Goal: Task Accomplishment & Management: Manage account settings

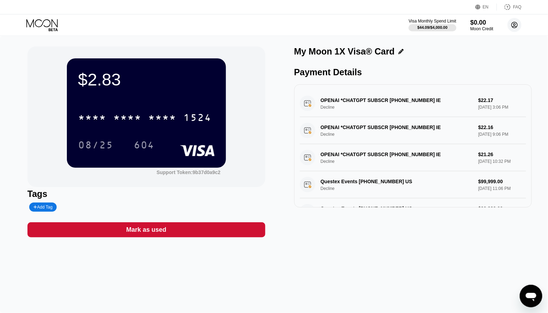
click at [511, 31] on icon at bounding box center [515, 25] width 14 height 14
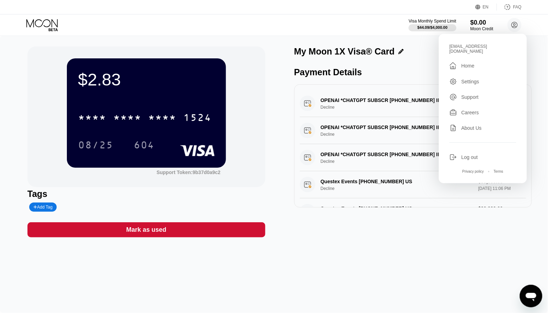
click at [470, 156] on div "Log out" at bounding box center [483, 158] width 67 height 8
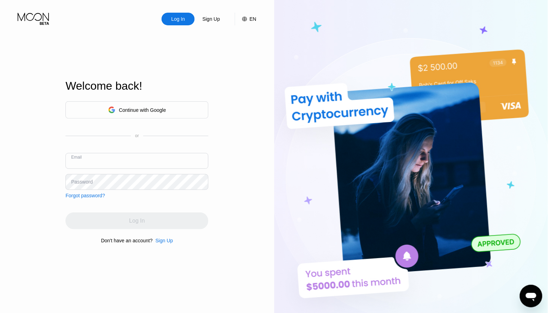
type input "[EMAIL_ADDRESS][DOMAIN_NAME]"
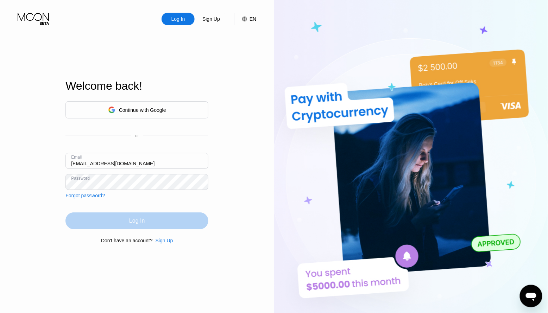
click at [128, 217] on div "Log In" at bounding box center [136, 221] width 143 height 17
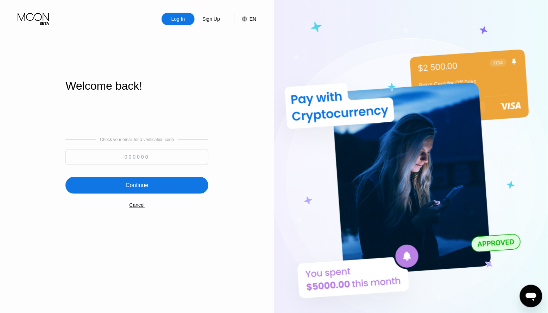
click at [154, 161] on input at bounding box center [136, 157] width 143 height 16
paste input "159051"
type input "159051"
click at [152, 189] on div "Continue" at bounding box center [136, 185] width 143 height 17
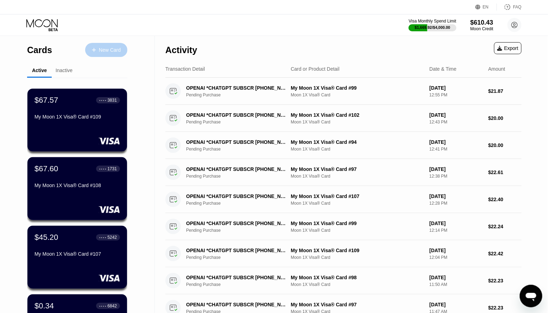
click at [112, 51] on div "New Card" at bounding box center [110, 50] width 22 height 6
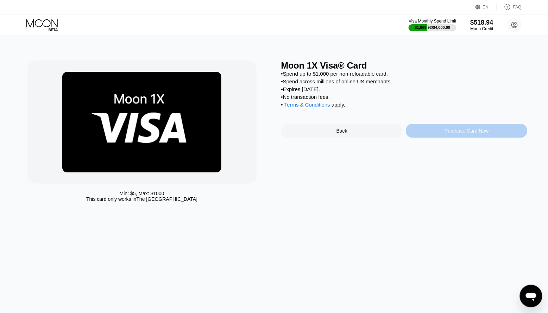
click at [473, 134] on div "Purchase Card Now" at bounding box center [467, 131] width 44 height 6
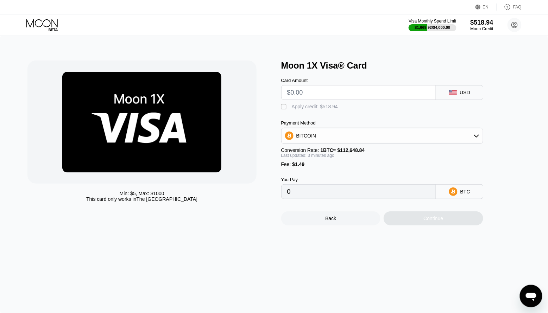
click at [319, 90] on input "text" at bounding box center [358, 93] width 143 height 14
type input "$90"
type input "0.00081217"
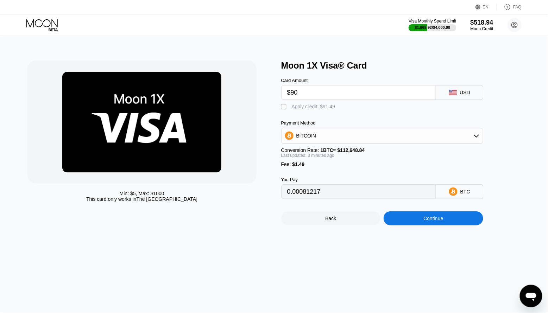
type input "$90"
click at [308, 106] on div "Apply credit: $91.49" at bounding box center [314, 107] width 44 height 6
type input "0"
click at [440, 221] on div "Continue" at bounding box center [434, 219] width 20 height 6
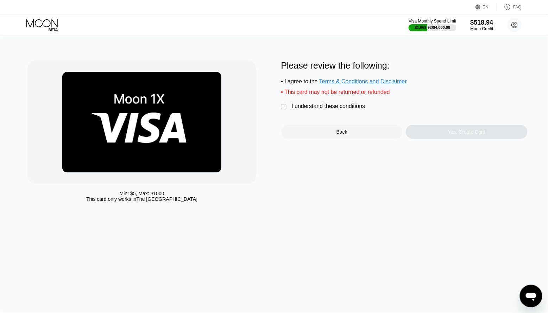
click at [332, 109] on div "I understand these conditions" at bounding box center [329, 106] width 74 height 6
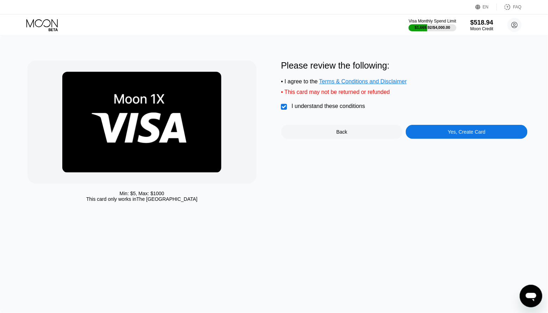
click at [436, 133] on div "Yes, Create Card" at bounding box center [467, 132] width 122 height 14
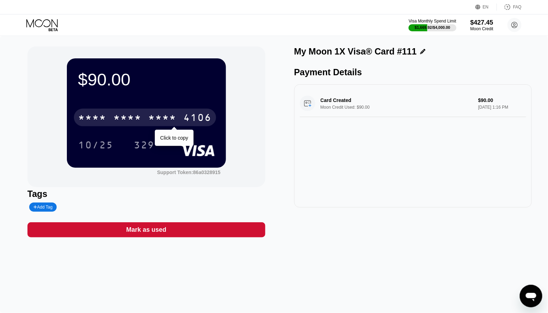
click at [195, 115] on div "4106" at bounding box center [198, 118] width 28 height 11
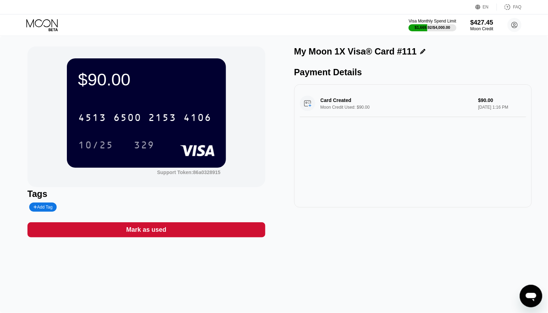
click at [51, 24] on icon at bounding box center [42, 25] width 33 height 12
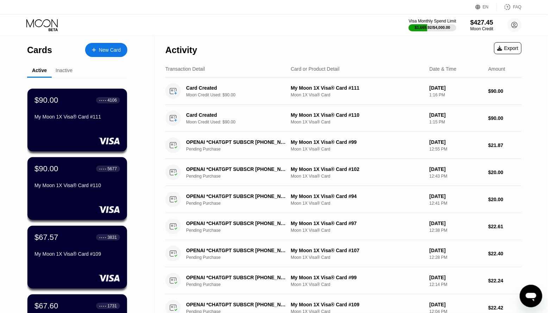
click at [112, 49] on div "New Card" at bounding box center [110, 50] width 22 height 6
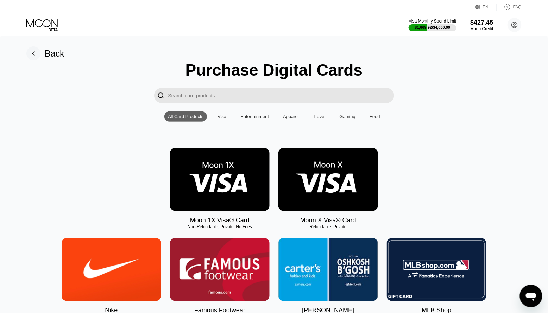
click at [210, 194] on img at bounding box center [220, 179] width 100 height 63
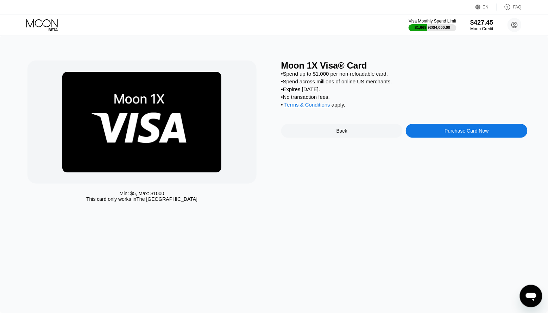
click at [419, 132] on div "Purchase Card Now" at bounding box center [467, 131] width 122 height 14
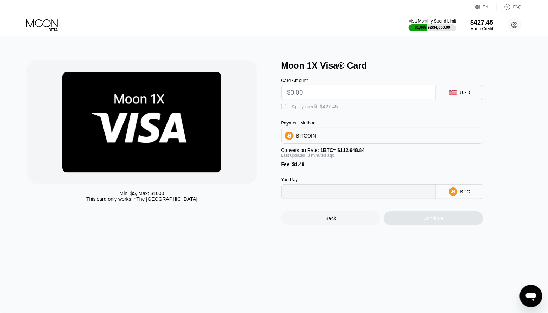
type input "0"
click at [301, 93] on input "text" at bounding box center [358, 93] width 143 height 14
type input "$9"
type input "0.00009308"
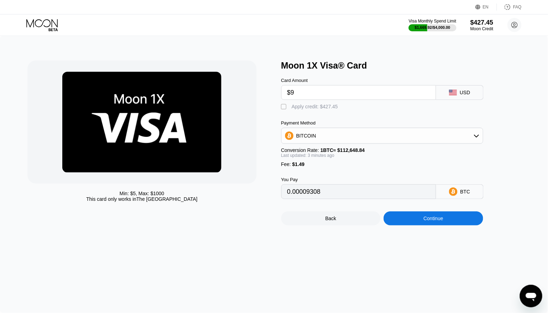
type input "$90"
type input "0.00081179"
type input "$90"
click at [298, 108] on div "Apply credit: $91.49" at bounding box center [314, 107] width 44 height 6
type input "0"
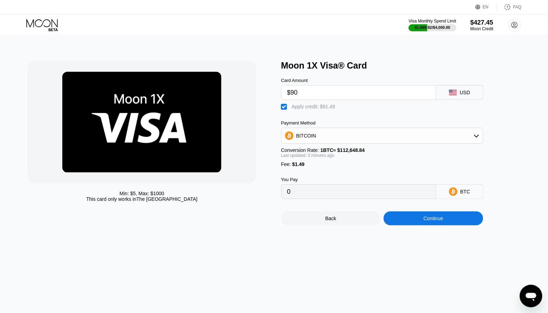
click at [428, 217] on div "Continue" at bounding box center [434, 219] width 20 height 6
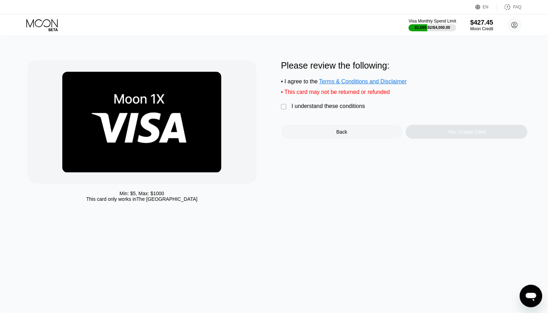
click at [329, 109] on div "I understand these conditions" at bounding box center [329, 106] width 74 height 6
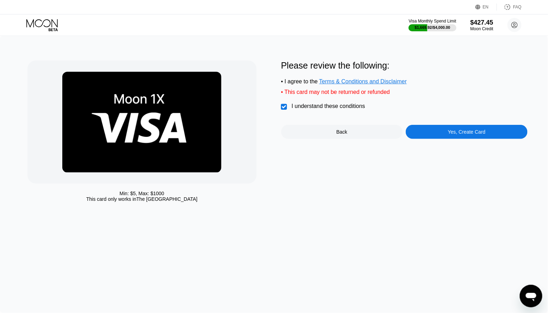
click at [457, 131] on div "Yes, Create Card" at bounding box center [467, 132] width 38 height 6
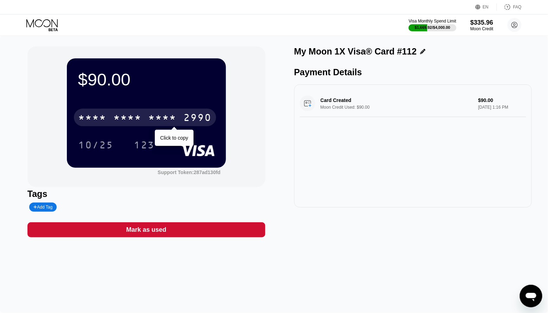
click at [189, 123] on div "2990" at bounding box center [198, 118] width 28 height 11
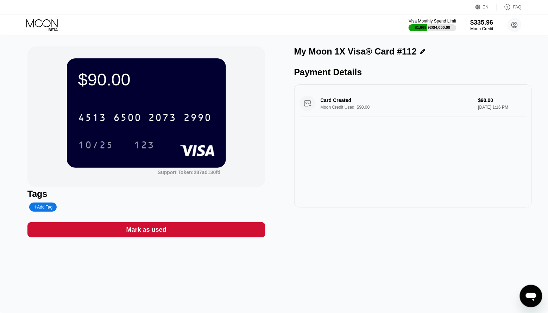
click at [42, 23] on icon at bounding box center [42, 25] width 33 height 12
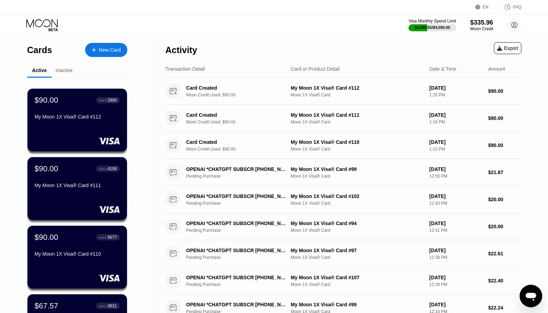
click at [105, 47] on div "New Card" at bounding box center [110, 50] width 22 height 6
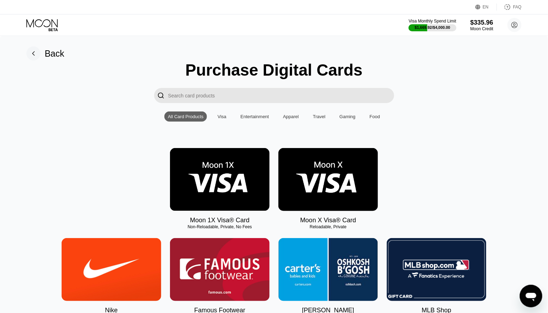
click at [204, 164] on img at bounding box center [220, 179] width 100 height 63
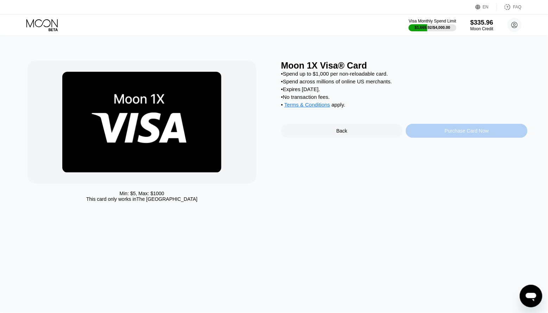
click at [475, 137] on div "Purchase Card Now" at bounding box center [467, 131] width 122 height 14
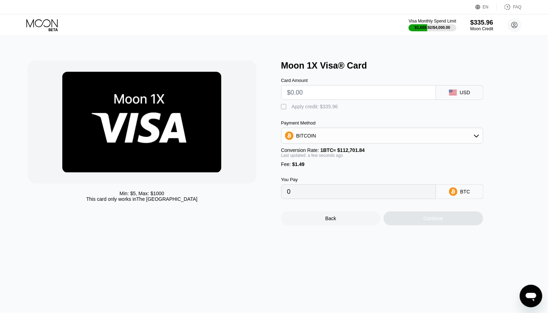
click at [337, 93] on input "text" at bounding box center [358, 93] width 143 height 14
type input "$8"
type input "0.00008421"
type input "$80"
type input "0.00072306"
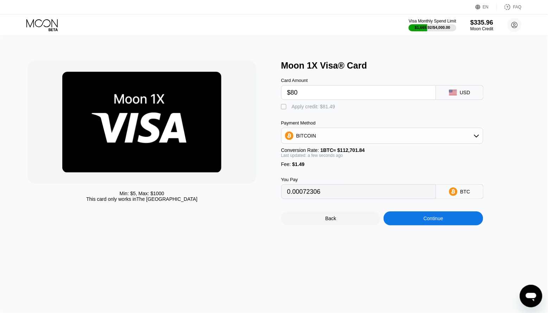
type input "$80"
click at [315, 105] on div "Apply credit: $81.49" at bounding box center [314, 107] width 44 height 6
type input "0"
click at [433, 220] on div "Continue" at bounding box center [434, 219] width 20 height 6
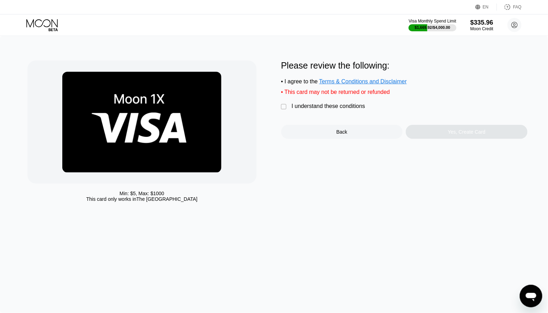
click at [313, 107] on div "I understand these conditions" at bounding box center [329, 106] width 74 height 6
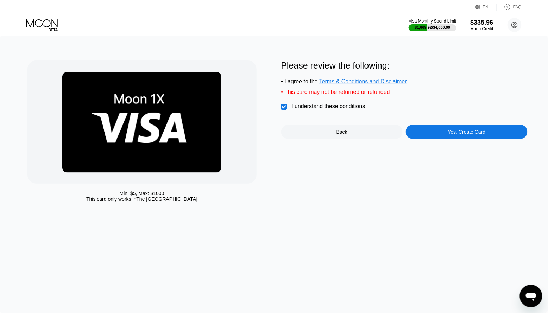
click at [441, 131] on div "Yes, Create Card" at bounding box center [467, 132] width 122 height 14
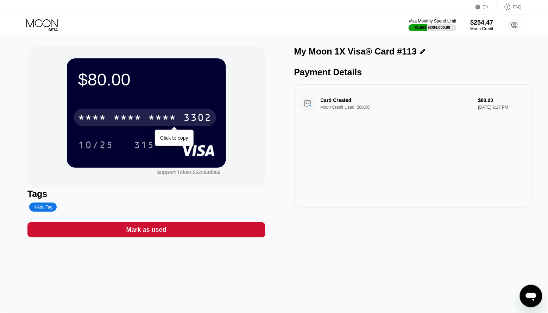
click at [158, 118] on div "* * * *" at bounding box center [163, 118] width 28 height 11
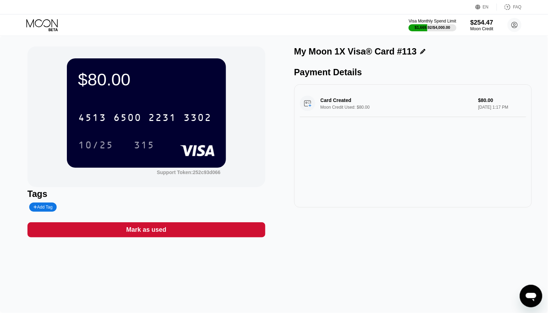
click at [42, 27] on icon at bounding box center [42, 25] width 33 height 12
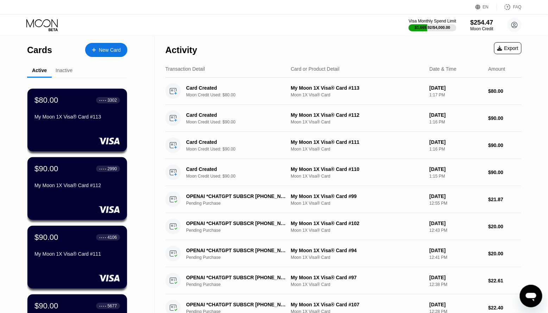
click at [95, 49] on icon at bounding box center [94, 50] width 4 height 5
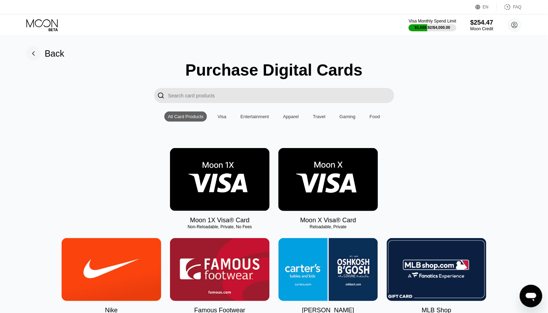
click at [244, 173] on img at bounding box center [220, 179] width 100 height 63
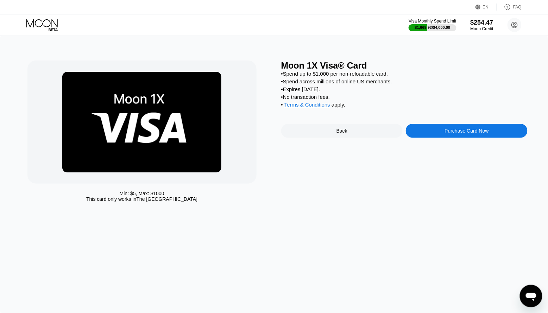
click at [434, 131] on div "Purchase Card Now" at bounding box center [467, 131] width 122 height 14
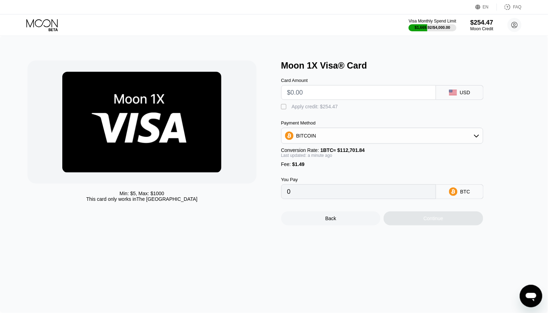
click at [334, 94] on input "text" at bounding box center [358, 93] width 143 height 14
type input "$80"
type input "0.00072306"
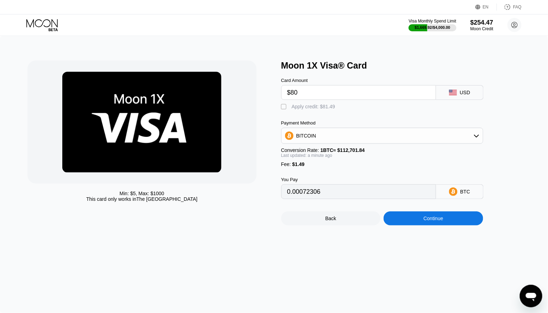
type input "$80"
click at [320, 104] on div "Apply credit: $81.49" at bounding box center [314, 107] width 44 height 6
type input "0"
click at [414, 218] on div "Continue" at bounding box center [434, 219] width 100 height 14
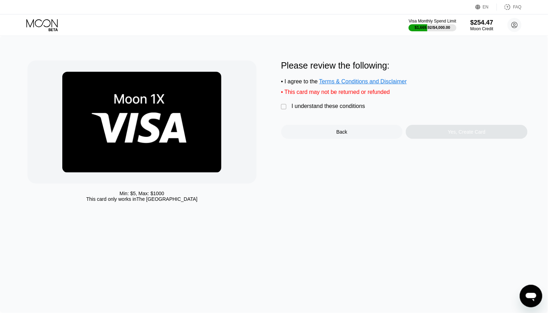
click at [328, 109] on div "I understand these conditions" at bounding box center [329, 106] width 74 height 6
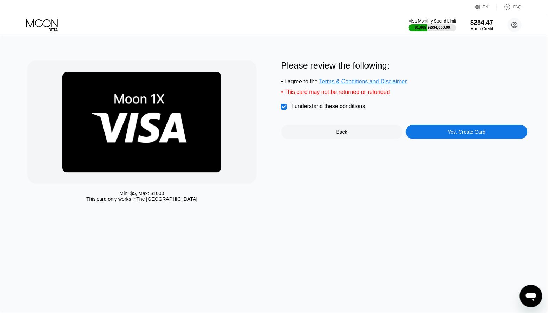
click at [450, 131] on div "Yes, Create Card" at bounding box center [467, 132] width 38 height 6
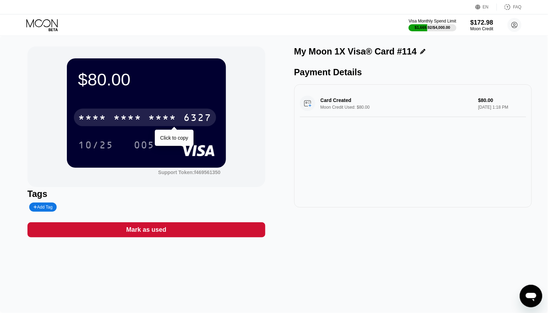
click at [180, 121] on div "* * * * * * * * * * * * 6327" at bounding box center [145, 118] width 142 height 18
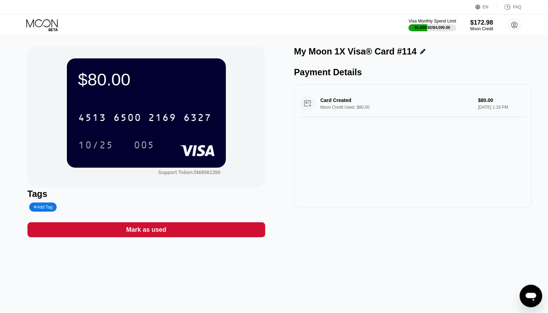
click at [53, 23] on icon at bounding box center [42, 25] width 33 height 12
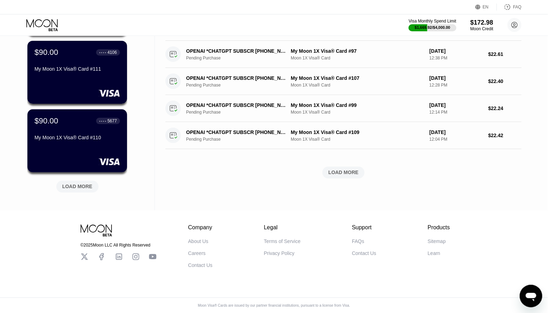
scroll to position [257, 0]
click at [82, 184] on div "LOAD MORE" at bounding box center [77, 187] width 30 height 6
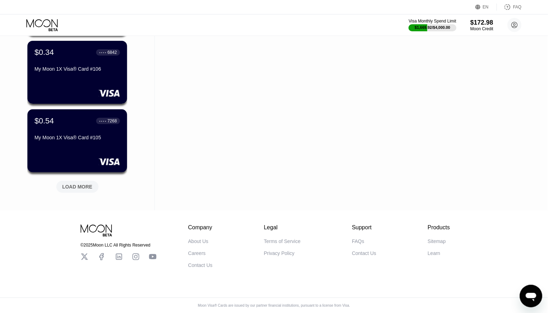
scroll to position [600, 0]
click at [82, 184] on div "LOAD MORE" at bounding box center [77, 187] width 30 height 6
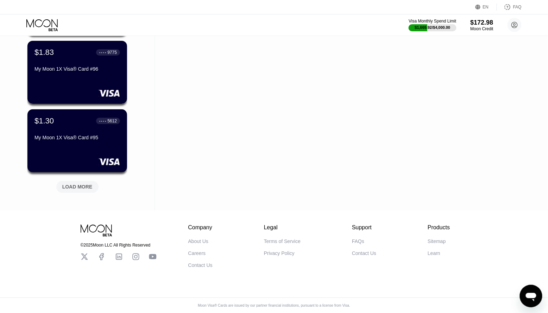
click at [82, 184] on div "LOAD MORE" at bounding box center [77, 187] width 30 height 6
click at [80, 184] on div "LOAD MORE" at bounding box center [77, 187] width 30 height 6
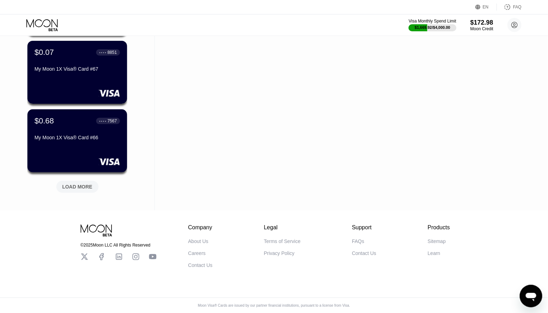
scroll to position [2316, 0]
click at [80, 184] on div "LOAD MORE" at bounding box center [77, 187] width 30 height 6
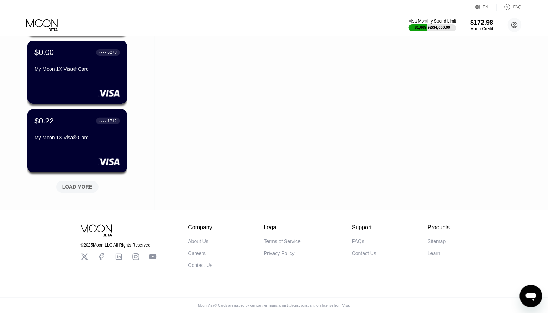
click at [80, 184] on div "LOAD MORE" at bounding box center [77, 187] width 30 height 6
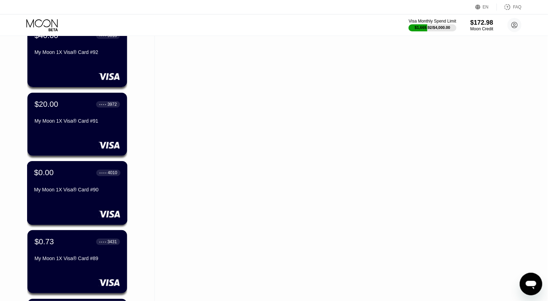
scroll to position [1604, 0]
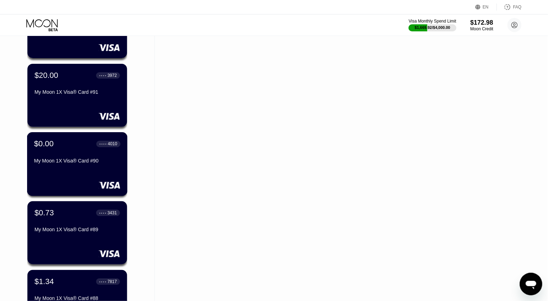
click at [70, 168] on div "$0.00 ● ● ● ● 4010 My Moon 1X Visa® Card #90" at bounding box center [77, 164] width 101 height 64
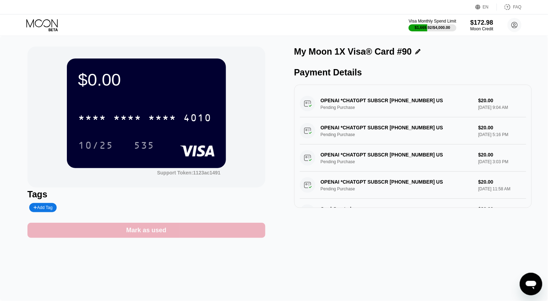
click at [151, 233] on div "Mark as used" at bounding box center [146, 230] width 40 height 8
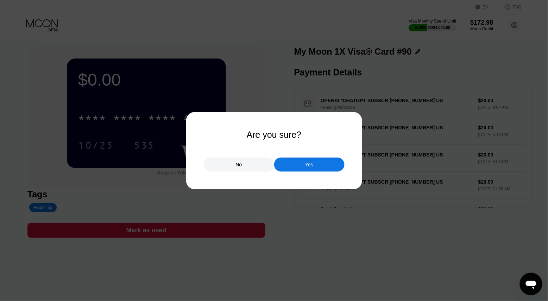
click at [316, 159] on div "Yes" at bounding box center [309, 164] width 70 height 14
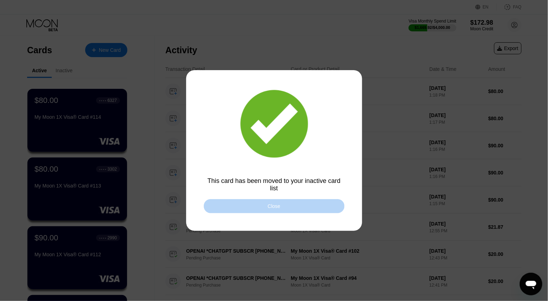
click at [281, 205] on div "Close" at bounding box center [274, 206] width 141 height 14
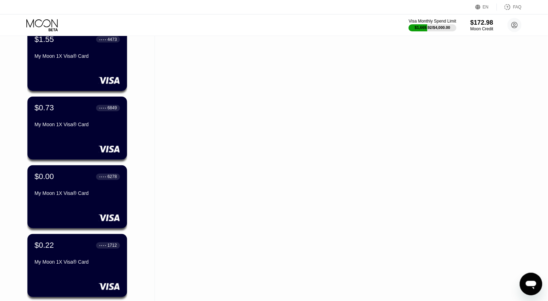
scroll to position [2862, 0]
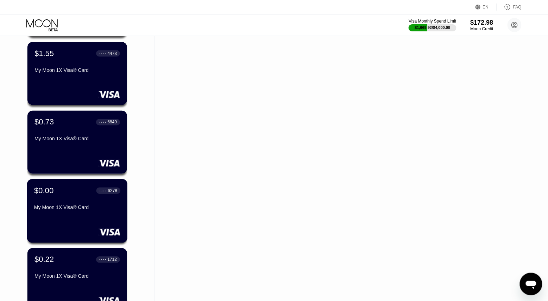
click at [96, 225] on div "$0.00 ● ● ● ● 6278 My Moon 1X Visa® Card" at bounding box center [77, 211] width 101 height 64
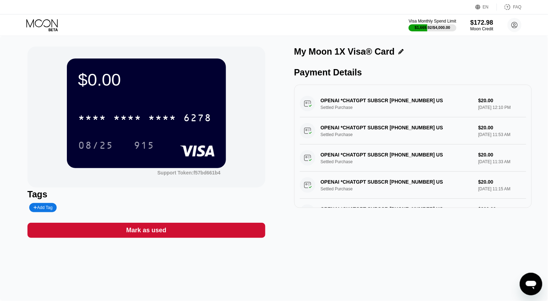
click at [148, 229] on div "Mark as used" at bounding box center [146, 230] width 40 height 8
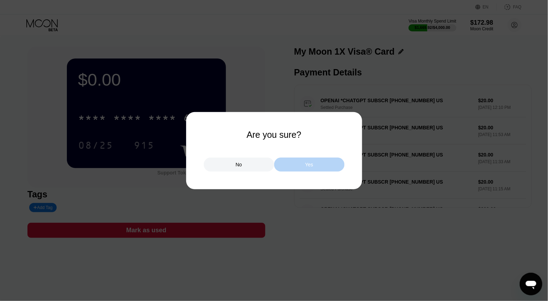
click at [309, 170] on div "Yes" at bounding box center [309, 164] width 70 height 14
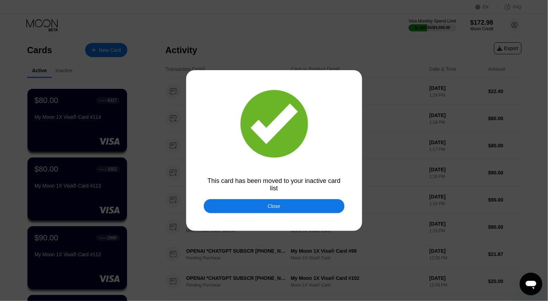
click at [294, 207] on div "Close" at bounding box center [274, 206] width 141 height 14
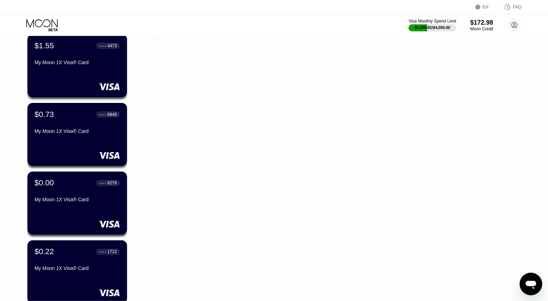
scroll to position [2810, 0]
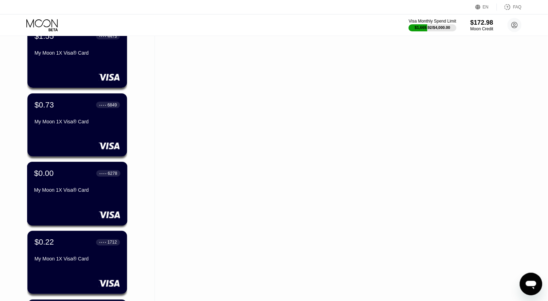
click at [87, 198] on div "$0.00 ● ● ● ● 6278 My Moon 1X Visa® Card" at bounding box center [77, 194] width 101 height 64
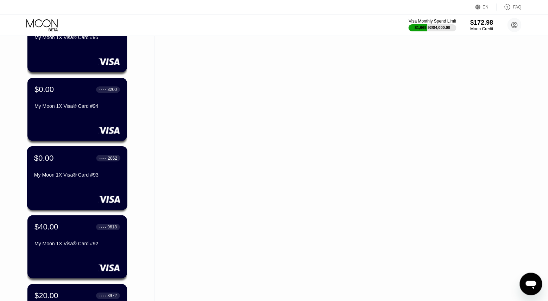
scroll to position [1383, 0]
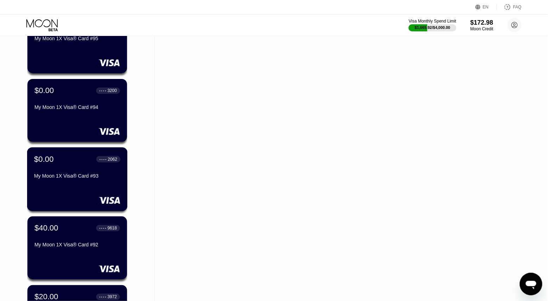
click at [79, 194] on div "$0.00 ● ● ● ● 2062 My Moon 1X Visa® Card #93" at bounding box center [77, 179] width 101 height 64
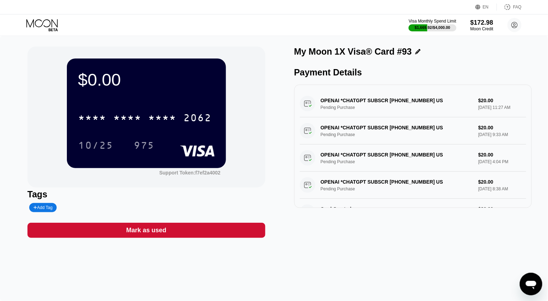
click at [133, 231] on div "Mark as used" at bounding box center [146, 230] width 40 height 8
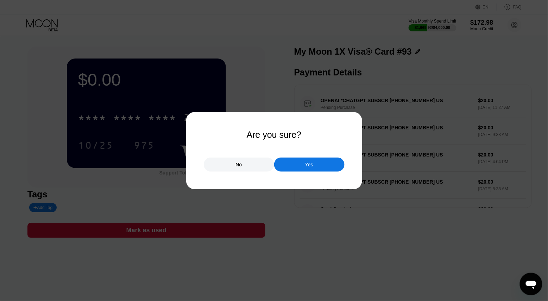
click at [294, 163] on div "Yes" at bounding box center [309, 164] width 70 height 14
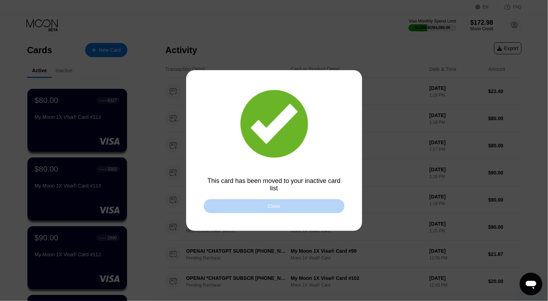
click at [280, 208] on div "Close" at bounding box center [274, 206] width 13 height 6
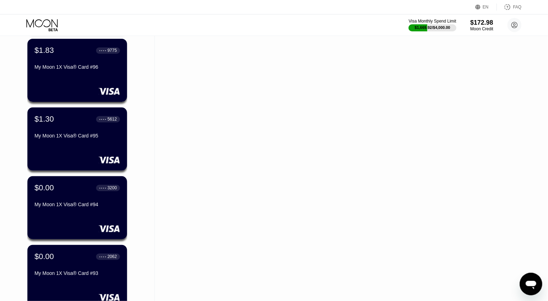
scroll to position [1288, 0]
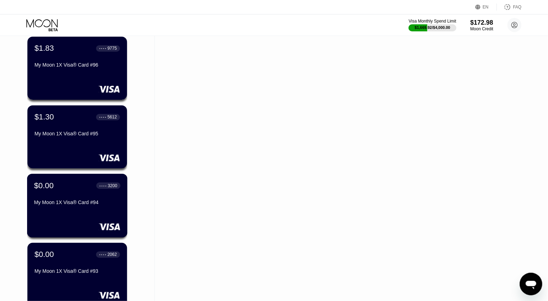
click at [67, 220] on div "$0.00 ● ● ● ● 3200 My Moon 1X Visa® Card #94" at bounding box center [77, 206] width 101 height 64
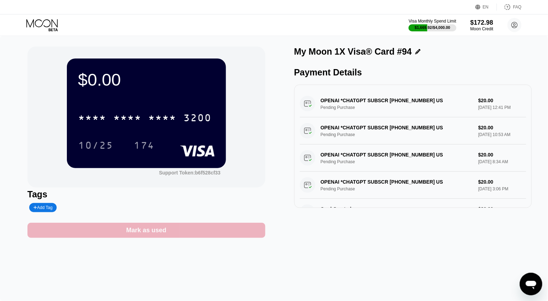
click at [196, 235] on div "Mark as used" at bounding box center [146, 230] width 238 height 15
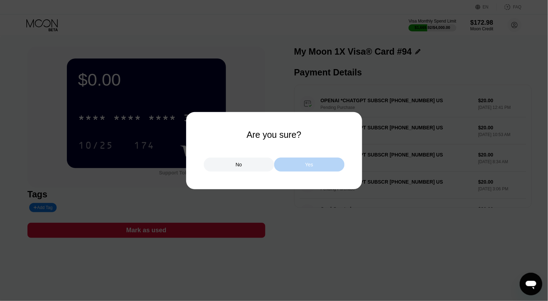
click at [307, 165] on div "Yes" at bounding box center [309, 164] width 8 height 6
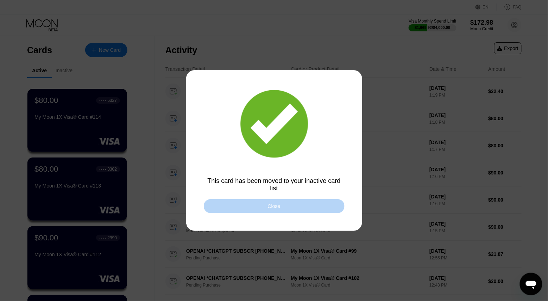
click at [220, 206] on div "Close" at bounding box center [274, 206] width 141 height 14
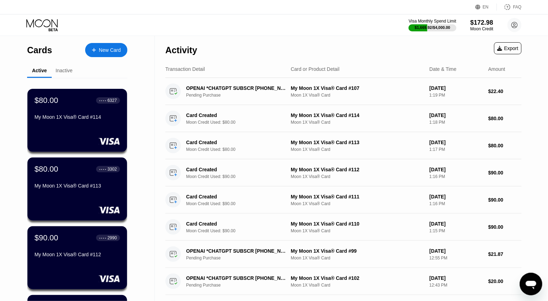
scroll to position [1804, 0]
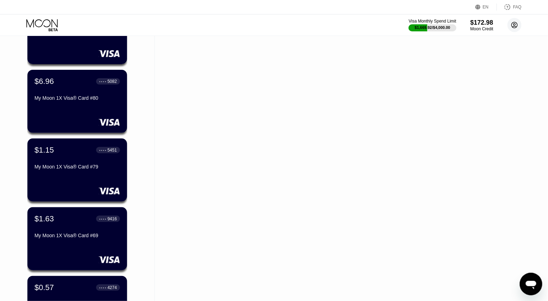
click at [513, 27] on icon at bounding box center [515, 25] width 6 height 6
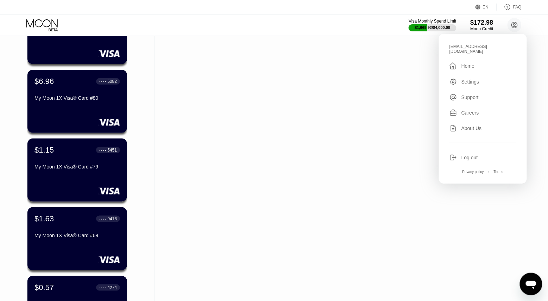
click at [468, 155] on div "Log out" at bounding box center [470, 158] width 17 height 6
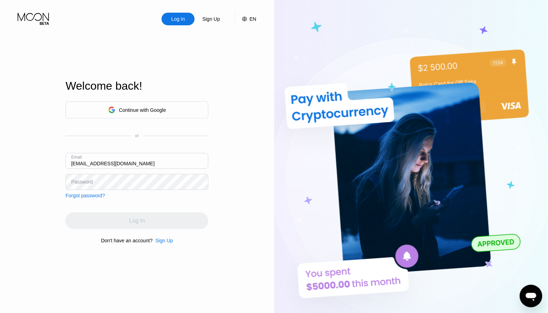
type input "[EMAIL_ADDRESS][DOMAIN_NAME]"
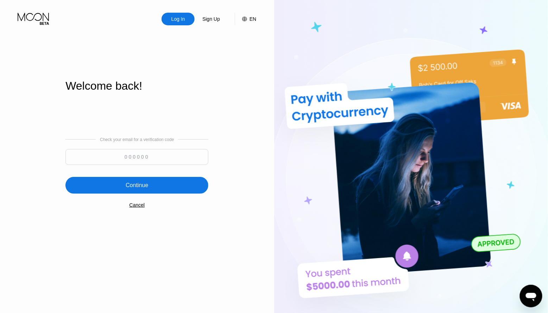
click at [146, 158] on input at bounding box center [136, 157] width 143 height 16
paste input "179046"
type input "179046"
click at [153, 190] on div "Continue" at bounding box center [136, 185] width 143 height 17
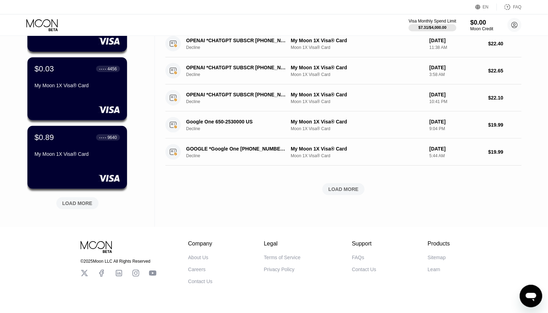
scroll to position [238, 0]
click at [83, 206] on div "LOAD MORE" at bounding box center [77, 203] width 30 height 6
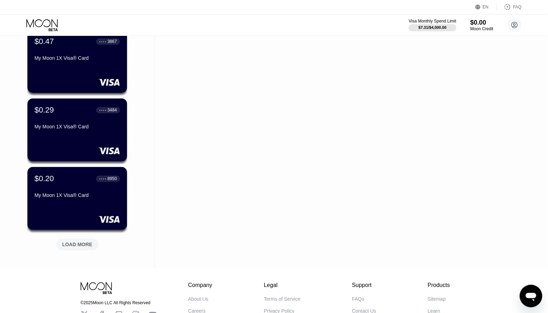
scroll to position [541, 0]
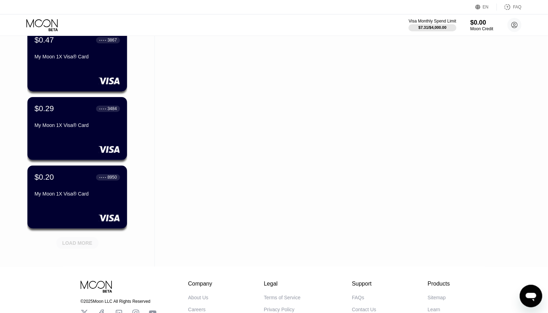
click at [80, 240] on div "LOAD MORE" at bounding box center [77, 243] width 30 height 6
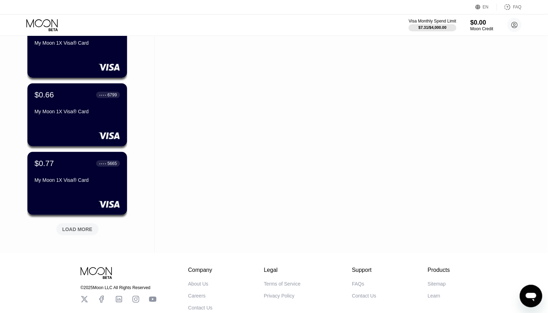
scroll to position [912, 0]
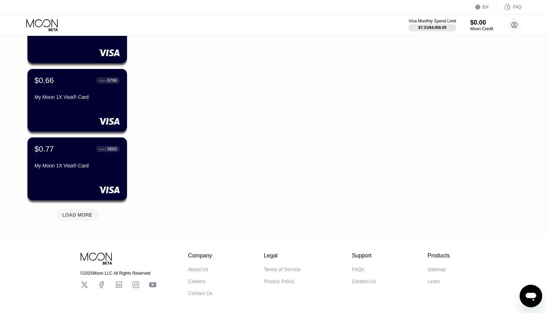
click at [79, 210] on div "LOAD MORE" at bounding box center [77, 215] width 42 height 12
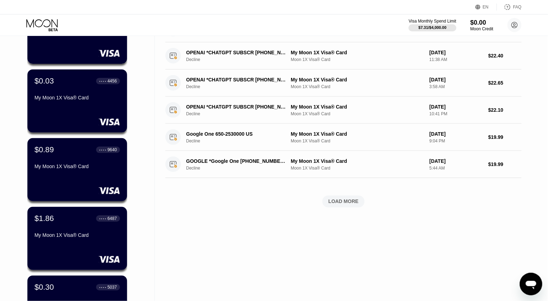
scroll to position [0, 0]
click at [109, 13] on div "EN Language Select an item Save FAQ" at bounding box center [274, 7] width 548 height 14
click at [202, 194] on div "Activity Export Transaction Detail Card or Product Detail Date & Time Amount OP…" at bounding box center [343, 14] width 356 height 406
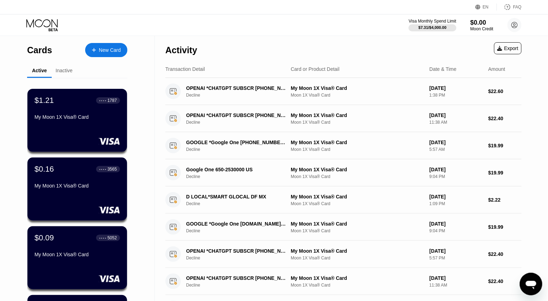
click at [456, 0] on html "EN Language Select an item Save FAQ Visa Monthly Spend Limit $7.31 / $4,000.00 …" at bounding box center [274, 150] width 548 height 301
click at [491, 41] on div "Activity Export" at bounding box center [343, 48] width 356 height 25
click at [518, 23] on circle at bounding box center [515, 25] width 14 height 14
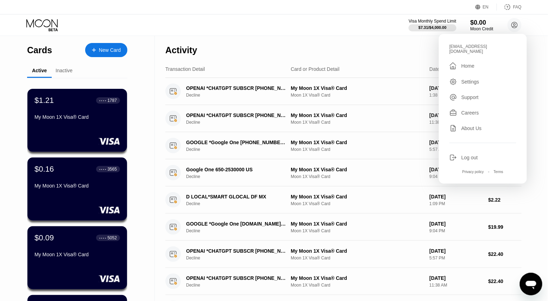
click at [471, 155] on div "Log out" at bounding box center [470, 158] width 17 height 6
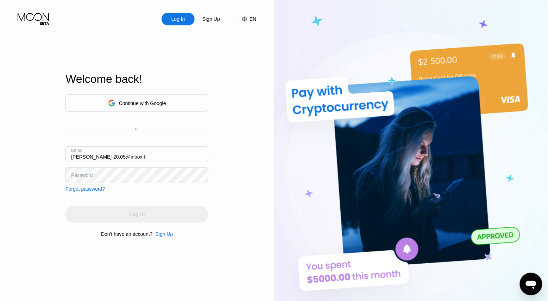
type input "[PERSON_NAME][EMAIL_ADDRESS][DOMAIN_NAME]"
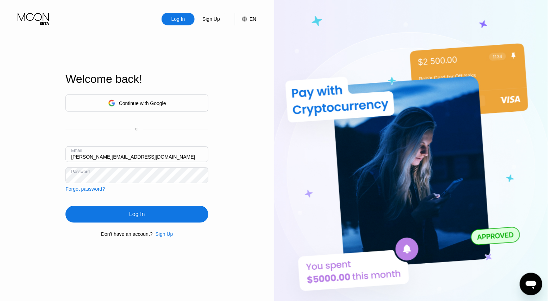
click at [133, 210] on div "Log In" at bounding box center [136, 214] width 143 height 17
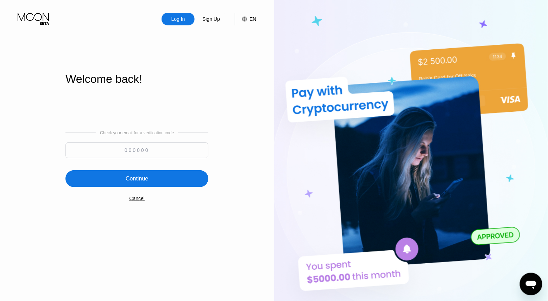
click at [144, 151] on input at bounding box center [136, 150] width 143 height 16
paste input "857041"
type input "857041"
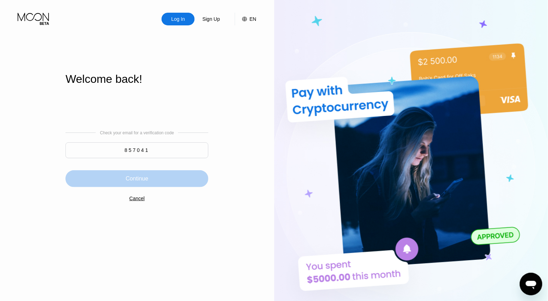
click at [160, 179] on div "Continue" at bounding box center [136, 178] width 143 height 17
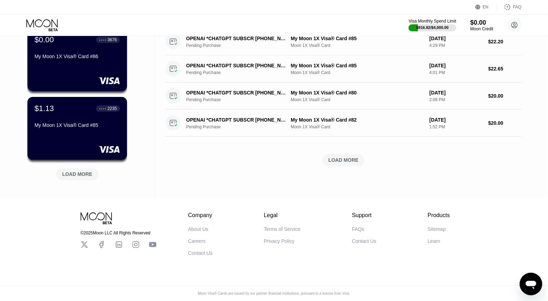
scroll to position [269, 0]
click at [76, 172] on div "LOAD MORE" at bounding box center [77, 174] width 30 height 6
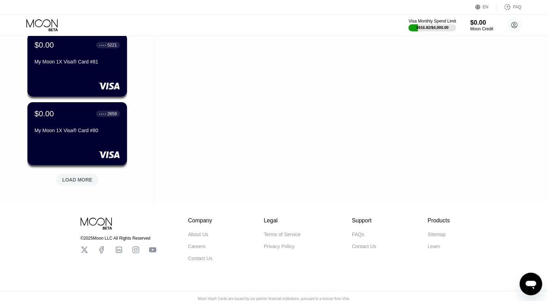
scroll to position [612, 0]
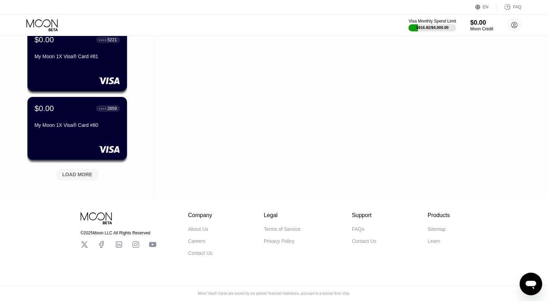
click at [76, 172] on div "LOAD MORE" at bounding box center [77, 174] width 30 height 6
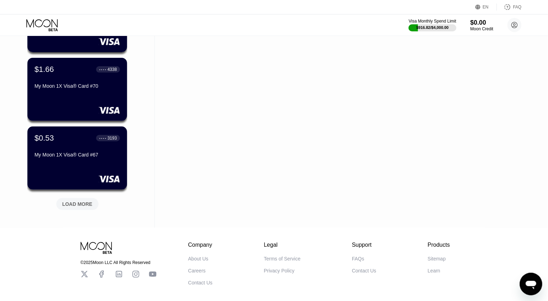
scroll to position [924, 0]
click at [76, 204] on div "LOAD MORE" at bounding box center [77, 203] width 30 height 6
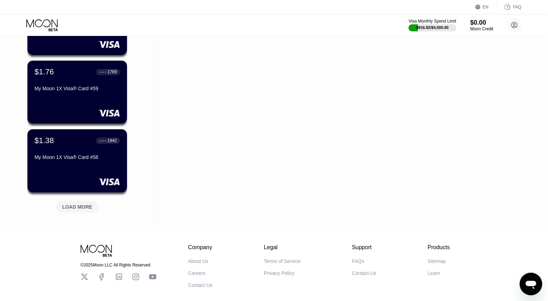
scroll to position [1265, 0]
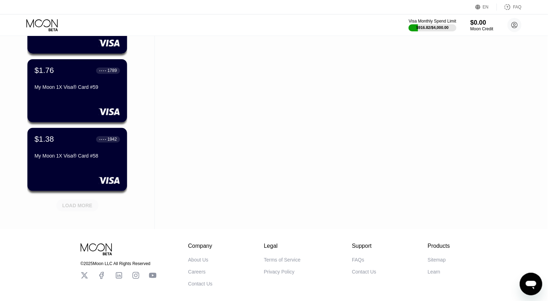
click at [76, 204] on div "LOAD MORE" at bounding box center [77, 205] width 30 height 6
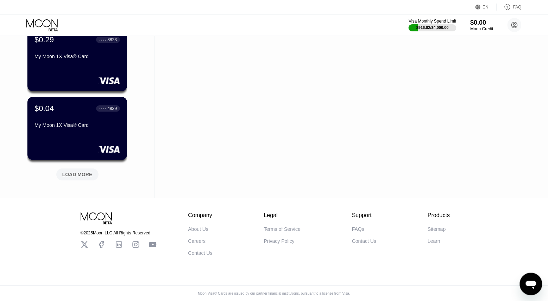
scroll to position [1642, 0]
click at [74, 172] on div "LOAD MORE" at bounding box center [77, 174] width 30 height 6
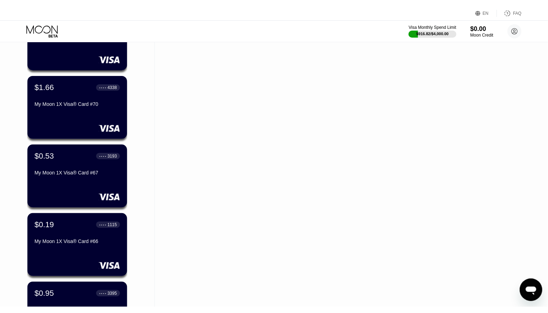
scroll to position [1255, 0]
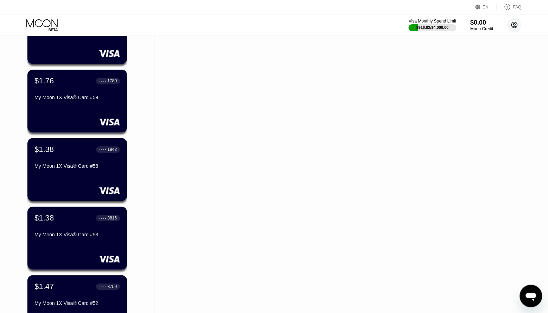
click at [515, 20] on circle at bounding box center [515, 25] width 14 height 14
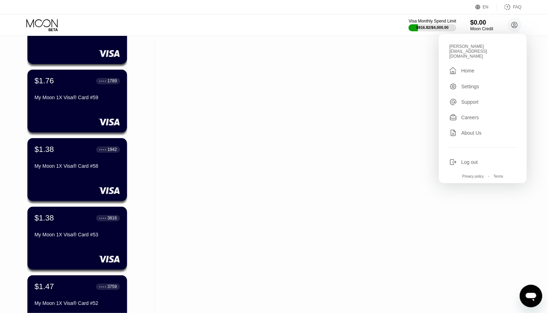
click at [463, 159] on div "Log out" at bounding box center [470, 162] width 17 height 6
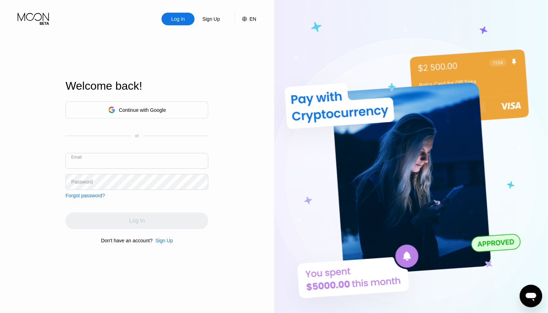
type input "[EMAIL_ADDRESS][DOMAIN_NAME]"
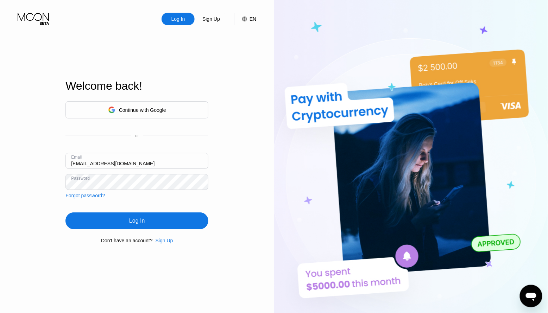
click at [131, 225] on div "Log In" at bounding box center [136, 221] width 143 height 17
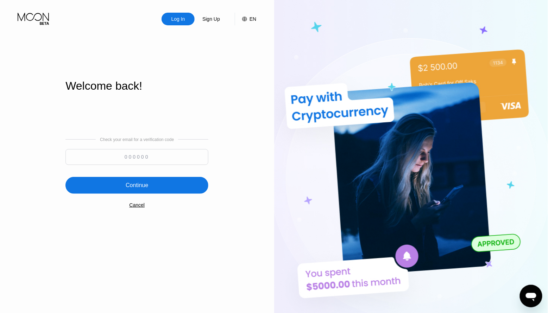
click at [139, 163] on input at bounding box center [136, 157] width 143 height 16
paste input "957670"
type input "957670"
click at [140, 182] on div "Continue" at bounding box center [137, 185] width 23 height 7
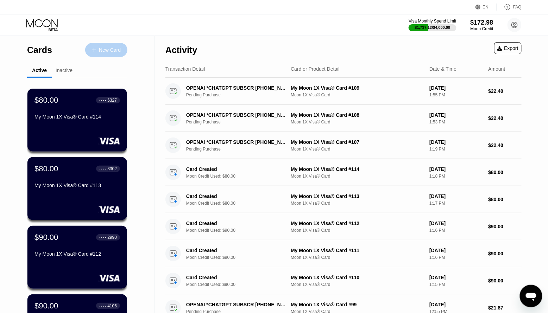
click at [109, 50] on div "New Card" at bounding box center [110, 50] width 22 height 6
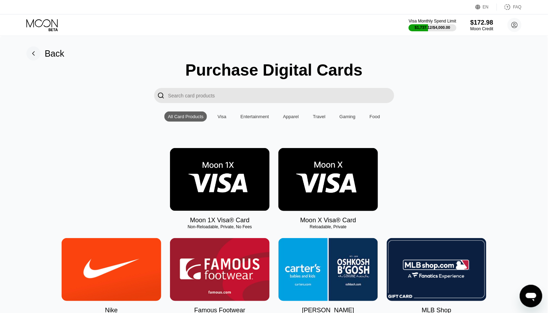
click at [195, 177] on img at bounding box center [220, 179] width 100 height 63
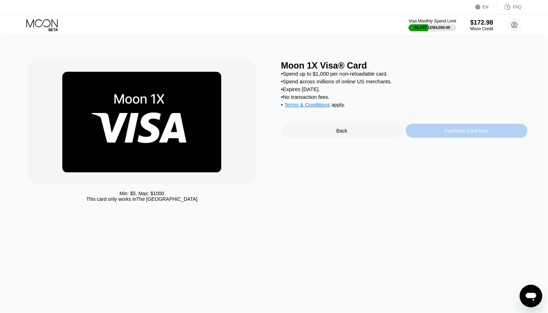
click at [450, 132] on div "Purchase Card Now" at bounding box center [467, 131] width 44 height 6
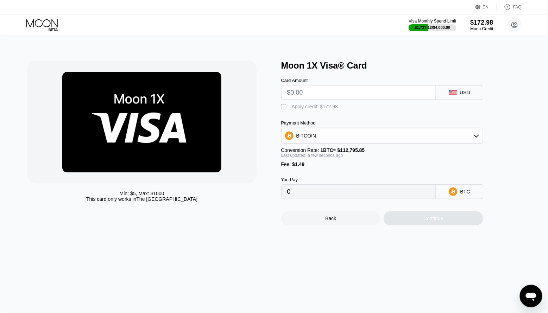
click at [326, 95] on input "text" at bounding box center [358, 93] width 143 height 14
type input "$9"
type input "0.00009300"
type input "$90"
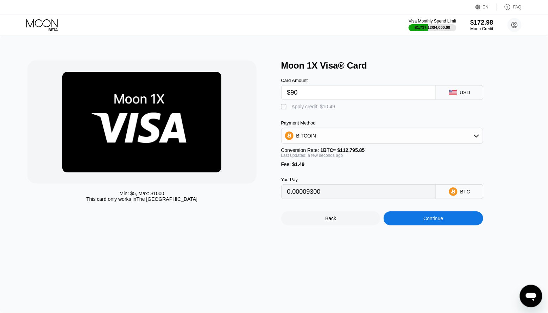
type input "0.00081112"
type input "$90"
click at [307, 107] on div "Apply credit: $91.49" at bounding box center [314, 107] width 44 height 6
type input "0"
click at [412, 220] on div "Continue" at bounding box center [434, 219] width 100 height 14
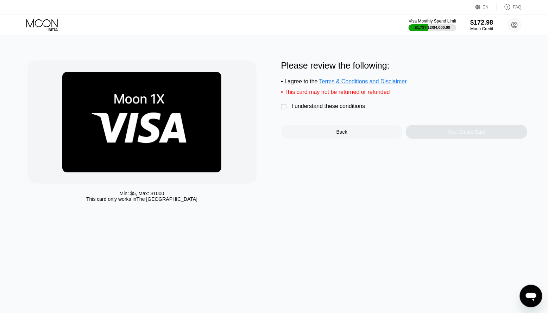
click at [298, 107] on div "I understand these conditions" at bounding box center [329, 106] width 74 height 6
click at [458, 135] on div "Yes, Create Card" at bounding box center [467, 132] width 38 height 6
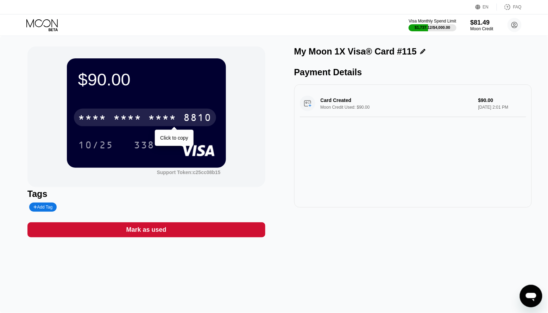
click at [154, 116] on div "* * * *" at bounding box center [163, 118] width 28 height 11
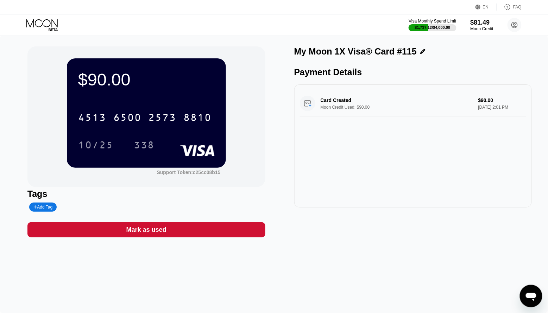
click at [46, 26] on icon at bounding box center [41, 23] width 31 height 8
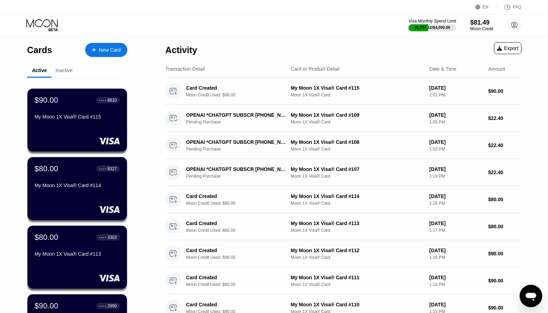
click at [100, 49] on div "New Card" at bounding box center [110, 50] width 22 height 6
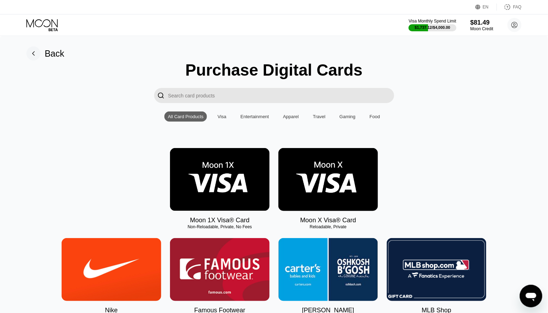
click at [247, 180] on img at bounding box center [220, 179] width 100 height 63
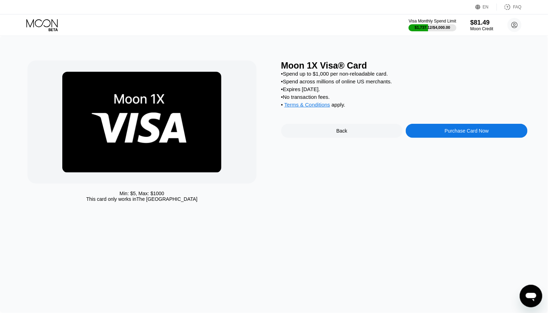
click at [446, 138] on div "Purchase Card Now" at bounding box center [467, 131] width 122 height 14
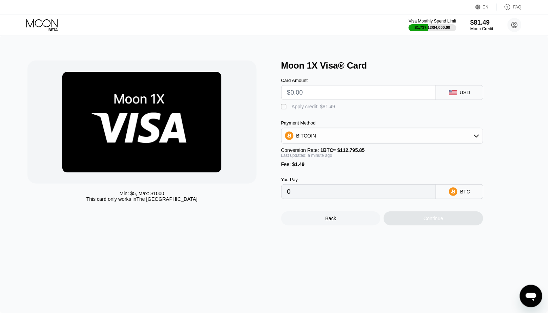
click at [330, 92] on input "text" at bounding box center [358, 93] width 143 height 14
type input "$80"
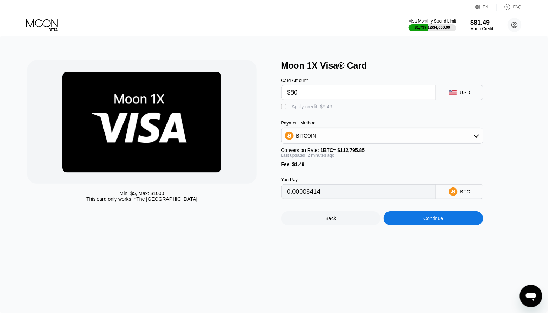
type input "0.00072246"
type input "$80"
click at [302, 108] on div "Apply credit: $81.49" at bounding box center [314, 107] width 44 height 6
type input "0"
click at [417, 224] on div "Continue" at bounding box center [434, 219] width 100 height 14
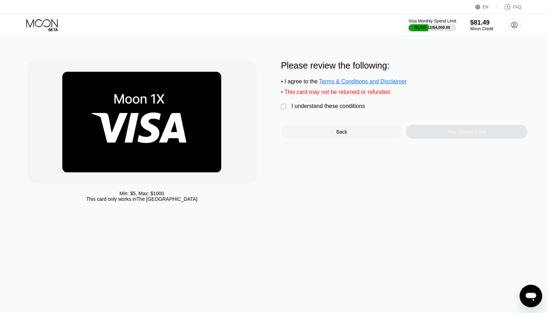
click at [302, 106] on div "I understand these conditions" at bounding box center [329, 106] width 74 height 6
click at [453, 135] on div "Yes, Create Card" at bounding box center [467, 132] width 38 height 6
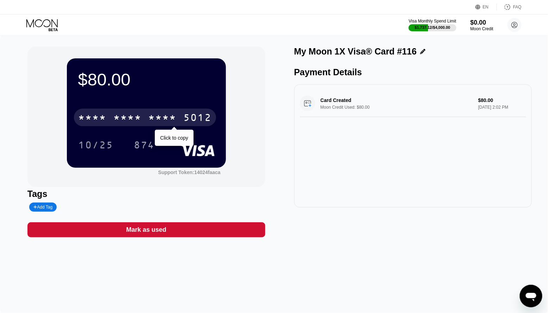
click at [177, 119] on div "* * * * * * * * * * * * 5012" at bounding box center [145, 118] width 142 height 18
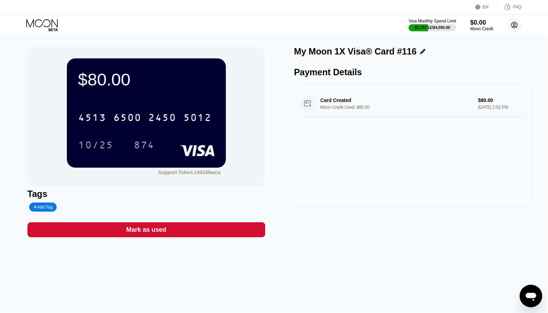
click at [514, 24] on icon at bounding box center [515, 25] width 4 height 4
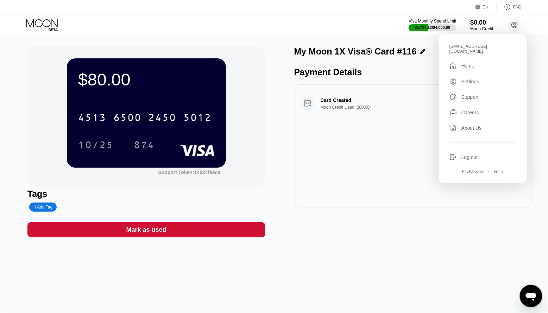
click at [467, 155] on div "Log out" at bounding box center [470, 158] width 17 height 6
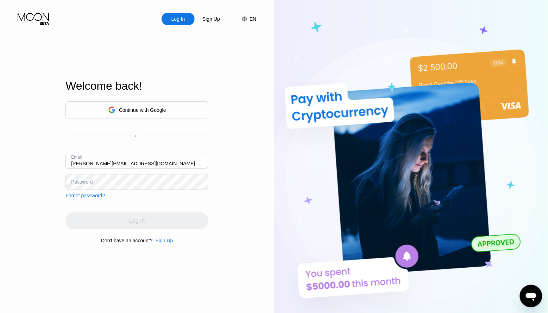
type input "[PERSON_NAME][EMAIL_ADDRESS][DOMAIN_NAME]"
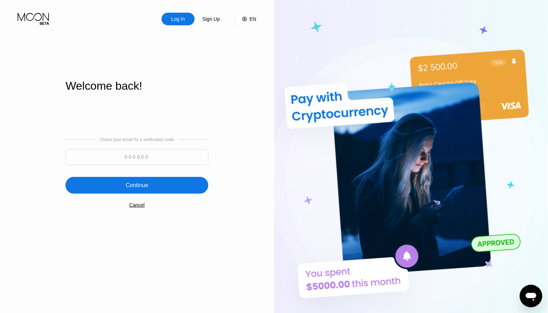
click at [145, 155] on input at bounding box center [136, 157] width 143 height 16
paste input "235593"
type input "235593"
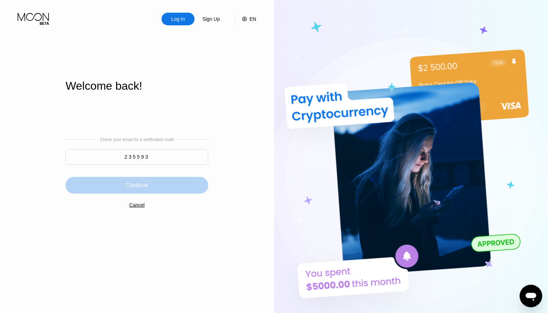
click at [145, 183] on div "Continue" at bounding box center [137, 185] width 23 height 7
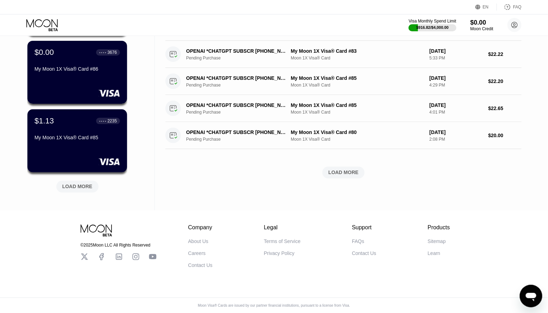
scroll to position [257, 0]
click at [74, 190] on div "$1.61 ● ● ● ● 1126 My Moon 1X Visa® Card #89 $0.27 ● ● ● ● 9045 My Moon 1X Visa…" at bounding box center [77, 14] width 100 height 380
click at [74, 188] on div "LOAD MORE" at bounding box center [77, 187] width 42 height 12
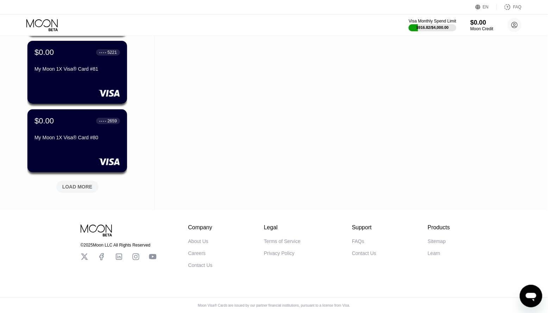
scroll to position [600, 0]
click at [73, 187] on div "LOAD MORE" at bounding box center [77, 187] width 30 height 6
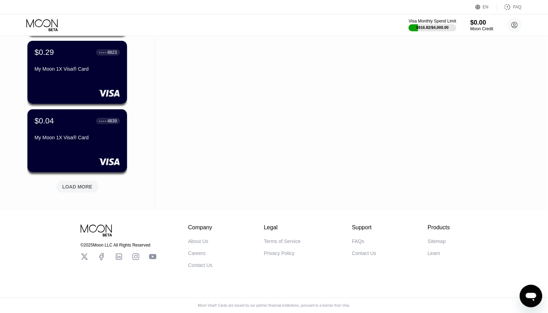
scroll to position [1630, 0]
click at [73, 187] on div "LOAD MORE" at bounding box center [77, 187] width 30 height 6
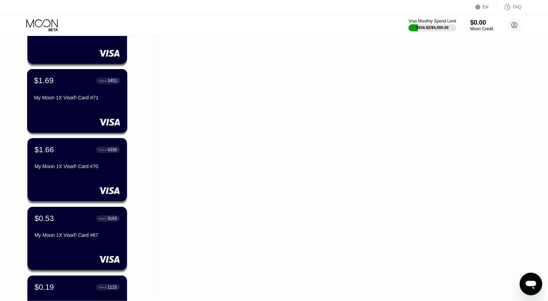
scroll to position [0, 0]
click at [223, 86] on div "Activity Export Transaction Detail Card or Product Detail Date & Time Amount OP…" at bounding box center [343, 188] width 377 height 1991
click at [108, 15] on div "Visa Monthly Spend Limit $916.82 / $4,000.00 $0.00 Moon Credit [PERSON_NAME][EM…" at bounding box center [274, 24] width 548 height 21
click at [194, 100] on div "Activity Export Transaction Detail Card or Product Detail Date & Time Amount OP…" at bounding box center [343, 188] width 377 height 1991
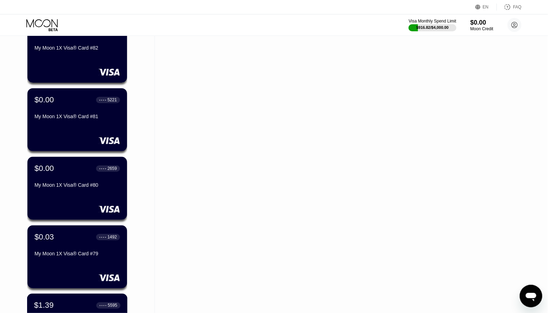
scroll to position [545, 0]
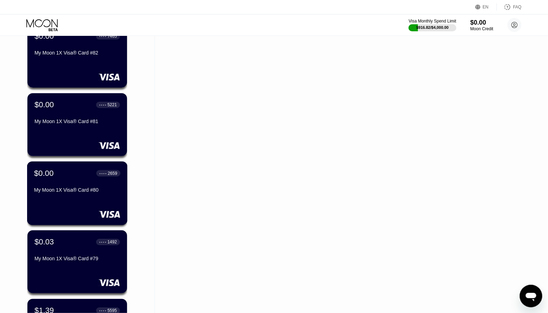
click at [58, 186] on div "$0.00 ● ● ● ● 2659 My Moon 1X Visa® Card #80" at bounding box center [77, 182] width 86 height 27
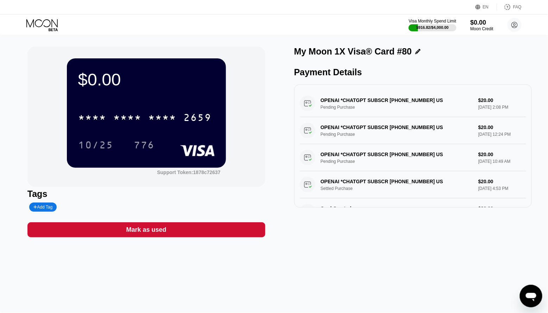
click at [170, 231] on div "Mark as used" at bounding box center [146, 230] width 238 height 15
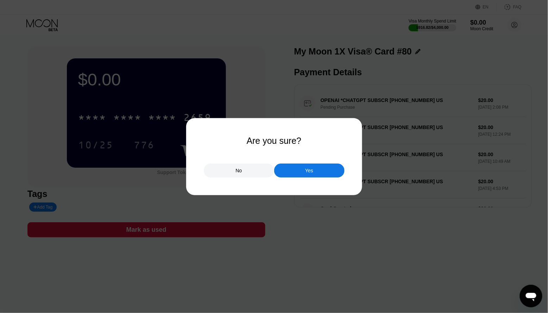
click at [307, 173] on div "Yes" at bounding box center [309, 171] width 8 height 6
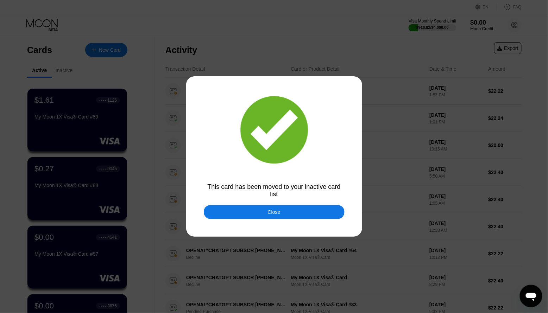
click at [270, 213] on div "Close" at bounding box center [274, 212] width 13 height 6
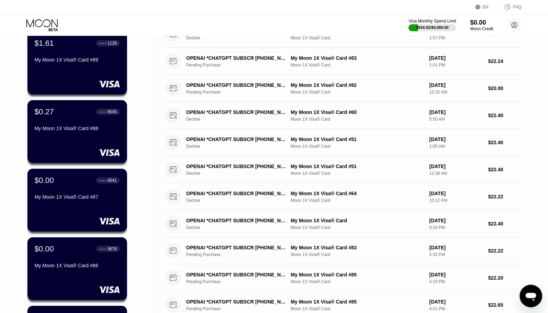
scroll to position [58, 0]
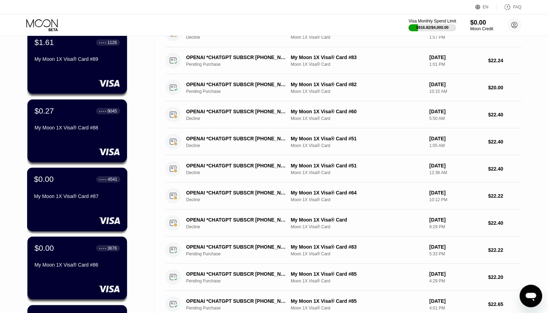
click at [100, 195] on div "My Moon 1X Visa® Card #87" at bounding box center [77, 197] width 86 height 6
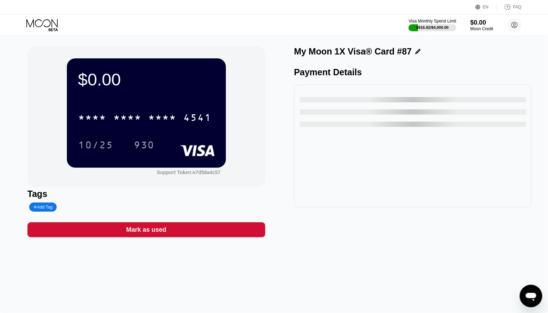
click at [175, 231] on div "Mark as used" at bounding box center [146, 230] width 238 height 15
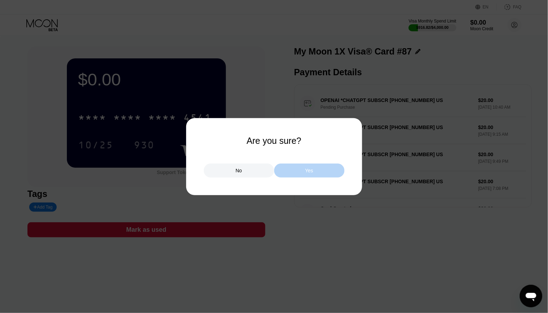
click at [295, 169] on div "Yes" at bounding box center [309, 171] width 70 height 14
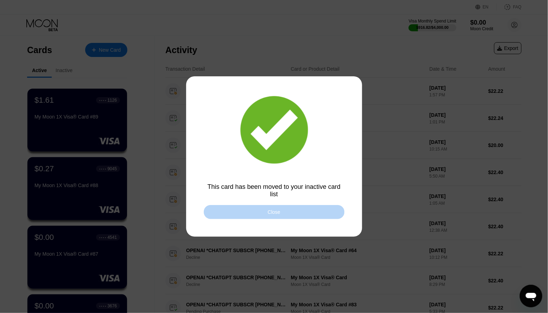
click at [266, 213] on div "Close" at bounding box center [274, 212] width 141 height 14
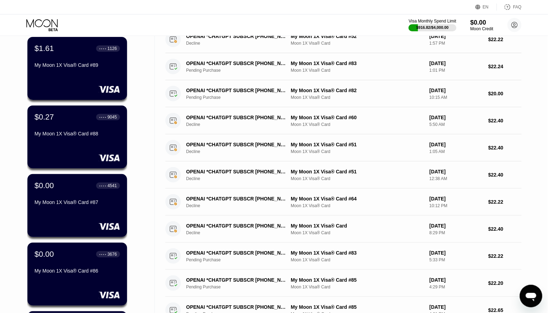
scroll to position [54, 0]
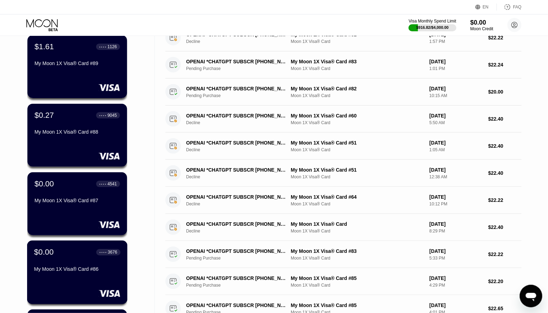
click at [83, 268] on div "My Moon 1X Visa® Card #86" at bounding box center [77, 270] width 86 height 6
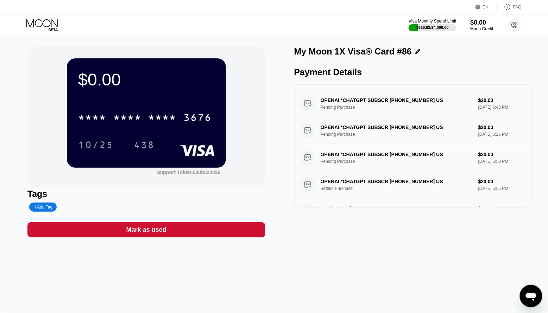
click at [172, 234] on div "Mark as used" at bounding box center [146, 230] width 238 height 15
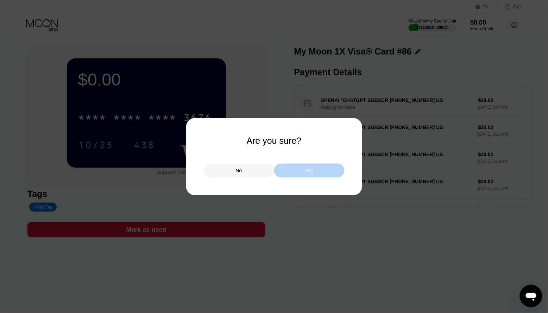
click at [311, 170] on div "Yes" at bounding box center [309, 171] width 8 height 6
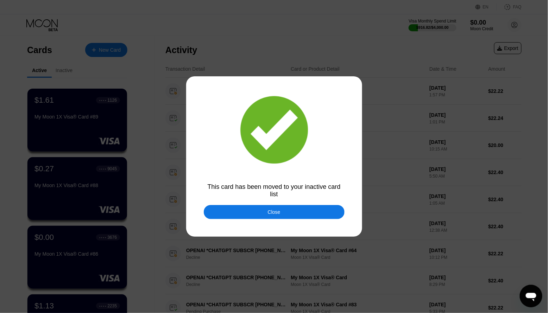
click at [257, 218] on div "Close" at bounding box center [274, 212] width 141 height 14
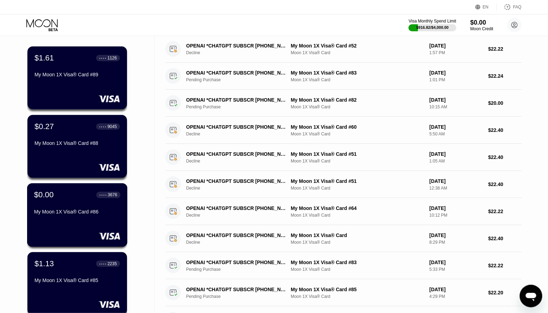
scroll to position [44, 0]
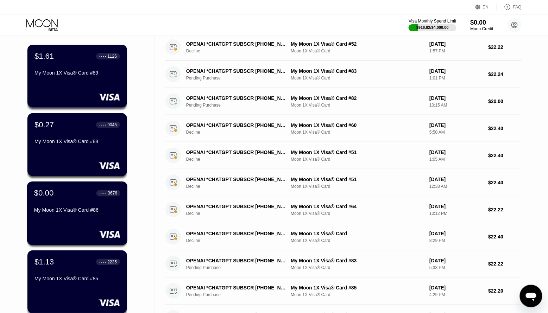
click at [88, 228] on div "$0.00 ● ● ● ● 3676 My Moon 1X Visa® Card #86" at bounding box center [77, 214] width 101 height 64
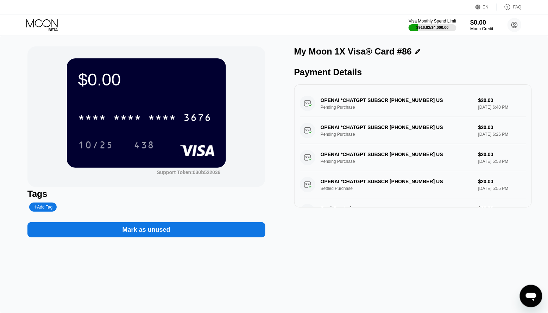
click at [48, 27] on icon at bounding box center [42, 25] width 33 height 12
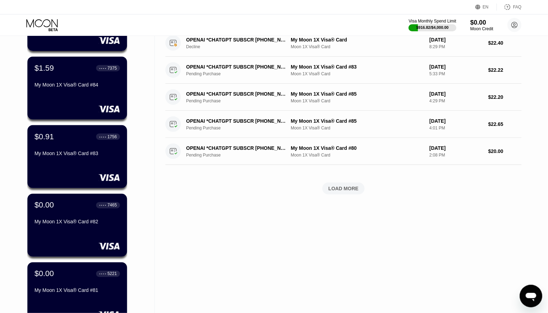
scroll to position [245, 0]
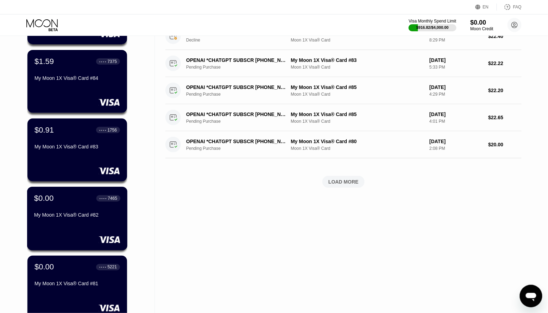
click at [76, 221] on div "My Moon 1X Visa® Card #82" at bounding box center [77, 217] width 86 height 8
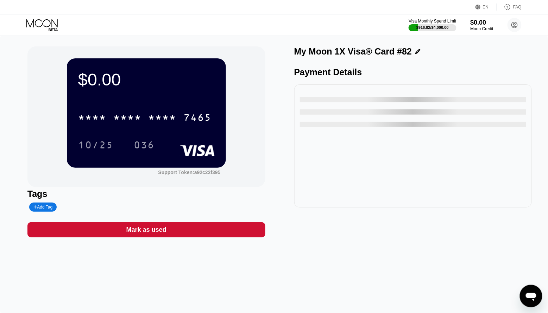
click at [162, 232] on div "Mark as used" at bounding box center [146, 230] width 40 height 8
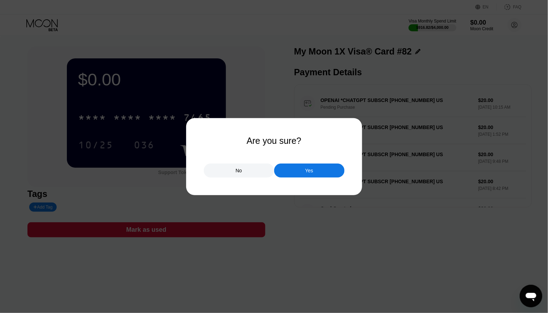
click at [295, 171] on div "Yes" at bounding box center [309, 171] width 70 height 14
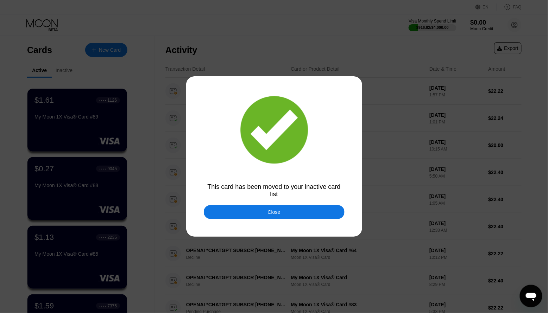
click at [274, 214] on div "Close" at bounding box center [274, 212] width 13 height 6
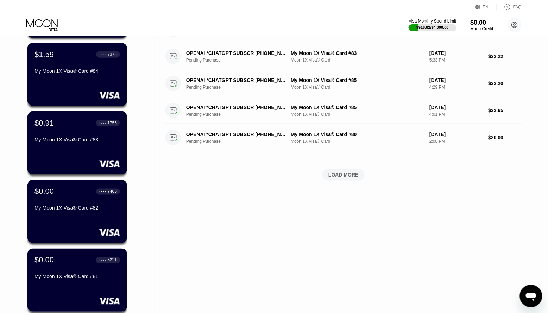
scroll to position [290, 0]
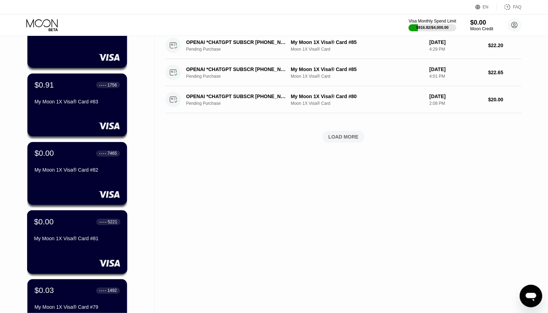
click at [96, 229] on div "$0.00 ● ● ● ● 5221 My Moon 1X Visa® Card #81" at bounding box center [77, 231] width 86 height 27
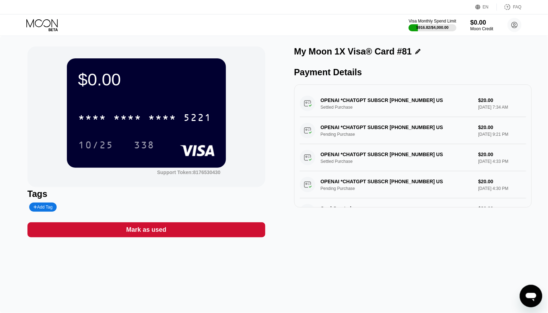
click at [173, 227] on div "Mark as used" at bounding box center [146, 230] width 238 height 15
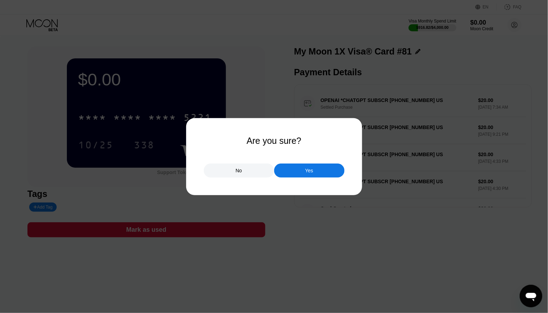
click at [301, 167] on div "Yes" at bounding box center [309, 171] width 70 height 14
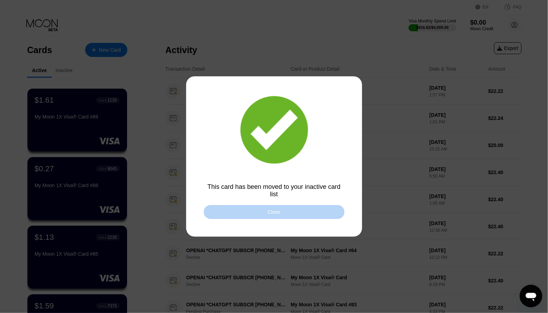
click at [239, 214] on div "Close" at bounding box center [274, 212] width 141 height 14
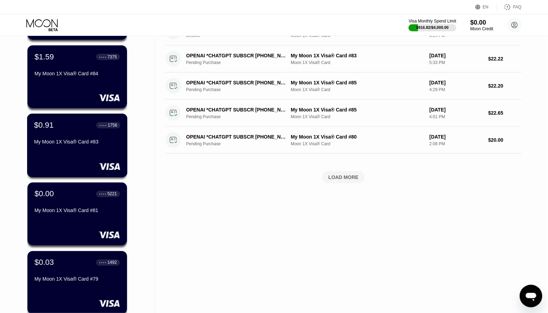
scroll to position [253, 0]
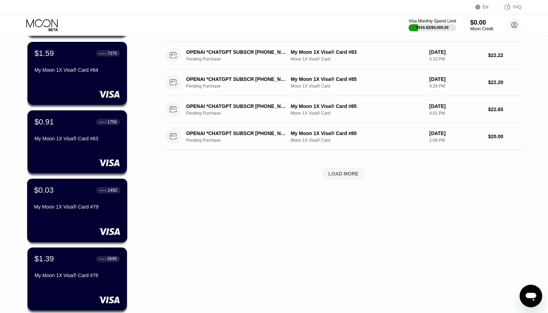
click at [93, 223] on div "$0.03 ● ● ● ● 1492 My Moon 1X Visa® Card #79" at bounding box center [77, 211] width 101 height 64
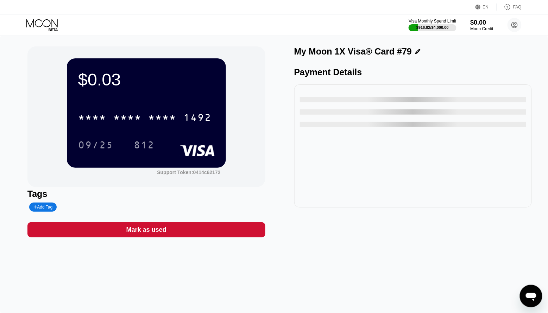
click at [135, 232] on div "Mark as used" at bounding box center [146, 230] width 40 height 8
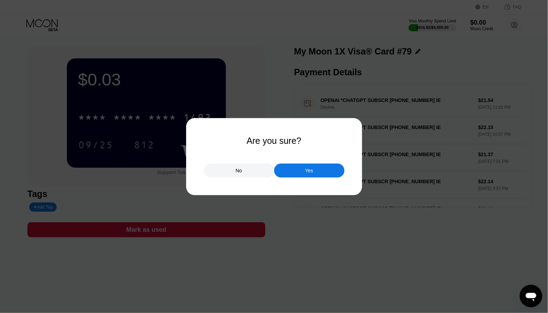
click at [301, 169] on div "Yes" at bounding box center [309, 171] width 70 height 14
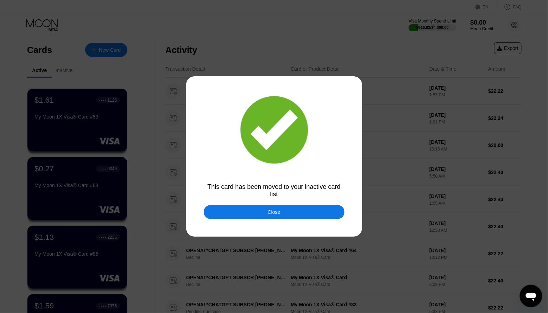
drag, startPoint x: 268, startPoint y: 209, endPoint x: 217, endPoint y: 220, distance: 51.8
click at [268, 209] on div "Close" at bounding box center [274, 212] width 13 height 6
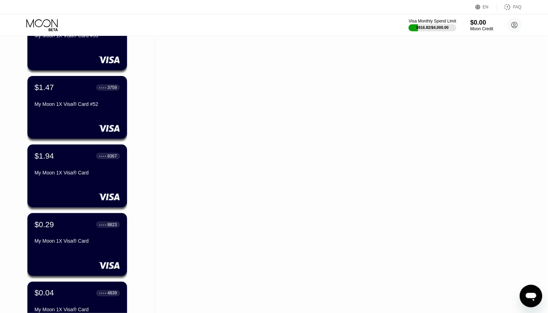
scroll to position [1046, 0]
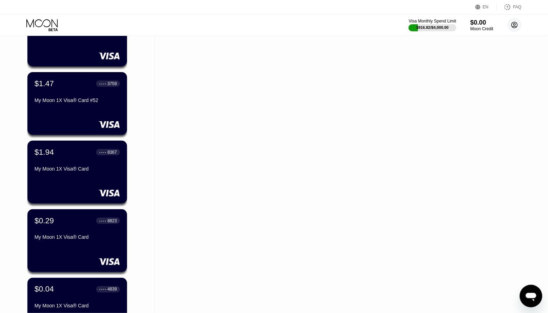
click at [513, 26] on circle at bounding box center [515, 25] width 14 height 14
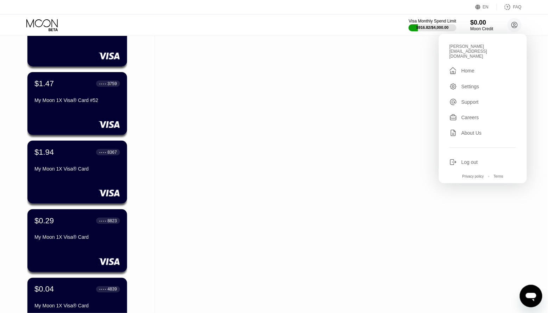
click at [465, 159] on div "Log out" at bounding box center [470, 162] width 17 height 6
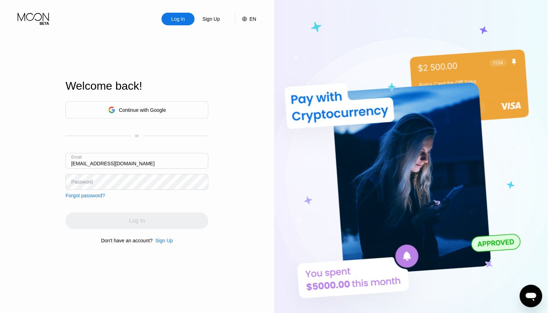
type input "[EMAIL_ADDRESS][DOMAIN_NAME]"
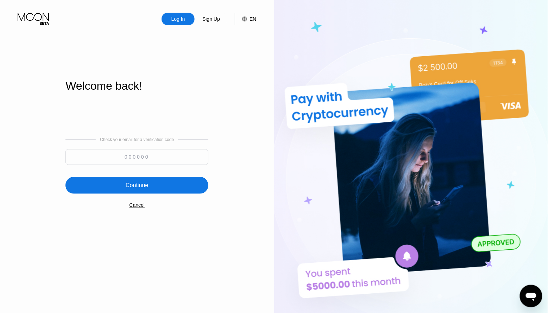
click at [138, 160] on input at bounding box center [136, 157] width 143 height 16
paste input "569750"
type input "569750"
click at [145, 180] on div "Continue" at bounding box center [136, 185] width 143 height 17
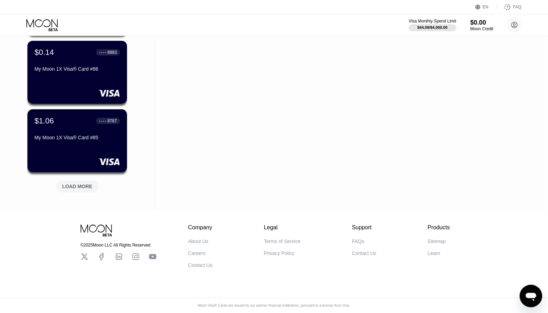
scroll to position [257, 0]
click at [89, 189] on div "LOAD MORE" at bounding box center [77, 187] width 42 height 12
click at [83, 184] on div "LOAD MORE" at bounding box center [77, 187] width 30 height 6
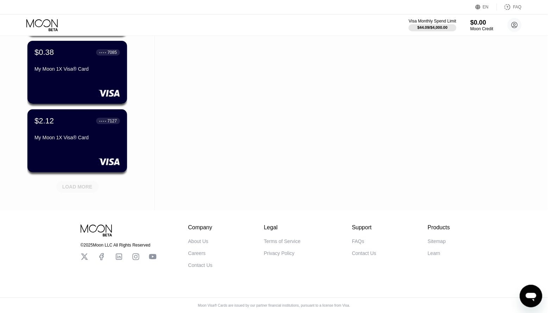
scroll to position [1287, 0]
click at [83, 184] on div "LOAD MORE" at bounding box center [77, 187] width 30 height 6
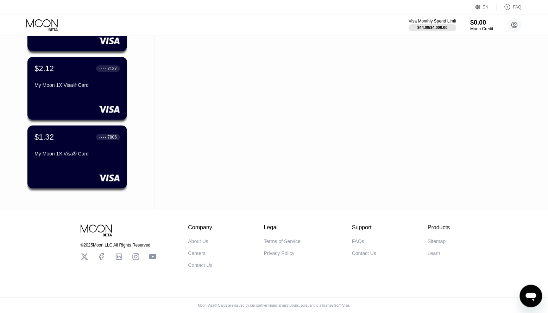
scroll to position [1339, 0]
click at [513, 29] on circle at bounding box center [515, 25] width 14 height 14
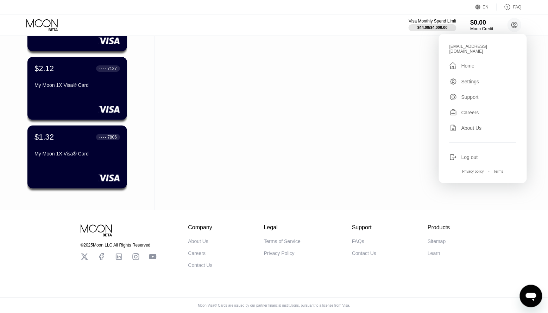
click at [462, 154] on div "Log out" at bounding box center [483, 158] width 67 height 8
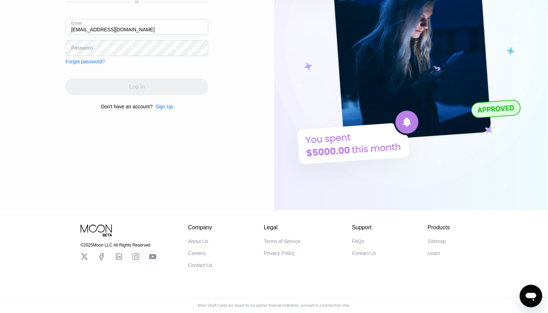
type input "[EMAIL_ADDRESS][DOMAIN_NAME]"
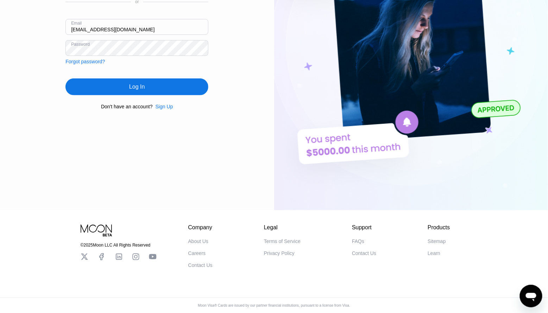
click at [171, 88] on div "Log In" at bounding box center [136, 87] width 143 height 17
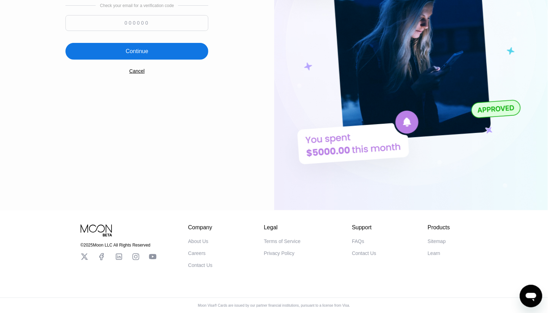
click at [153, 20] on input at bounding box center [136, 23] width 143 height 16
paste input "176054"
type input "176054"
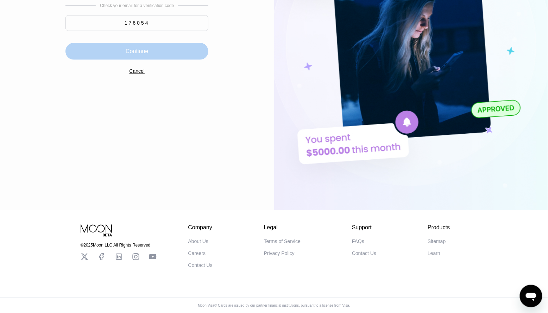
click at [149, 43] on div "Continue" at bounding box center [136, 51] width 143 height 17
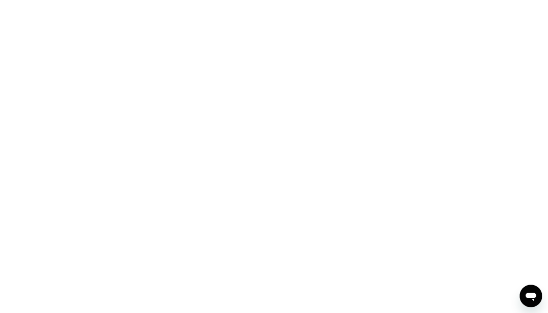
scroll to position [0, 0]
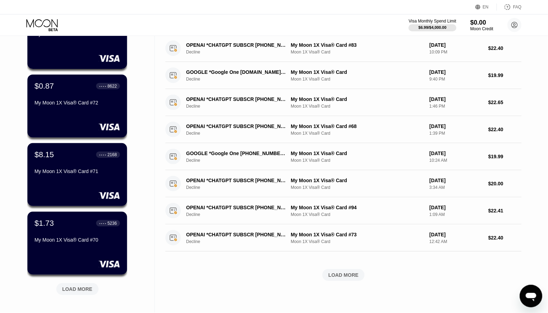
scroll to position [166, 0]
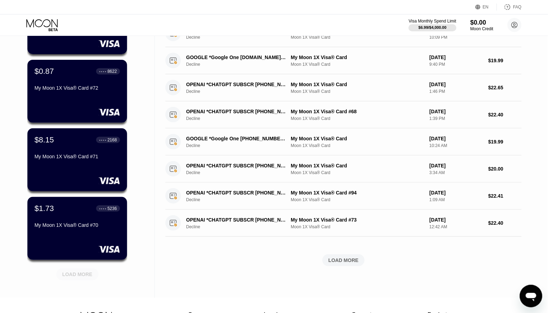
click at [79, 270] on div "LOAD MORE" at bounding box center [77, 275] width 42 height 12
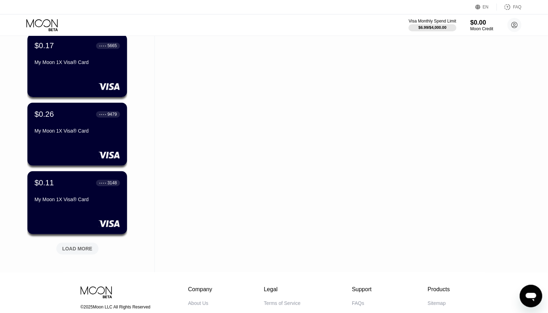
scroll to position [536, 0]
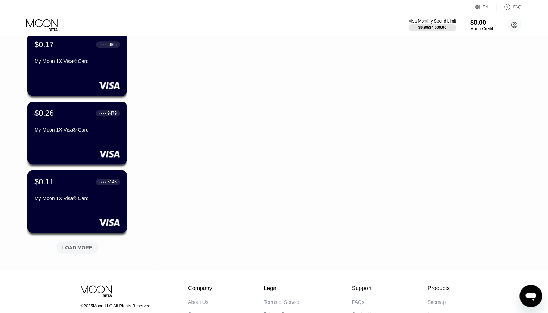
click at [79, 246] on div "LOAD MORE" at bounding box center [77, 248] width 30 height 6
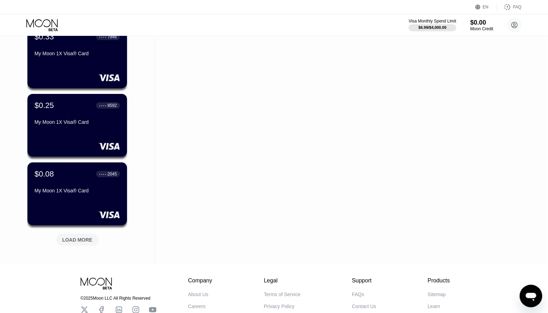
scroll to position [890, 0]
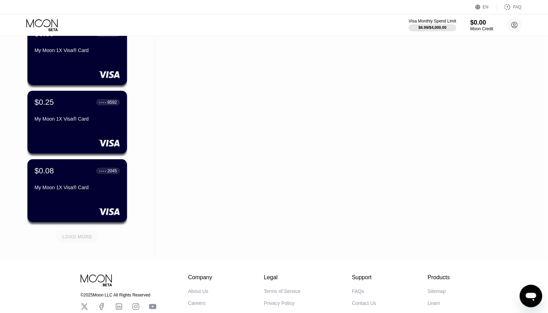
click at [78, 234] on div "LOAD MORE" at bounding box center [77, 237] width 30 height 6
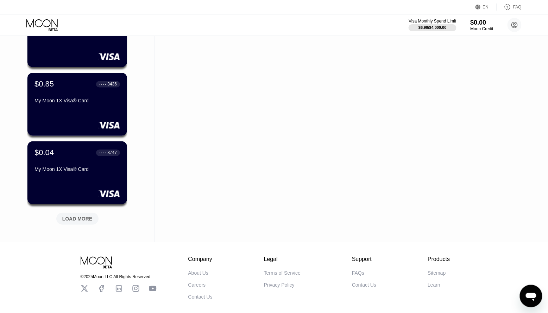
scroll to position [1253, 0]
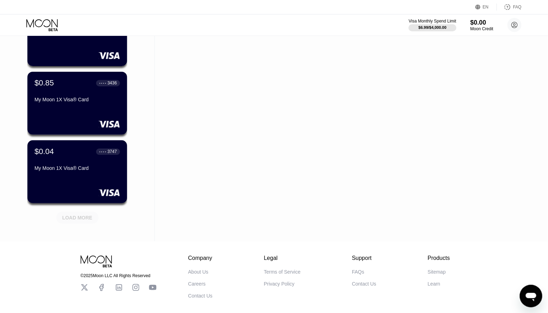
click at [73, 221] on div "LOAD MORE" at bounding box center [77, 218] width 42 height 12
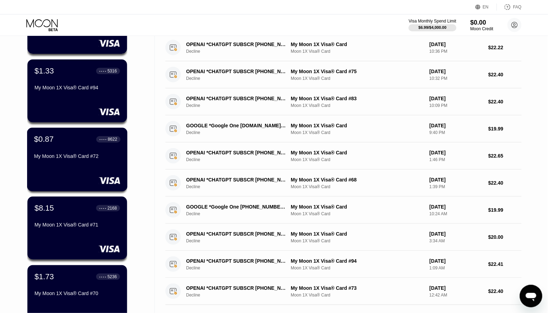
scroll to position [84, 0]
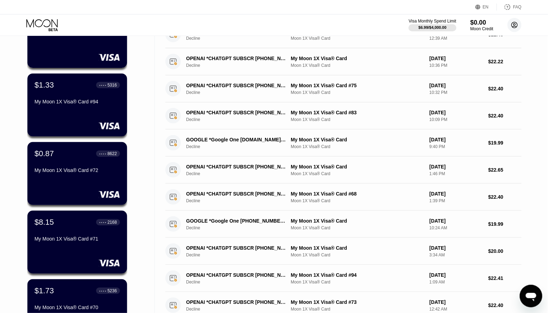
click at [516, 26] on icon at bounding box center [515, 25] width 4 height 4
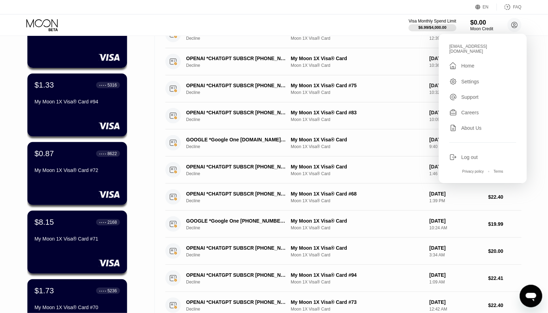
click at [460, 154] on div "Log out" at bounding box center [483, 158] width 67 height 8
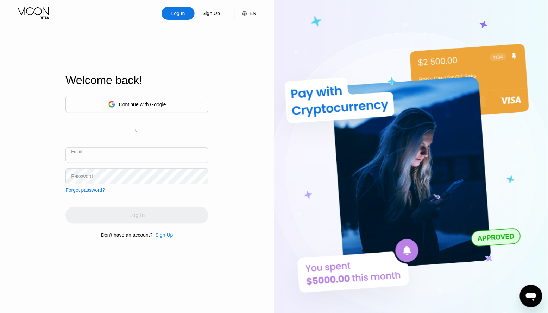
scroll to position [4, 0]
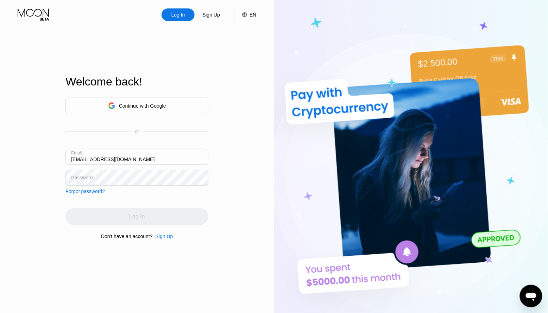
type input "[EMAIL_ADDRESS][DOMAIN_NAME]"
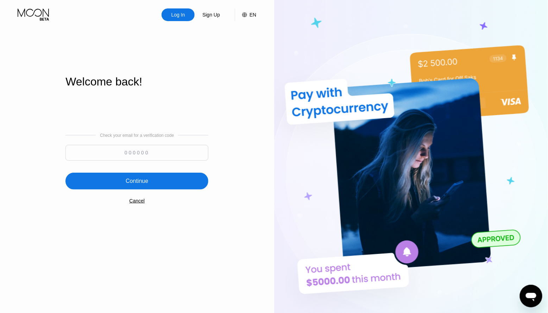
click at [139, 154] on input at bounding box center [136, 153] width 143 height 16
paste input "176306"
type input "176306"
click at [145, 176] on div "Continue" at bounding box center [136, 181] width 143 height 17
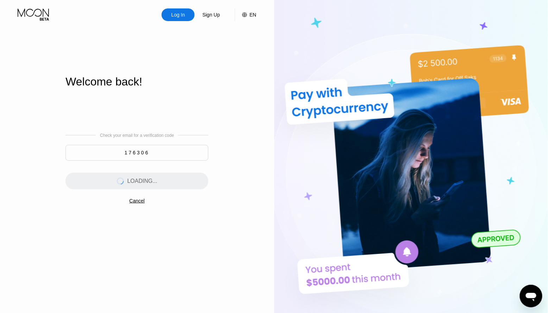
scroll to position [0, 0]
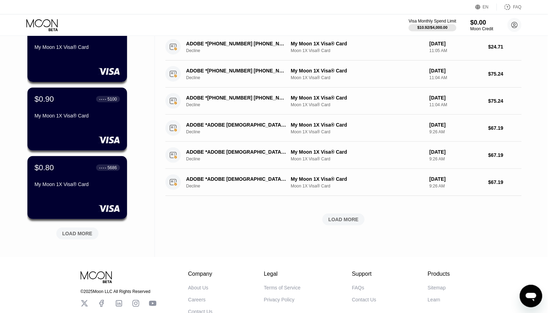
scroll to position [223, 0]
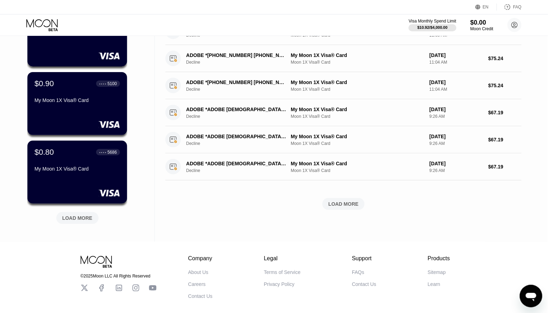
click at [79, 217] on div "LOAD MORE" at bounding box center [77, 218] width 30 height 6
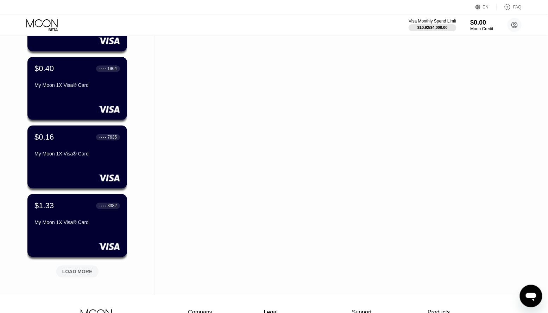
scroll to position [538, 0]
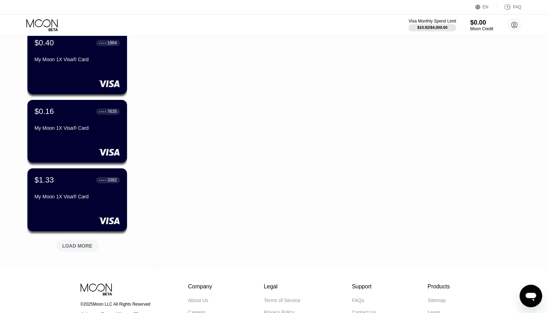
click at [77, 240] on div "LOAD MORE" at bounding box center [77, 246] width 42 height 12
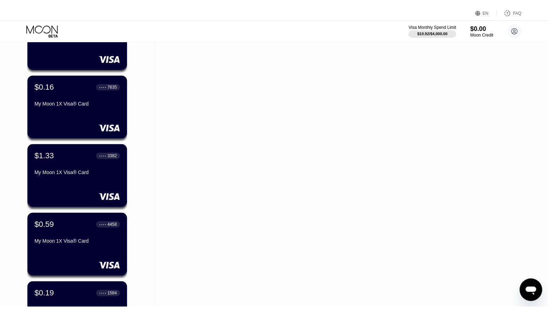
scroll to position [19, 0]
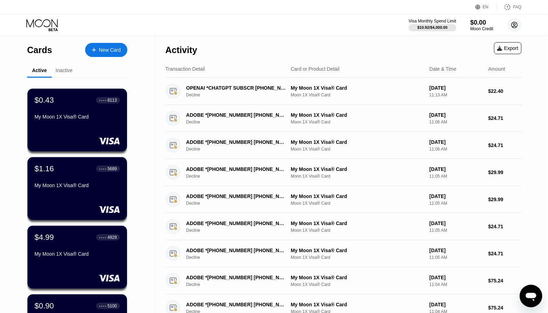
click at [516, 22] on circle at bounding box center [515, 25] width 14 height 14
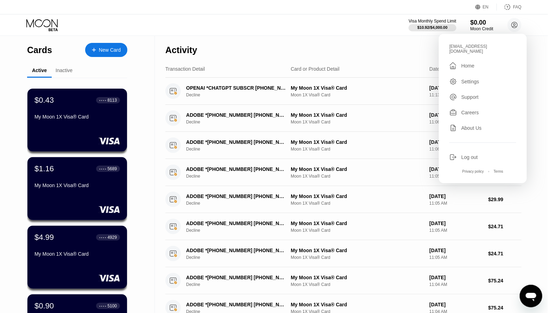
click at [473, 155] on div "Log out" at bounding box center [470, 158] width 17 height 6
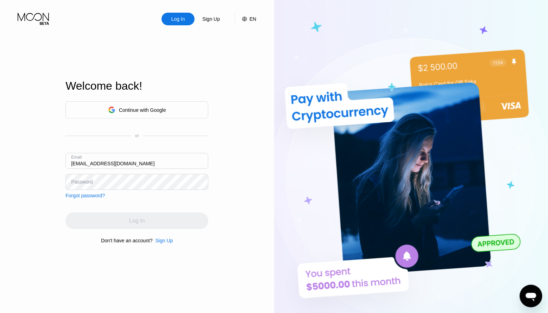
type input "[EMAIL_ADDRESS][DOMAIN_NAME]"
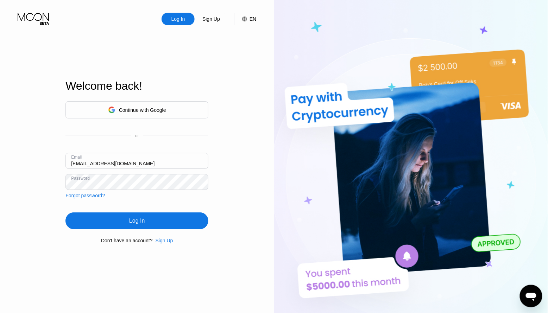
click at [183, 215] on div "Log In" at bounding box center [136, 221] width 143 height 17
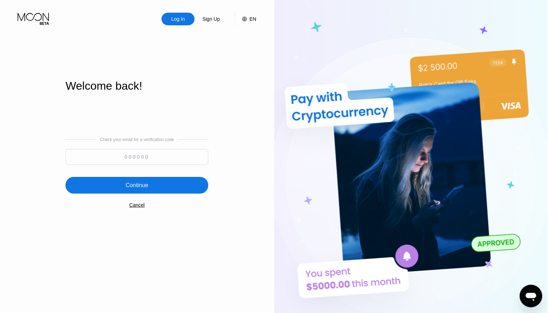
click at [141, 160] on input at bounding box center [136, 157] width 143 height 16
paste input "703737"
type input "703737"
click at [147, 186] on div "Continue" at bounding box center [137, 185] width 23 height 7
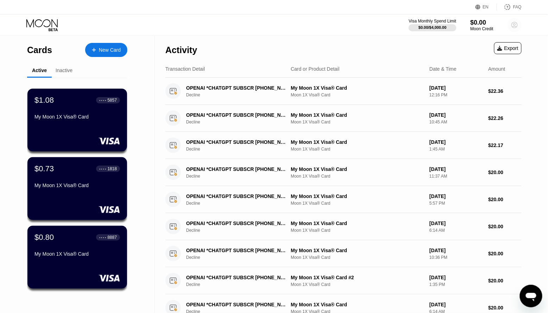
click at [513, 26] on circle at bounding box center [515, 25] width 14 height 14
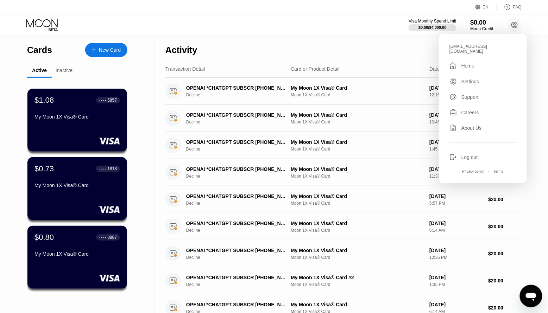
click at [468, 155] on div "Log out" at bounding box center [470, 158] width 17 height 6
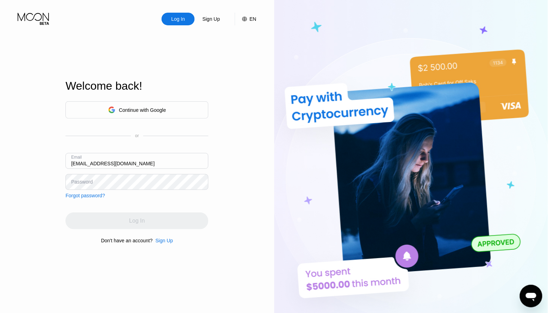
type input "[EMAIL_ADDRESS][DOMAIN_NAME]"
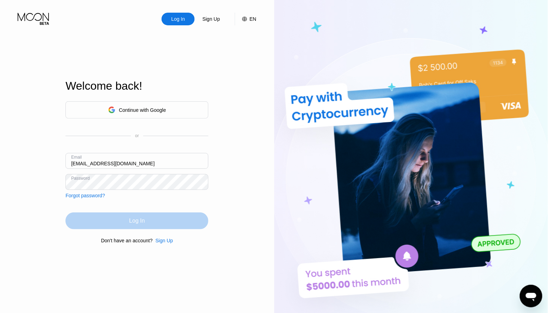
click at [155, 224] on div "Log In" at bounding box center [136, 221] width 143 height 17
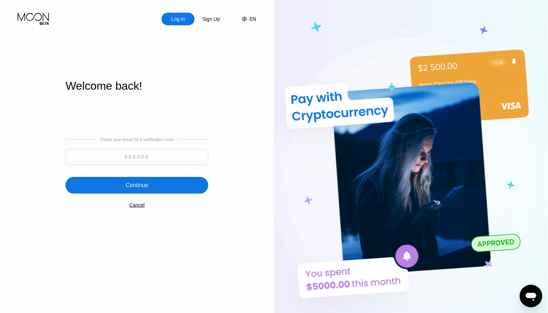
click at [130, 160] on input at bounding box center [136, 157] width 143 height 16
paste input "530047"
type input "530047"
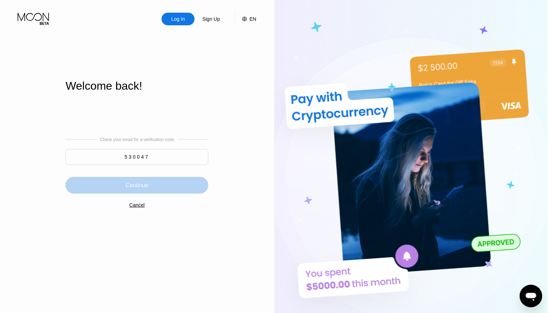
click at [140, 180] on div "Continue" at bounding box center [136, 185] width 143 height 17
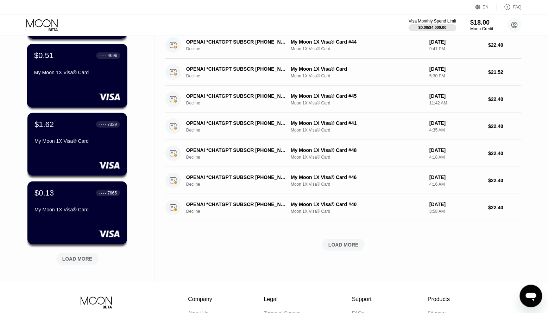
scroll to position [194, 0]
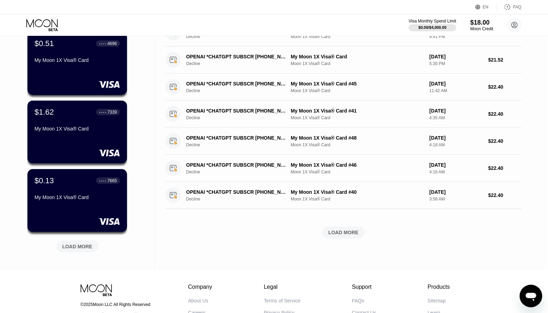
click at [83, 250] on div "LOAD MORE" at bounding box center [77, 247] width 30 height 6
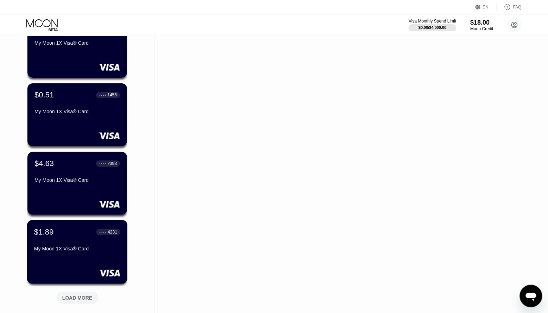
scroll to position [493, 0]
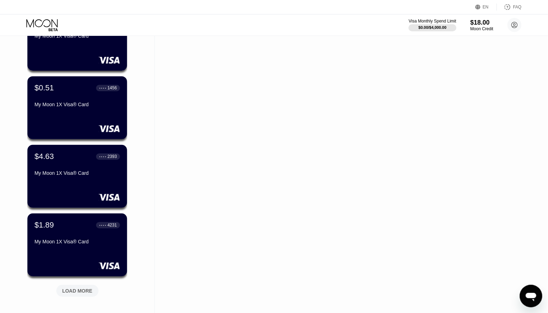
click at [80, 286] on div "LOAD MORE" at bounding box center [77, 291] width 42 height 12
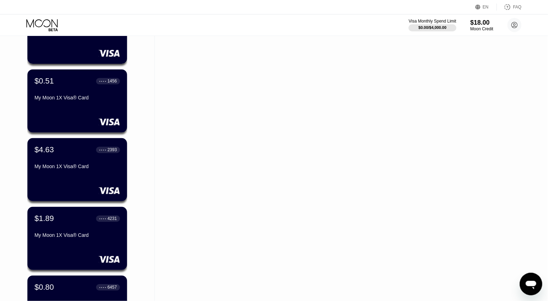
scroll to position [706, 0]
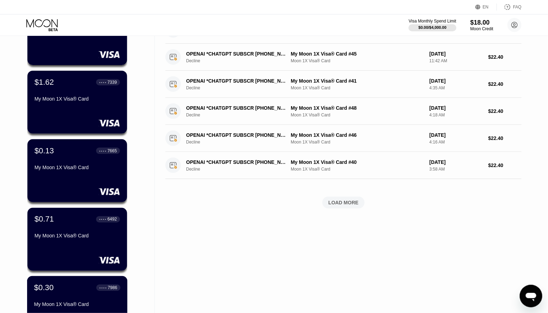
scroll to position [224, 0]
click at [515, 27] on circle at bounding box center [515, 25] width 14 height 14
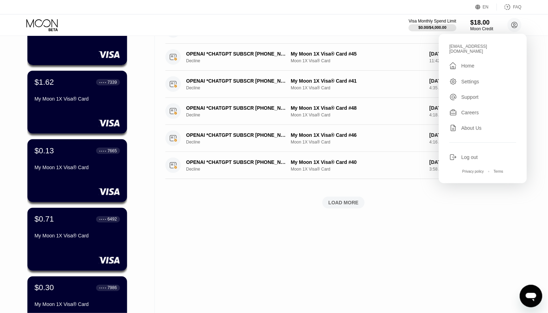
click at [466, 155] on div "Log out" at bounding box center [470, 158] width 17 height 6
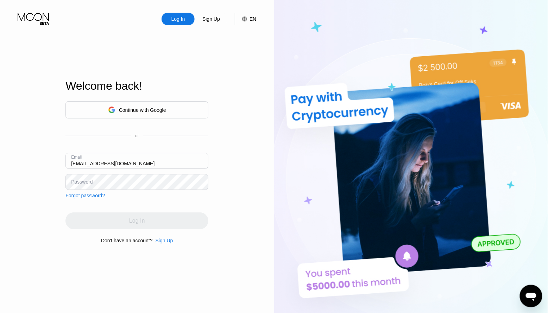
type input "[EMAIL_ADDRESS][DOMAIN_NAME]"
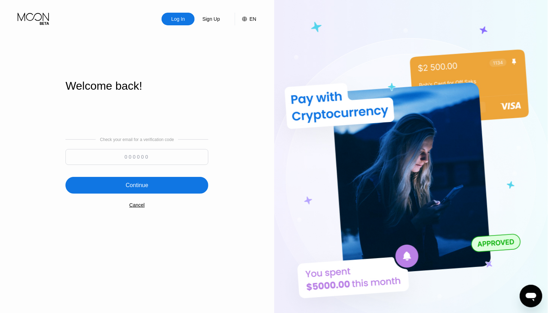
click at [138, 154] on input at bounding box center [136, 157] width 143 height 16
paste input "695184"
type input "695184"
click at [151, 186] on div "Continue" at bounding box center [136, 185] width 143 height 17
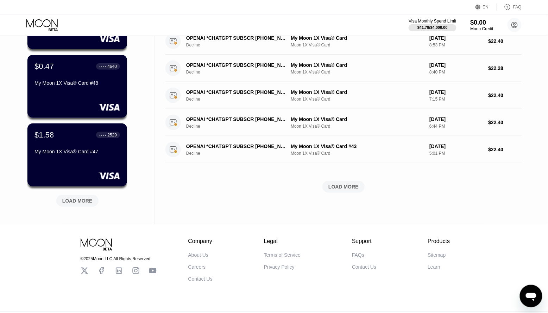
scroll to position [241, 0]
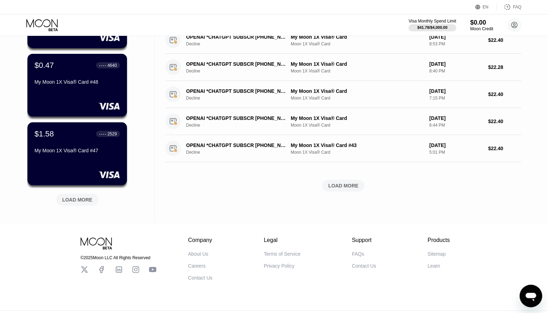
click at [79, 200] on div "LOAD MORE" at bounding box center [77, 200] width 30 height 6
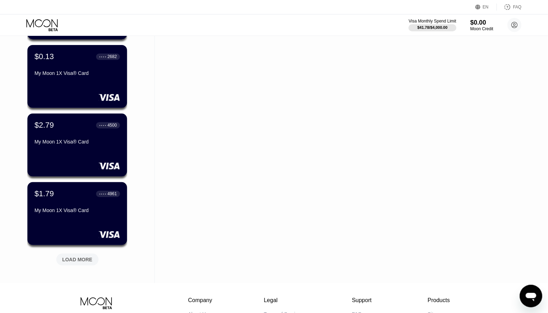
scroll to position [536, 0]
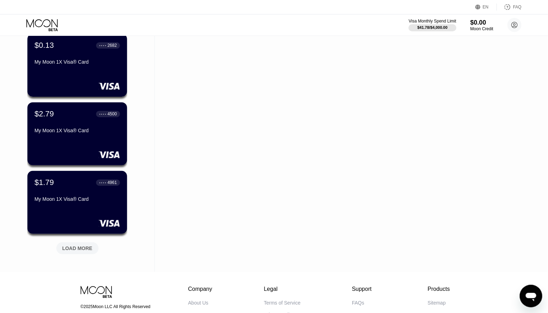
click at [78, 248] on div "LOAD MORE" at bounding box center [77, 248] width 30 height 6
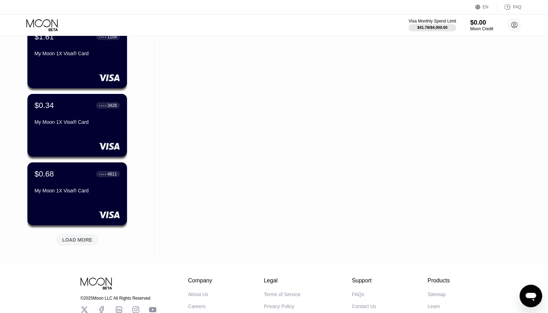
scroll to position [897, 0]
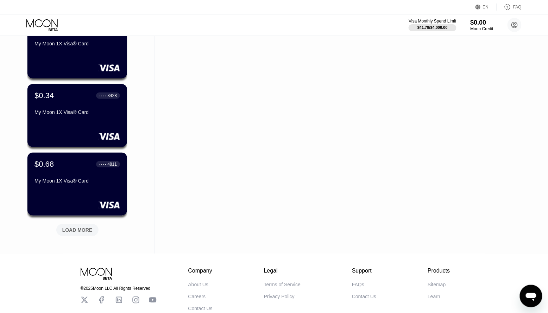
click at [79, 231] on div "LOAD MORE" at bounding box center [77, 230] width 30 height 6
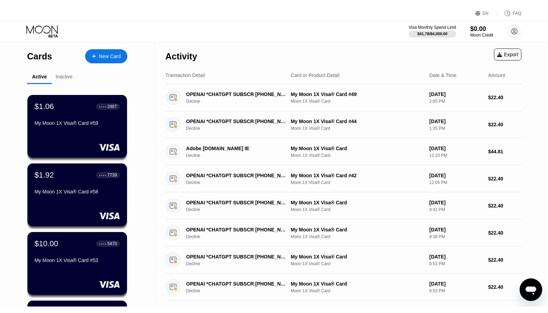
scroll to position [225, 0]
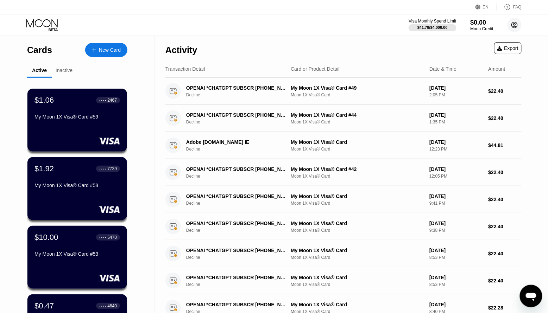
click at [518, 25] on icon at bounding box center [515, 25] width 6 height 6
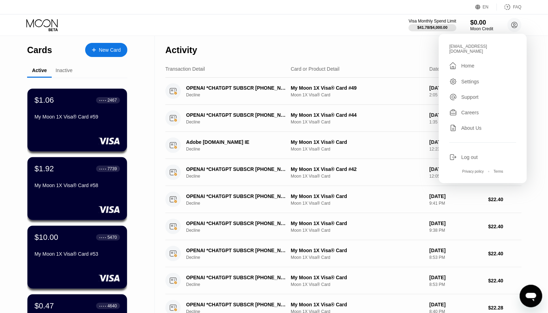
click at [465, 155] on div "Log out" at bounding box center [470, 158] width 17 height 6
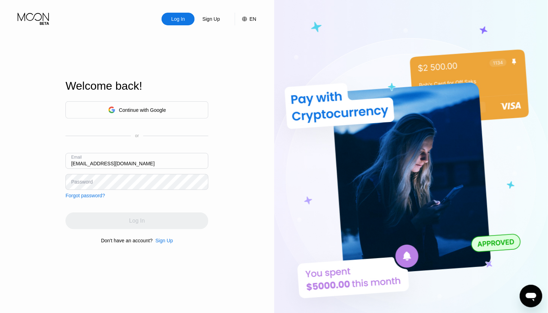
type input "[EMAIL_ADDRESS][DOMAIN_NAME]"
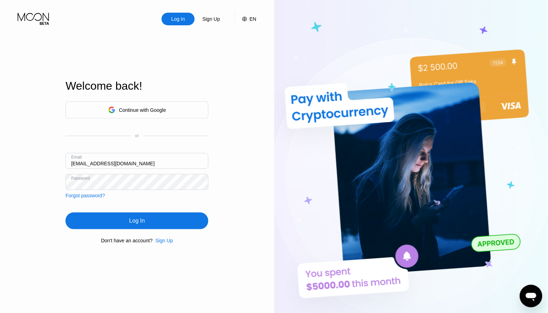
click at [160, 219] on div "Log In" at bounding box center [136, 221] width 143 height 17
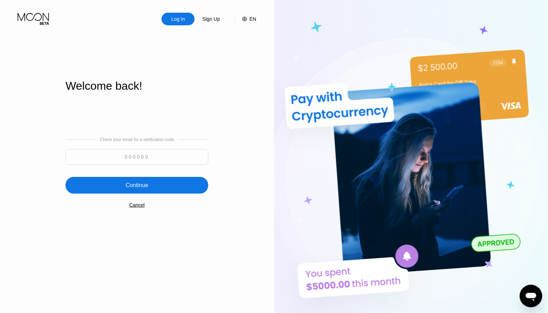
click at [154, 153] on input at bounding box center [136, 157] width 143 height 16
paste input "671930"
type input "671930"
click at [138, 182] on div "Continue" at bounding box center [137, 185] width 23 height 7
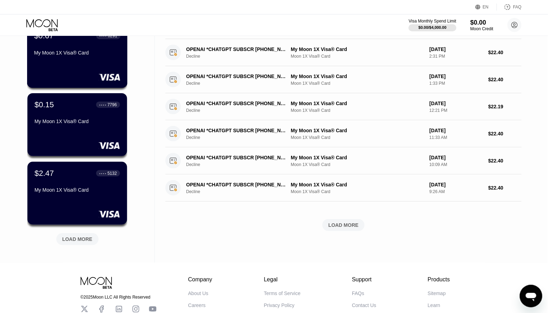
scroll to position [210, 0]
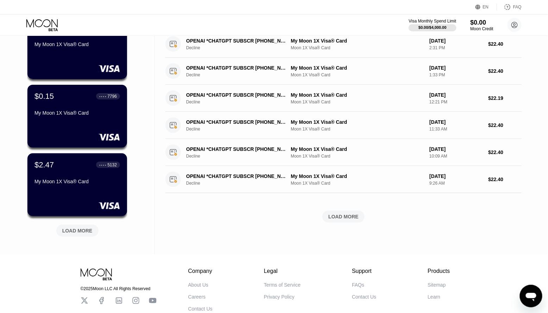
click at [67, 236] on div "LOAD MORE" at bounding box center [77, 231] width 42 height 12
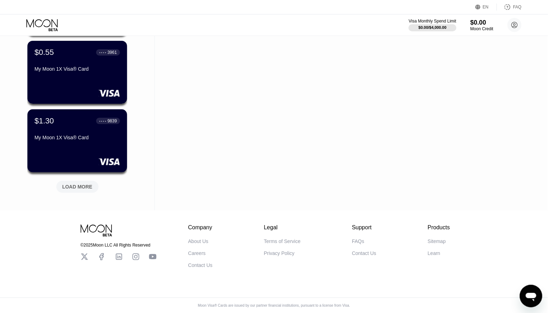
scroll to position [600, 0]
click at [79, 186] on div "LOAD MORE" at bounding box center [77, 187] width 30 height 6
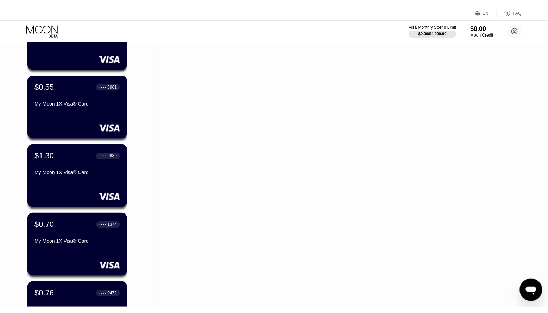
scroll to position [294, 0]
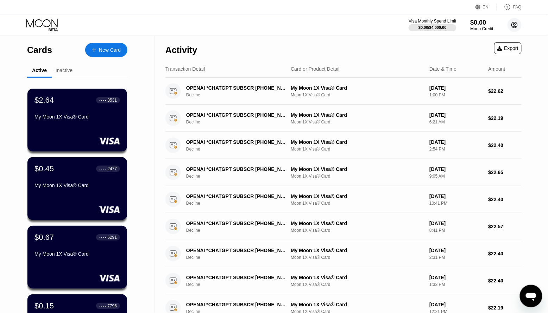
click at [515, 23] on icon at bounding box center [515, 25] width 4 height 4
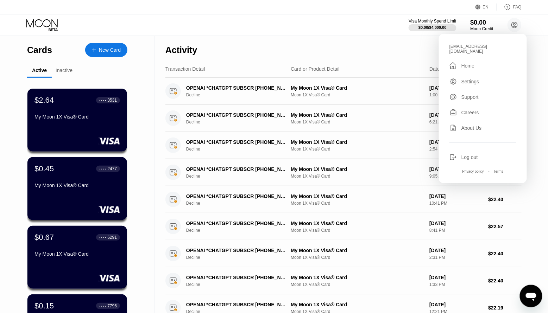
click at [473, 155] on div "Log out" at bounding box center [470, 158] width 17 height 6
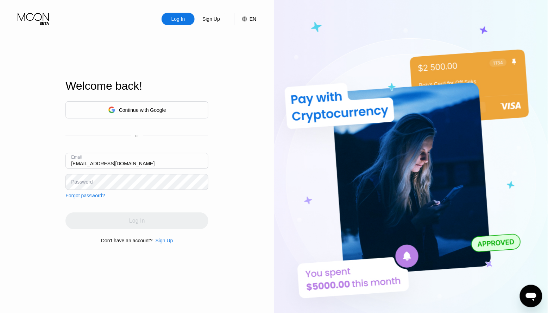
type input "[EMAIL_ADDRESS][DOMAIN_NAME]"
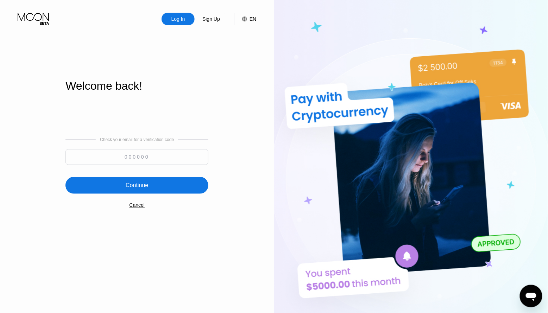
click at [150, 156] on input at bounding box center [136, 157] width 143 height 16
paste input "470143"
type input "470143"
click at [155, 184] on div "Continue" at bounding box center [136, 185] width 143 height 17
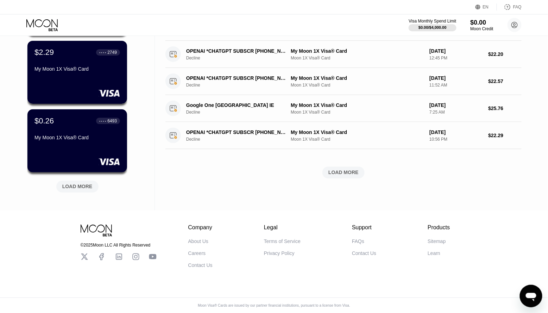
scroll to position [257, 0]
click at [80, 186] on div "LOAD MORE" at bounding box center [77, 187] width 30 height 6
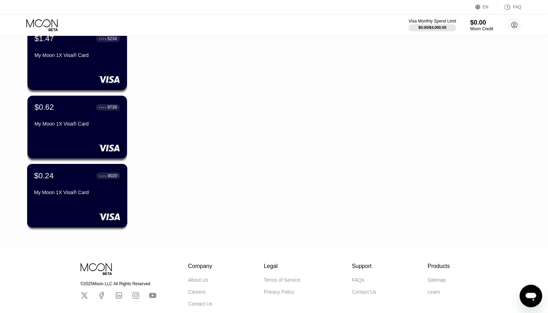
scroll to position [464, 0]
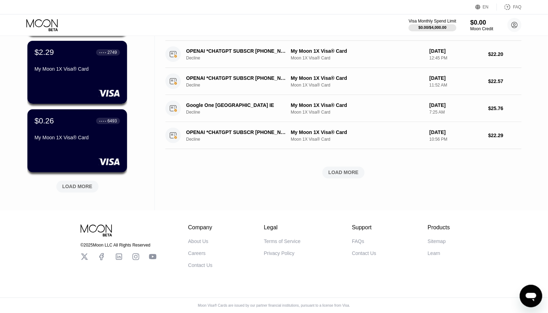
scroll to position [257, 0]
click at [74, 187] on div "LOAD MORE" at bounding box center [77, 187] width 30 height 6
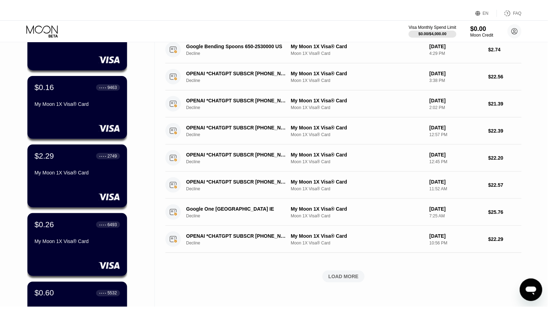
scroll to position [362, 0]
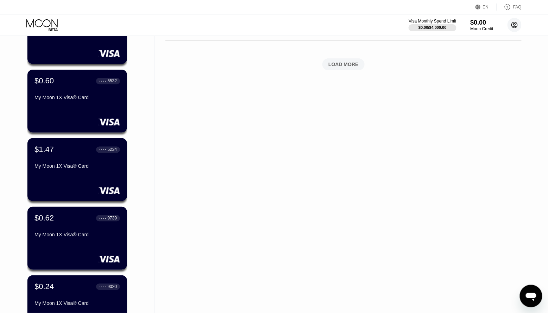
click at [514, 26] on icon at bounding box center [515, 25] width 4 height 4
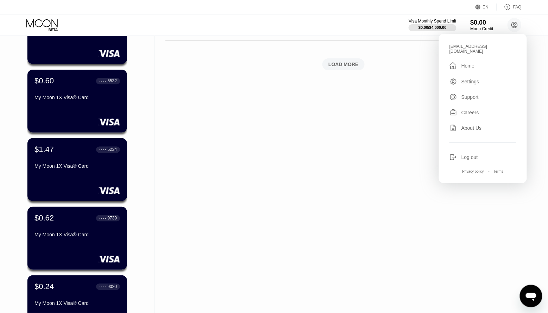
click at [455, 154] on icon at bounding box center [454, 158] width 8 height 8
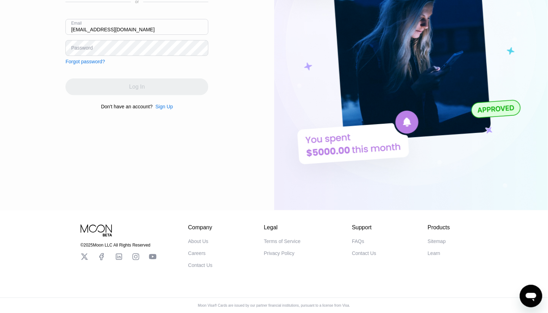
type input "[EMAIL_ADDRESS][DOMAIN_NAME]"
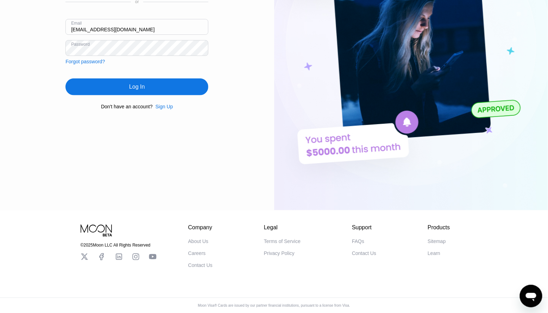
click at [166, 89] on div "Log In" at bounding box center [136, 87] width 143 height 17
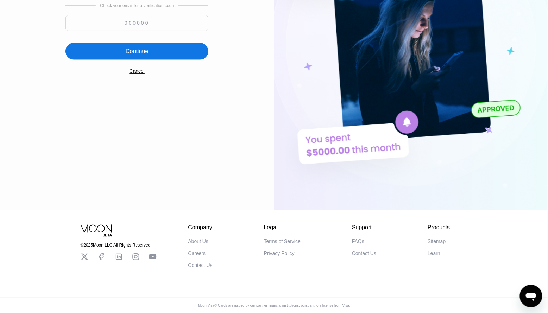
click at [136, 25] on input at bounding box center [136, 23] width 143 height 16
paste input "273266"
type input "273266"
click at [146, 48] on div "Continue" at bounding box center [137, 51] width 23 height 7
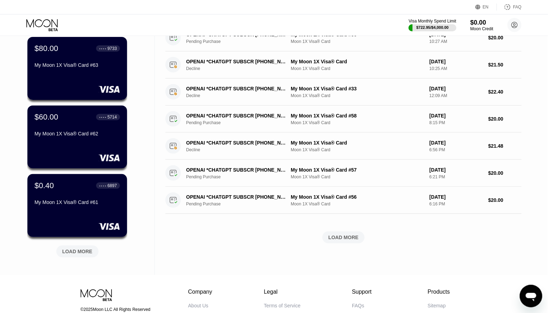
scroll to position [193, 0]
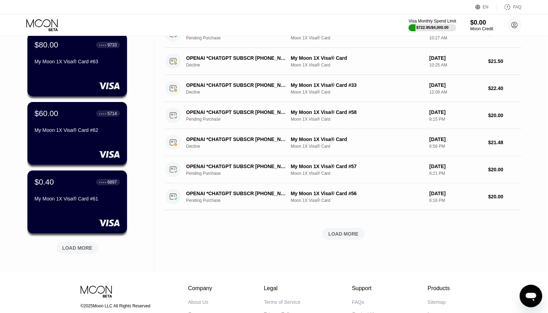
click at [71, 249] on div "LOAD MORE" at bounding box center [77, 248] width 30 height 6
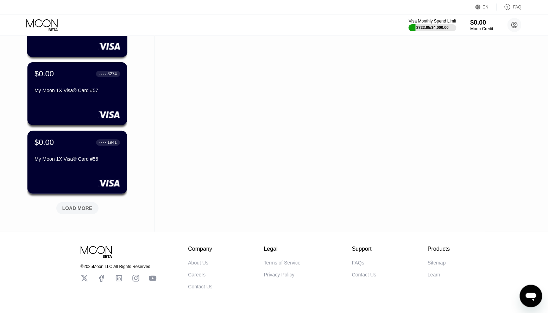
scroll to position [582, 0]
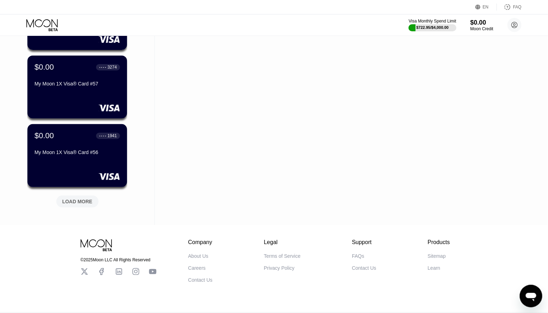
click at [71, 205] on div "LOAD MORE" at bounding box center [77, 202] width 30 height 6
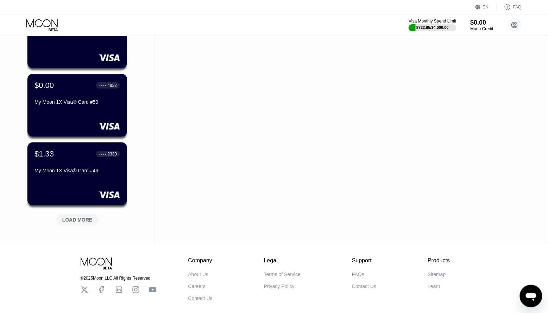
scroll to position [919, 0]
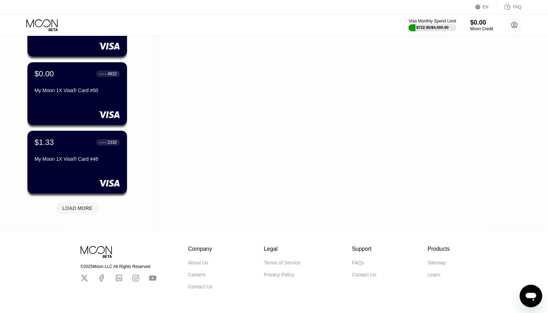
click at [71, 205] on div "LOAD MORE" at bounding box center [77, 208] width 42 height 12
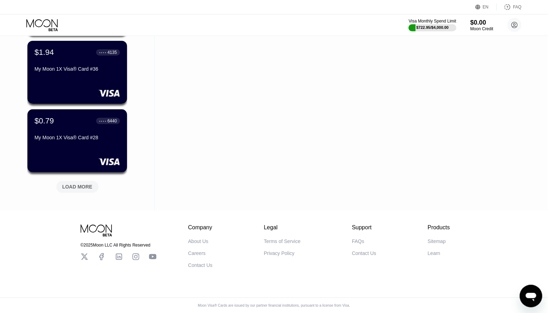
scroll to position [1287, 0]
click at [72, 187] on div "LOAD MORE" at bounding box center [77, 187] width 30 height 6
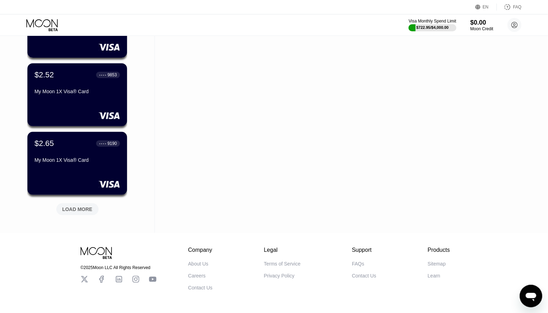
scroll to position [1606, 0]
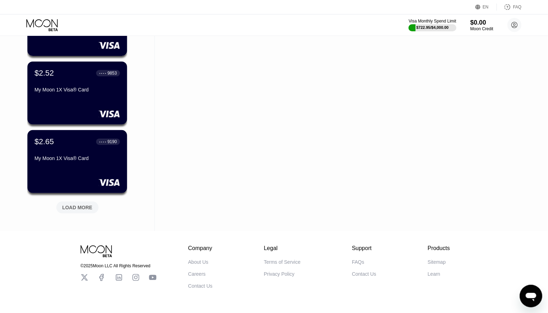
click at [76, 202] on div "LOAD MORE" at bounding box center [77, 208] width 42 height 12
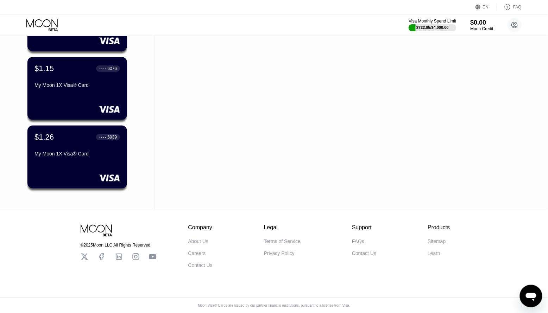
scroll to position [1957, 0]
click at [517, 22] on circle at bounding box center [515, 25] width 14 height 14
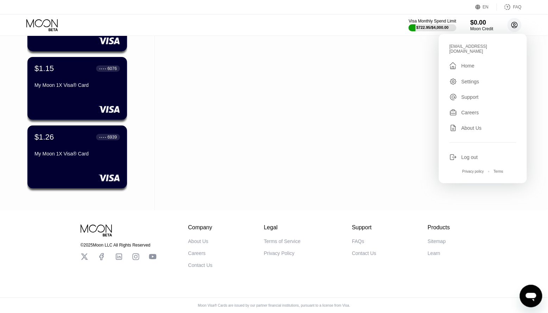
click at [517, 22] on circle at bounding box center [515, 25] width 14 height 14
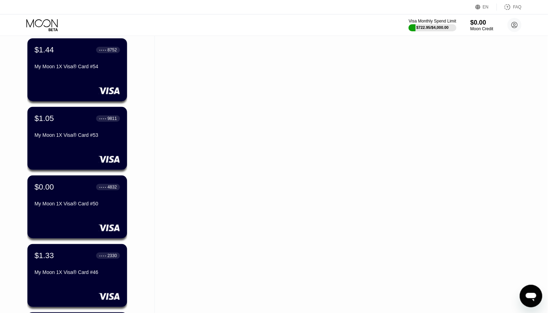
scroll to position [805, 0]
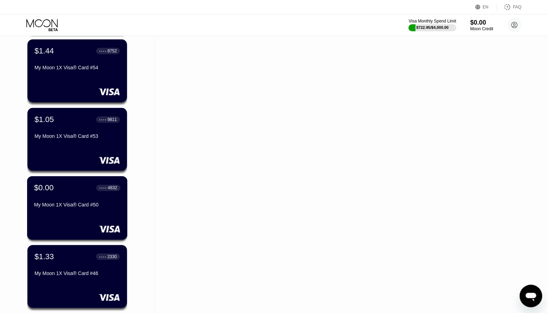
click at [88, 202] on div "My Moon 1X Visa® Card #50" at bounding box center [77, 205] width 86 height 6
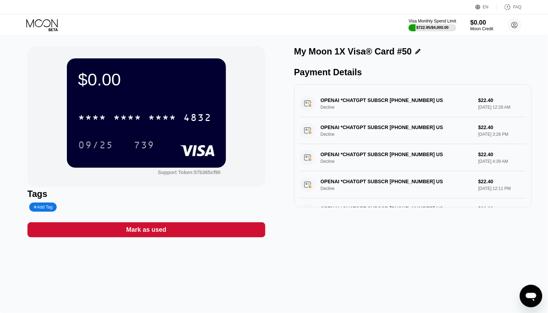
click at [191, 232] on div "Mark as used" at bounding box center [146, 230] width 238 height 15
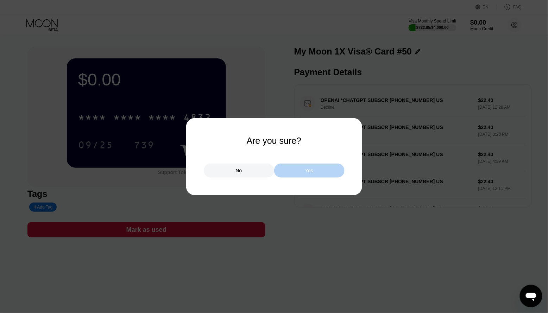
click at [313, 171] on div "Yes" at bounding box center [309, 171] width 8 height 6
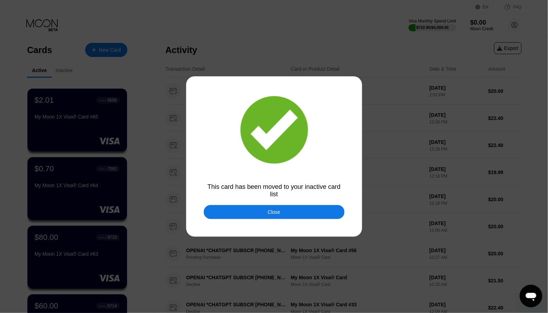
click at [280, 208] on div "Close" at bounding box center [274, 212] width 141 height 14
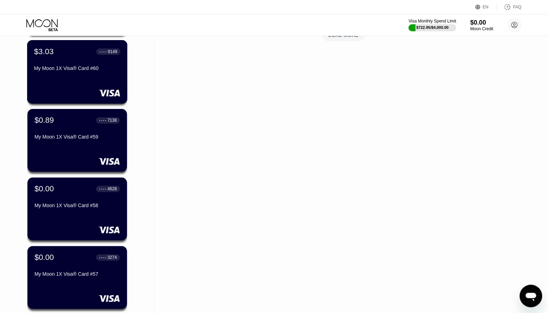
scroll to position [393, 0]
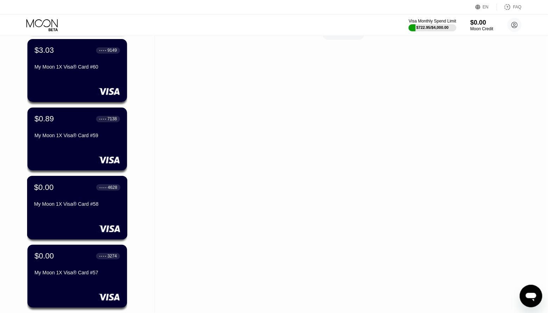
click at [76, 226] on div at bounding box center [77, 228] width 86 height 7
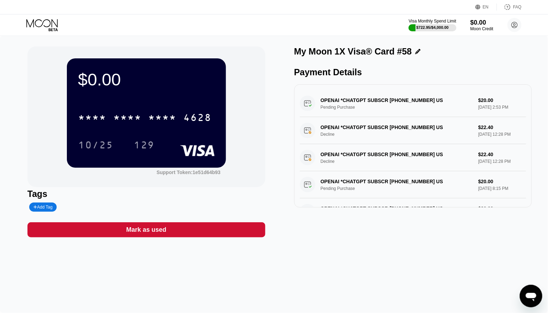
click at [222, 229] on div "Mark as used" at bounding box center [146, 230] width 238 height 15
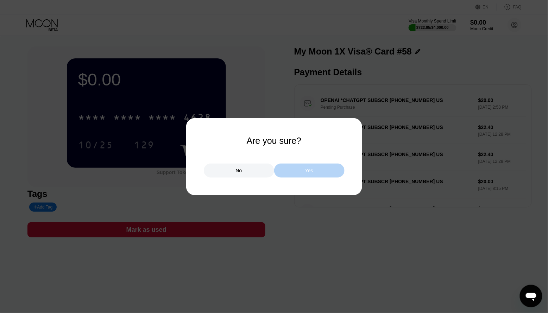
click at [295, 167] on div "Yes" at bounding box center [309, 171] width 70 height 14
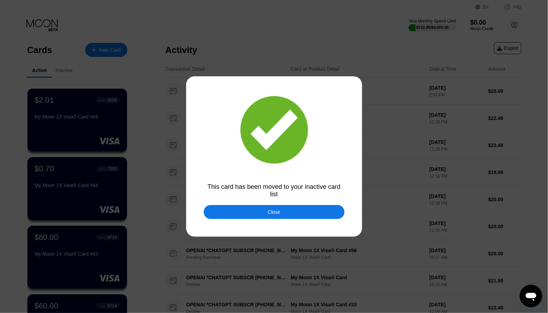
click at [231, 212] on div "Close" at bounding box center [274, 212] width 141 height 14
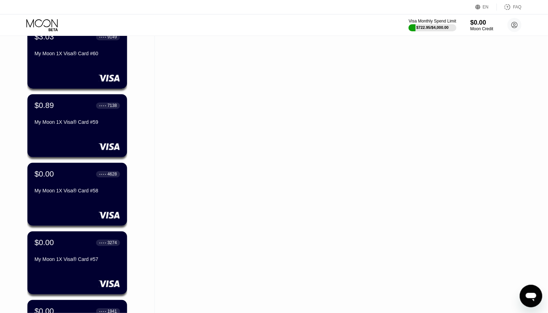
scroll to position [408, 0]
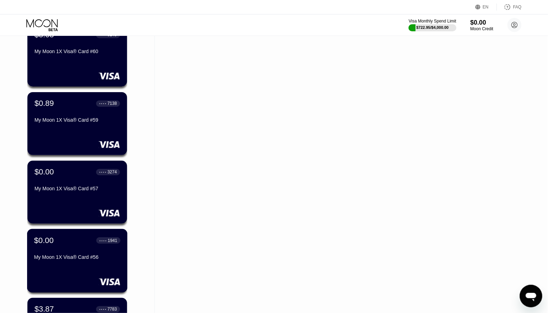
click at [92, 271] on div "$0.00 ● ● ● ● 1941 My Moon 1X Visa® Card #56" at bounding box center [77, 261] width 101 height 64
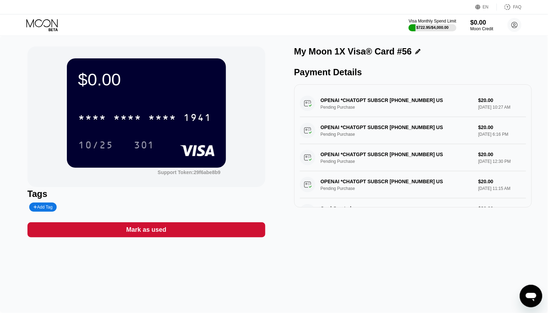
click at [188, 233] on div "Mark as used" at bounding box center [146, 230] width 238 height 15
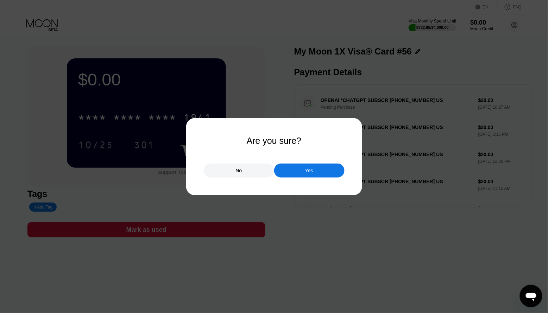
click at [313, 175] on div "Yes" at bounding box center [309, 171] width 70 height 14
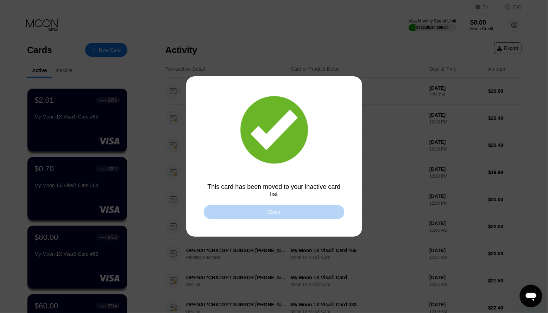
click at [283, 210] on div "Close" at bounding box center [274, 212] width 141 height 14
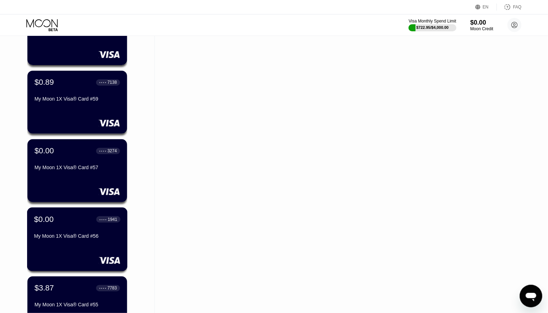
scroll to position [430, 0]
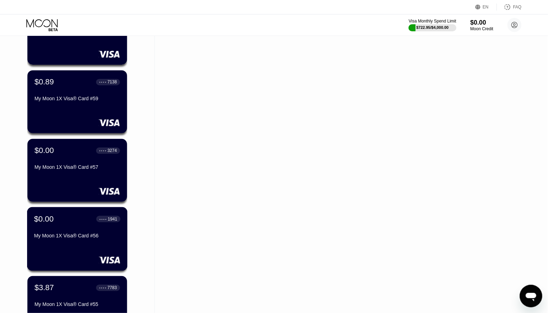
click at [95, 261] on div at bounding box center [77, 260] width 86 height 7
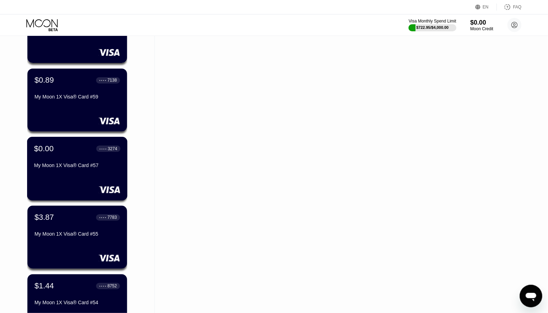
scroll to position [432, 0]
click at [91, 177] on div "$0.00 ● ● ● ● 3274 My Moon 1X Visa® Card #57" at bounding box center [77, 169] width 101 height 64
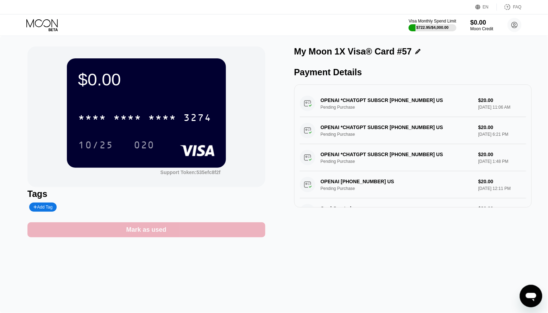
click at [223, 231] on div "Mark as used" at bounding box center [146, 230] width 238 height 15
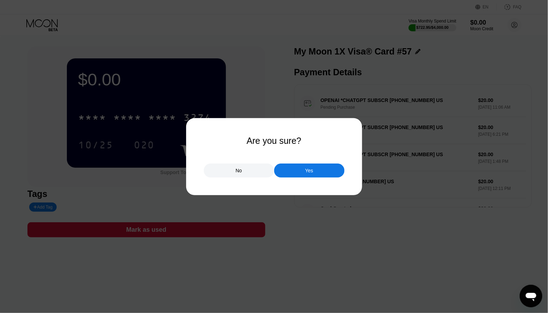
click at [294, 172] on div "Yes" at bounding box center [309, 171] width 70 height 14
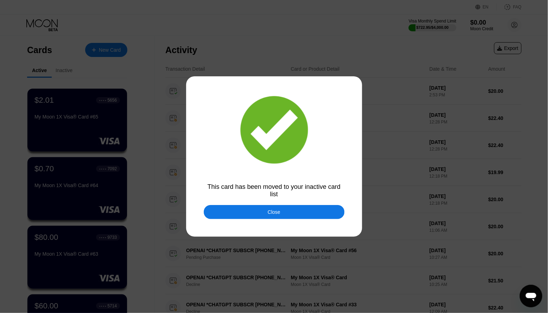
click at [307, 212] on div "Close" at bounding box center [274, 212] width 141 height 14
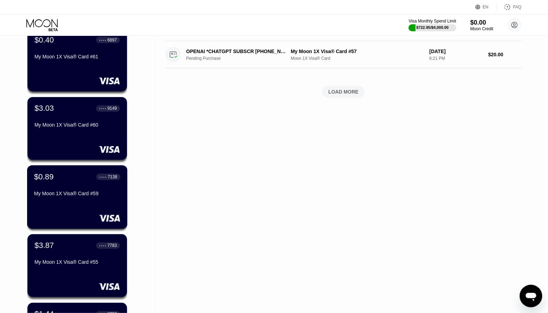
scroll to position [338, 0]
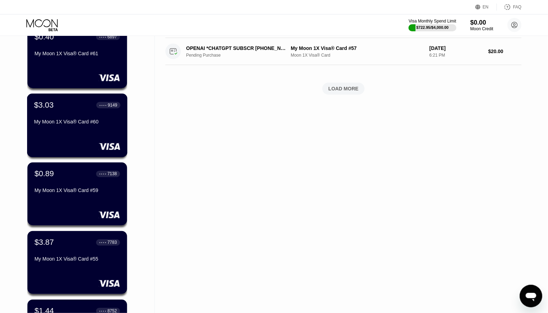
click at [81, 139] on div "$3.03 ● ● ● ● 9149 My Moon 1X Visa® Card #60" at bounding box center [77, 126] width 101 height 64
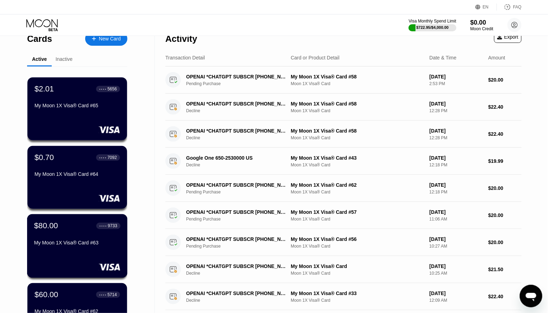
scroll to position [11, 0]
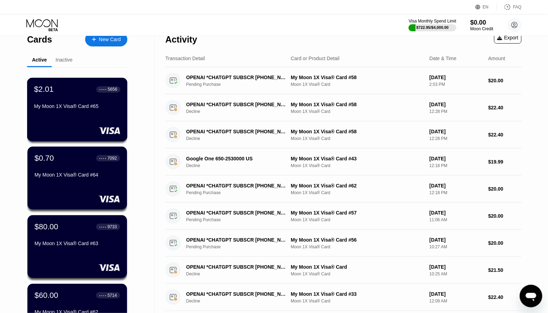
click at [90, 131] on div at bounding box center [77, 130] width 86 height 7
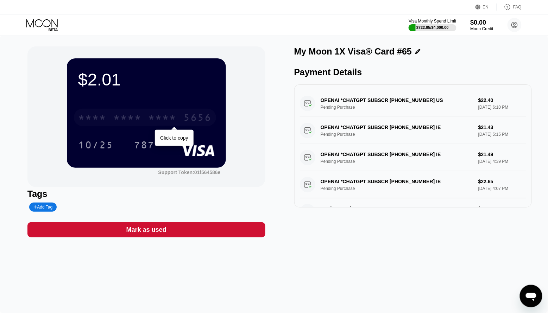
click at [203, 118] on div "5656" at bounding box center [198, 118] width 28 height 11
click at [517, 27] on circle at bounding box center [515, 25] width 14 height 14
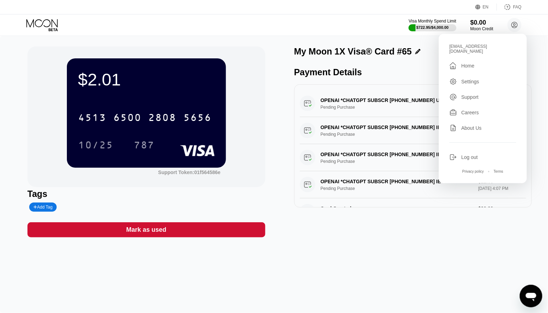
click at [469, 155] on div "Log out" at bounding box center [470, 158] width 17 height 6
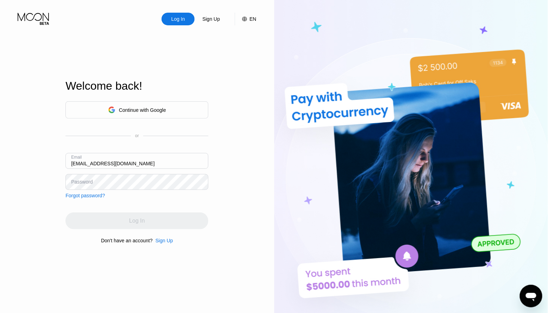
type input "[EMAIL_ADDRESS][DOMAIN_NAME]"
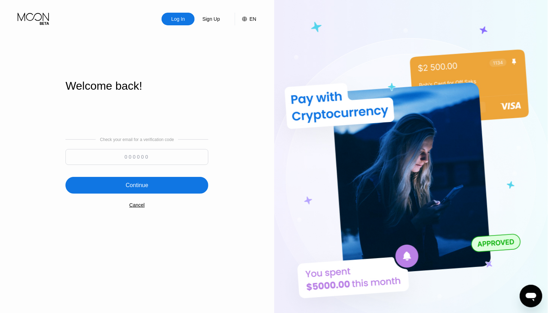
click at [127, 160] on input at bounding box center [136, 157] width 143 height 16
paste input "373659"
type input "373659"
click at [138, 182] on div "Continue" at bounding box center [137, 185] width 23 height 7
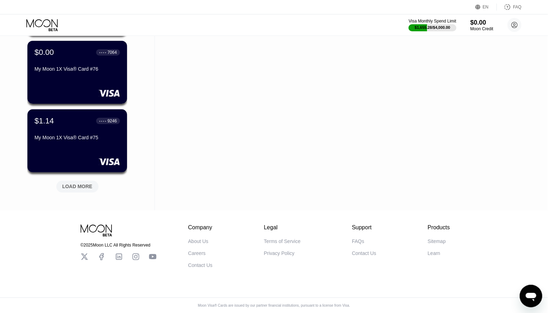
scroll to position [257, 0]
click at [74, 184] on div "LOAD MORE" at bounding box center [77, 187] width 30 height 6
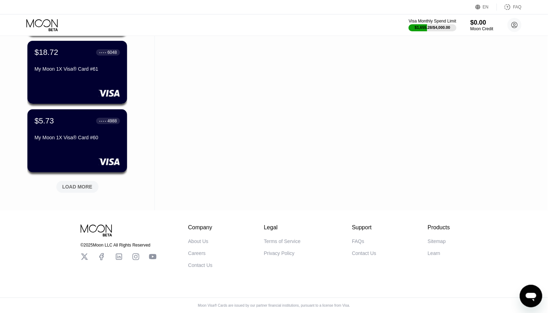
scroll to position [1287, 0]
click at [74, 184] on div "LOAD MORE" at bounding box center [77, 187] width 30 height 6
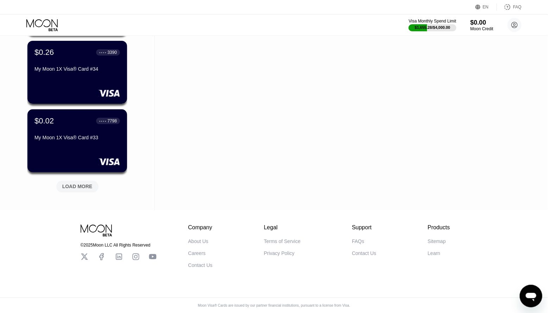
click at [74, 184] on div "LOAD MORE" at bounding box center [77, 187] width 30 height 6
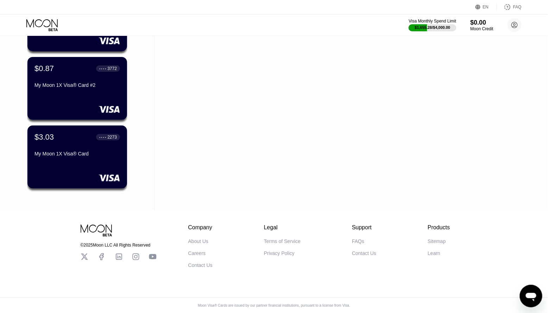
scroll to position [2643, 0]
click at [379, 1] on div "EN Language Select an item Save FAQ" at bounding box center [274, 7] width 548 height 14
click at [513, 22] on circle at bounding box center [515, 25] width 14 height 14
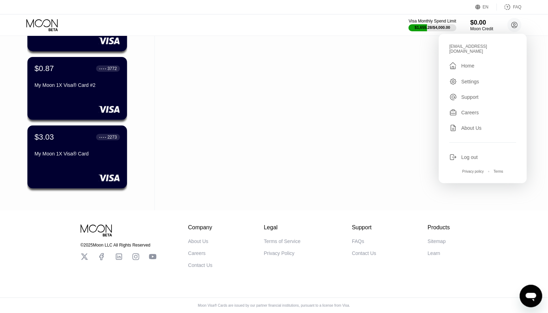
click at [477, 155] on div "Log out" at bounding box center [470, 158] width 17 height 6
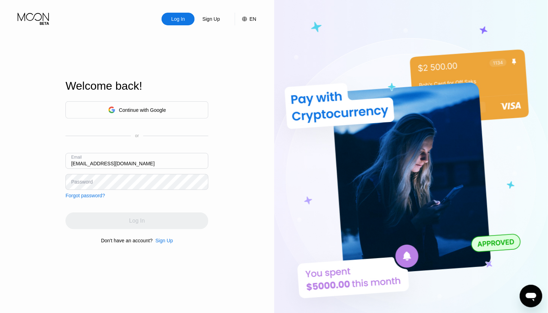
type input "[EMAIL_ADDRESS][DOMAIN_NAME]"
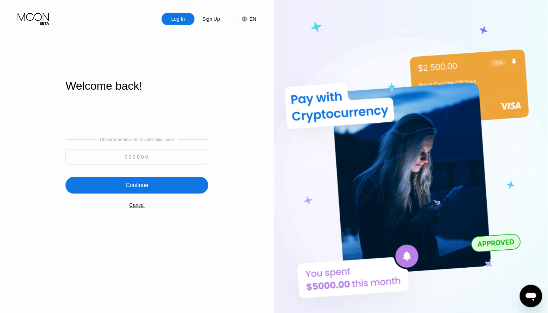
click at [186, 154] on input at bounding box center [136, 157] width 143 height 16
paste input "617614"
type input "617614"
click at [100, 184] on div "Continue" at bounding box center [136, 185] width 143 height 17
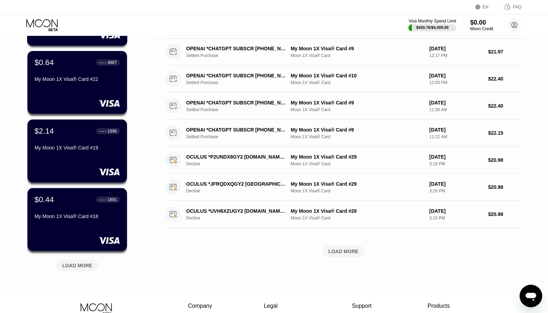
scroll to position [174, 0]
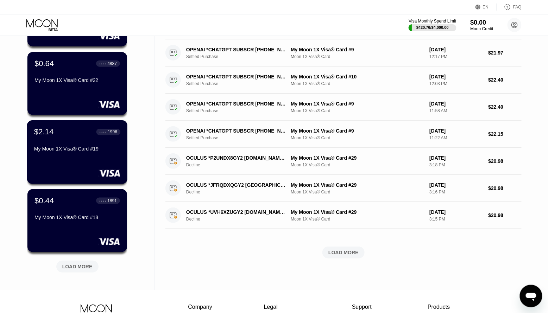
click at [99, 172] on rect at bounding box center [110, 173] width 22 height 7
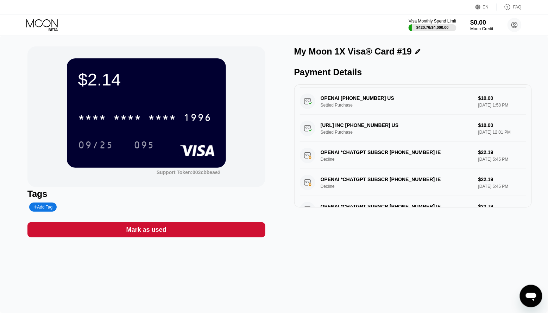
scroll to position [57, 0]
click at [510, 24] on circle at bounding box center [515, 25] width 14 height 14
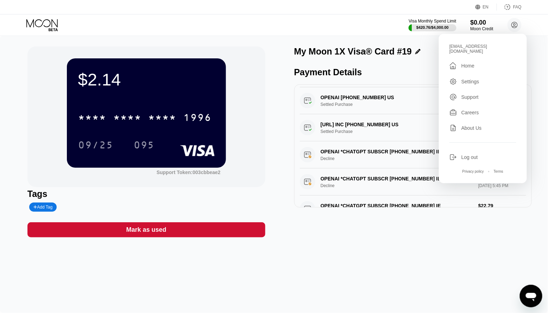
click at [459, 46] on div "[EMAIL_ADDRESS][DOMAIN_NAME]" at bounding box center [483, 49] width 67 height 10
copy div "[EMAIL_ADDRESS][DOMAIN_NAME] "
click at [513, 27] on icon at bounding box center [515, 25] width 6 height 6
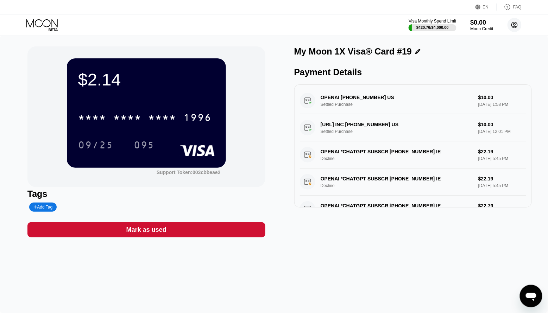
click at [515, 25] on circle at bounding box center [515, 25] width 14 height 14
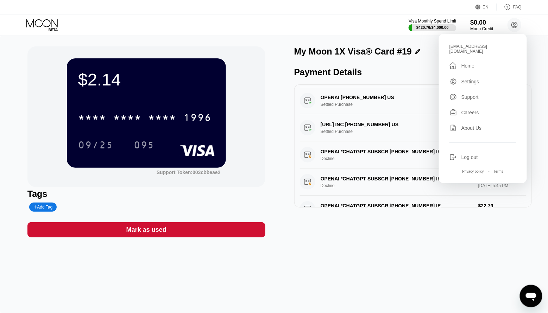
click at [462, 155] on div "Log out" at bounding box center [470, 158] width 17 height 6
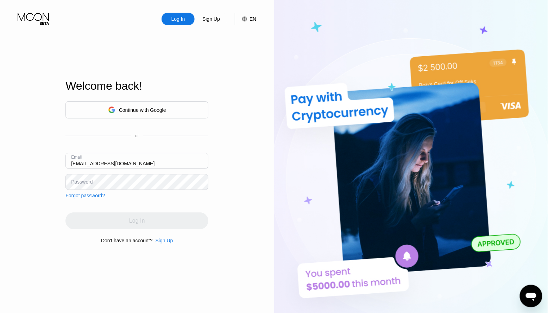
type input "[EMAIL_ADDRESS][DOMAIN_NAME]"
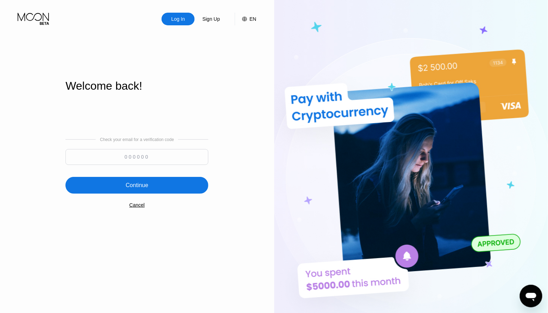
click at [136, 164] on input at bounding box center [136, 157] width 143 height 16
paste input "937680"
type input "937680"
click at [144, 189] on div "Continue" at bounding box center [136, 185] width 143 height 17
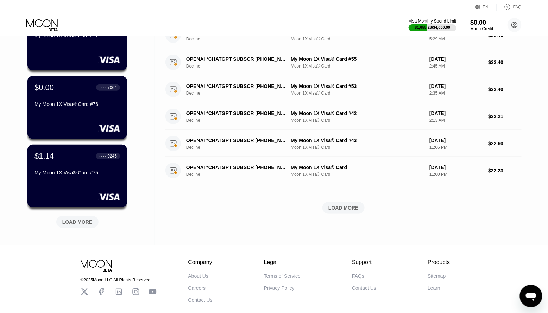
scroll to position [221, 0]
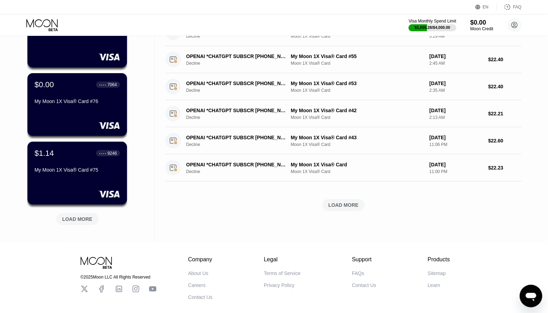
click at [87, 219] on div "LOAD MORE" at bounding box center [77, 219] width 30 height 6
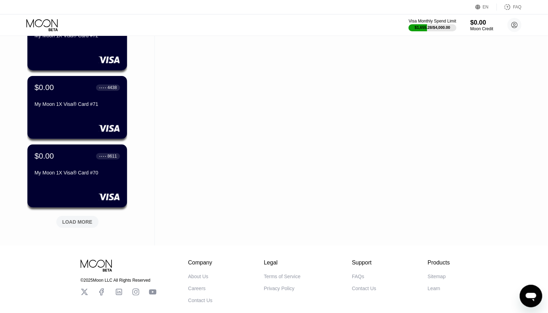
scroll to position [569, 0]
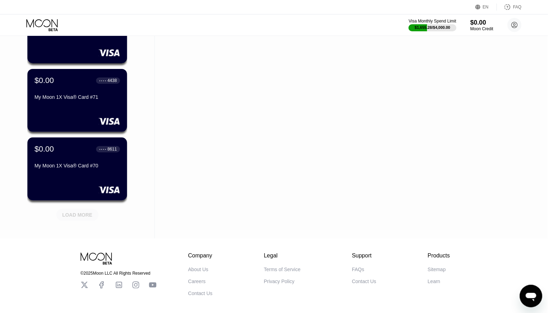
click at [87, 219] on div "LOAD MORE" at bounding box center [77, 215] width 42 height 12
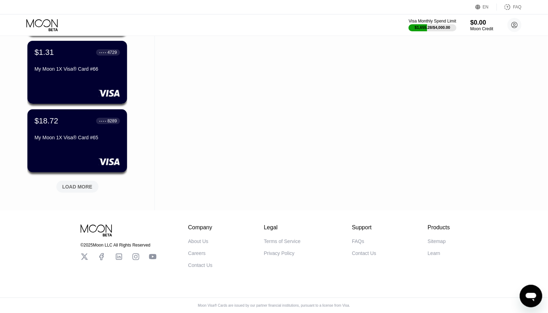
scroll to position [943, 0]
click at [82, 185] on div "LOAD MORE" at bounding box center [77, 187] width 30 height 6
click at [80, 186] on div "LOAD MORE" at bounding box center [77, 187] width 30 height 6
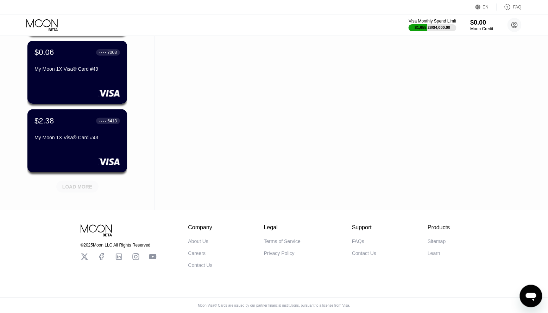
click at [80, 186] on div "LOAD MORE" at bounding box center [77, 187] width 30 height 6
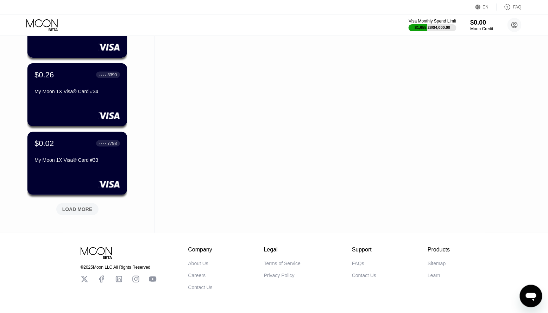
scroll to position [1952, 0]
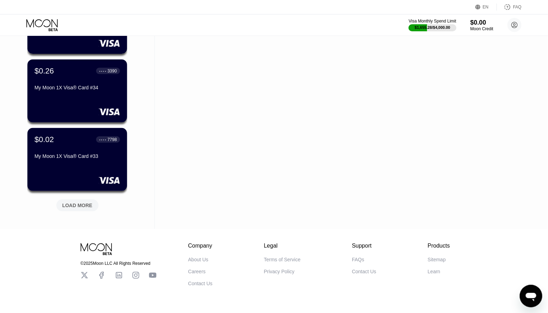
click at [73, 204] on div "LOAD MORE" at bounding box center [77, 205] width 30 height 6
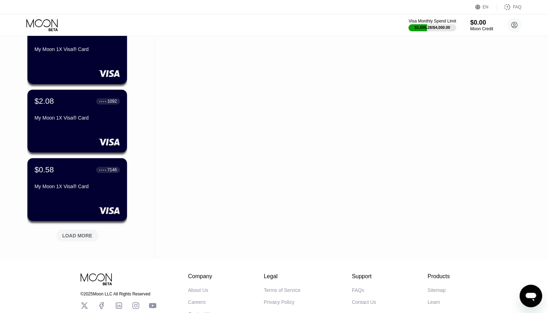
scroll to position [2267, 0]
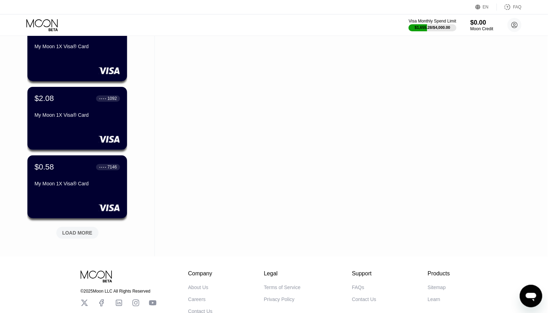
click at [74, 231] on div "LOAD MORE" at bounding box center [77, 233] width 30 height 6
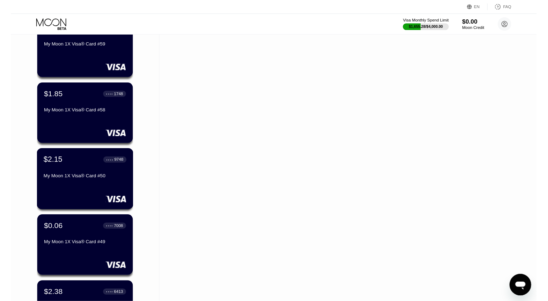
scroll to position [1445, 0]
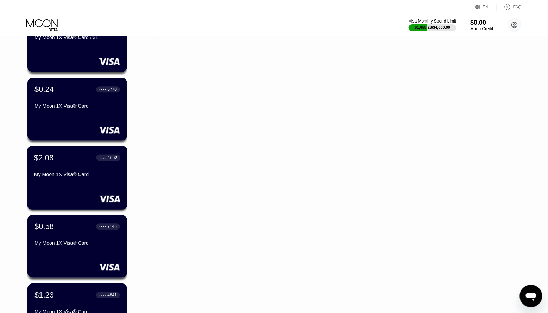
scroll to position [2205, 0]
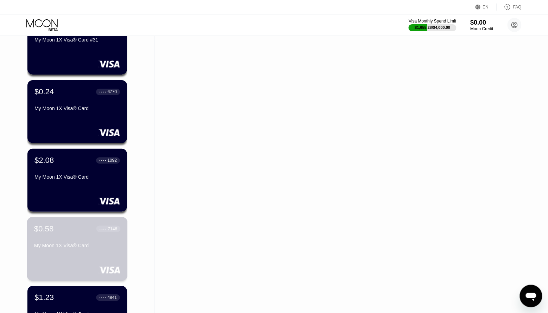
click at [91, 253] on div "$0.58 ● ● ● ● 7146 My Moon 1X Visa® Card" at bounding box center [77, 249] width 101 height 64
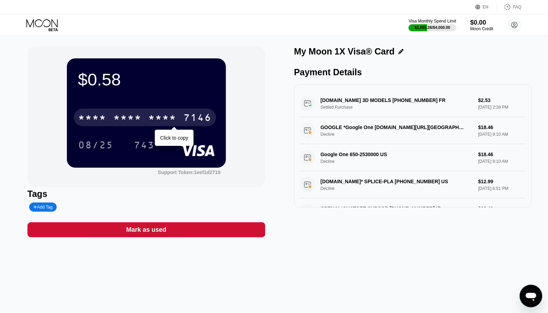
click at [179, 115] on div "* * * * * * * * * * * * 7146" at bounding box center [145, 118] width 142 height 18
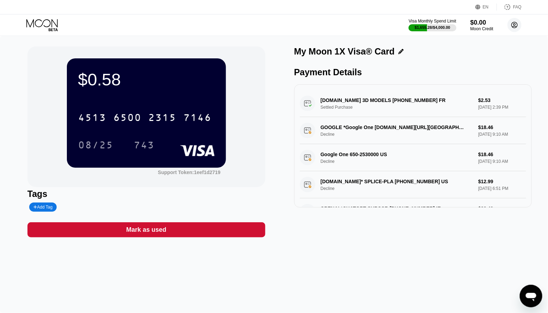
click at [517, 27] on circle at bounding box center [515, 25] width 14 height 14
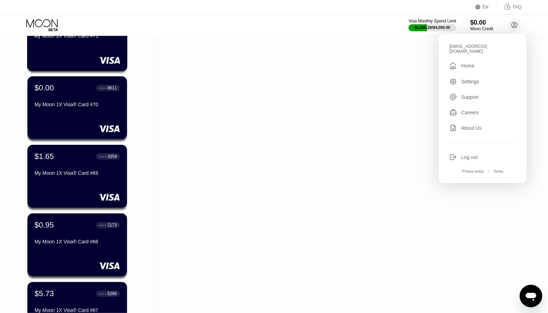
scroll to position [632, 0]
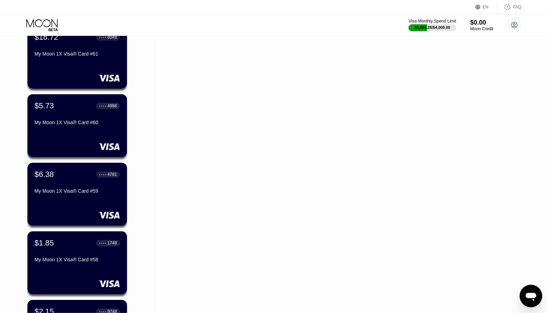
scroll to position [1300, 0]
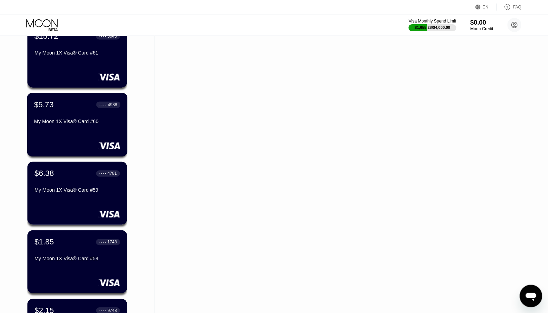
click at [83, 126] on div "My Moon 1X Visa® Card #60" at bounding box center [77, 123] width 86 height 8
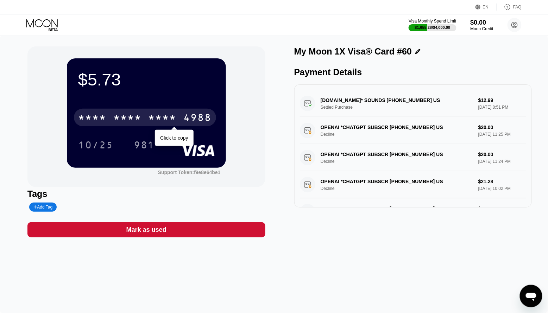
click at [180, 114] on div "* * * * * * * * * * * * 4988" at bounding box center [145, 118] width 142 height 18
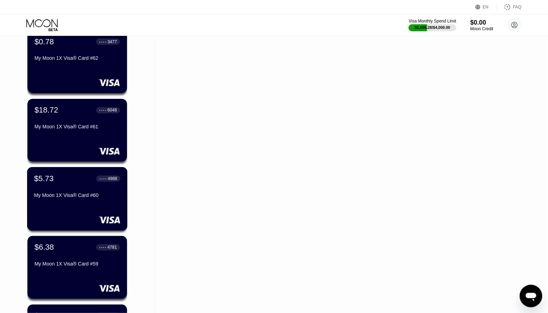
scroll to position [1221, 0]
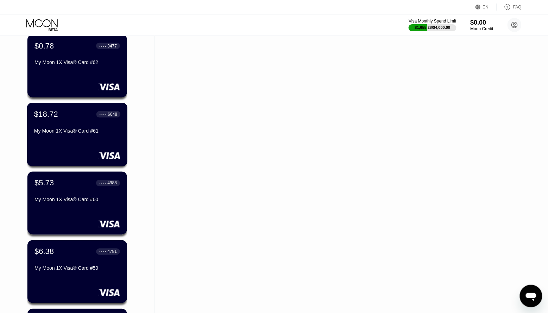
click at [69, 127] on div "$18.72 ● ● ● ● 6048 My Moon 1X Visa® Card #61" at bounding box center [77, 123] width 86 height 27
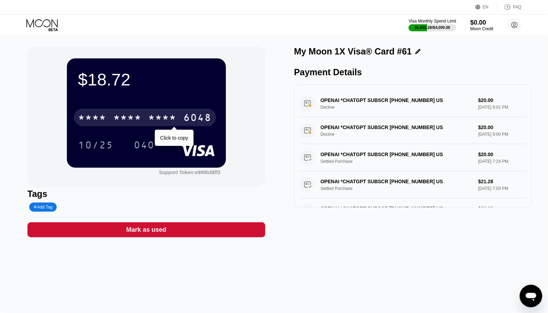
click at [158, 123] on div "* * * *" at bounding box center [163, 118] width 28 height 11
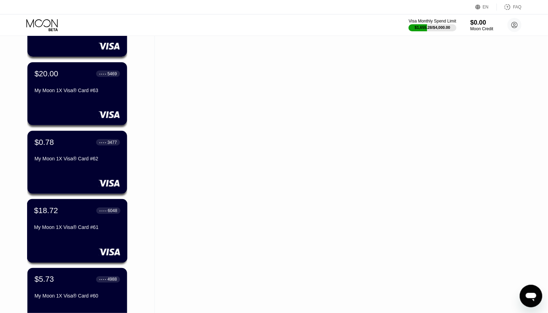
scroll to position [1114, 0]
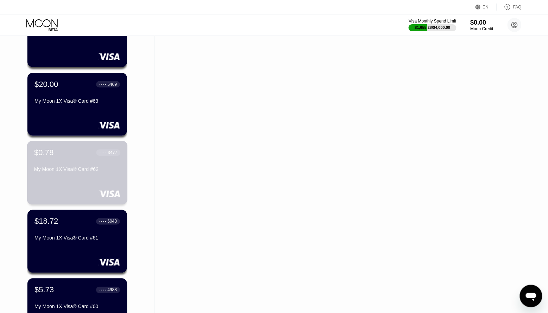
click at [79, 179] on div "$0.78 ● ● ● ● 3477 My Moon 1X Visa® Card #62" at bounding box center [77, 173] width 101 height 64
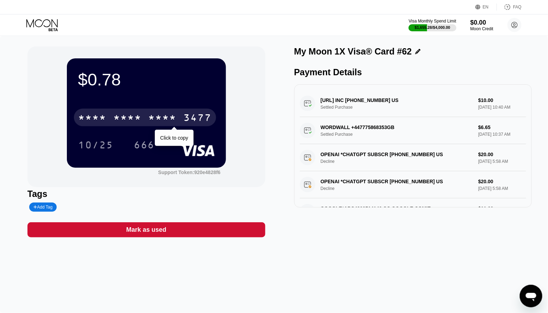
click at [184, 117] on div "3477" at bounding box center [198, 118] width 28 height 11
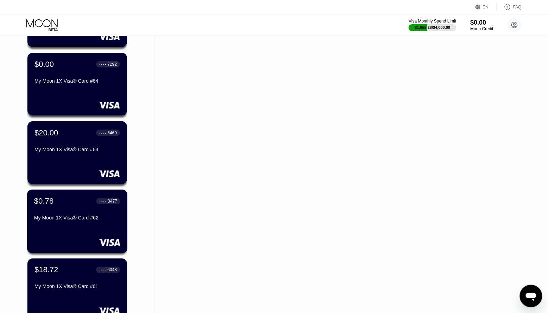
scroll to position [1061, 0]
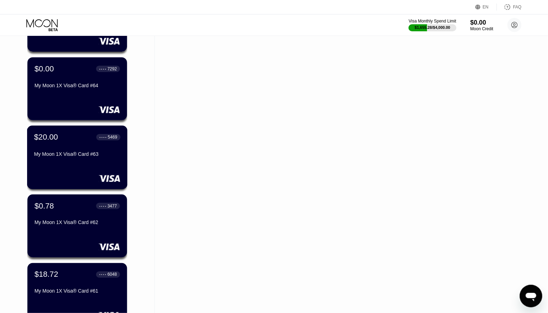
click at [83, 140] on div "$20.00 ● ● ● ● 5469" at bounding box center [77, 137] width 86 height 9
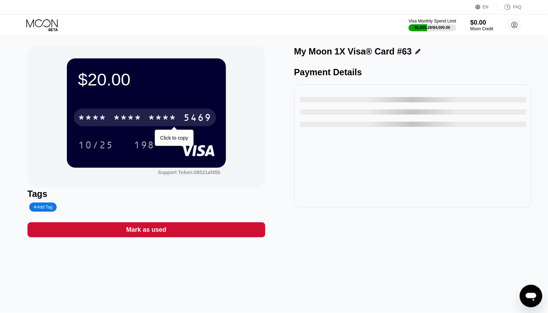
click at [160, 119] on div "* * * *" at bounding box center [163, 118] width 28 height 11
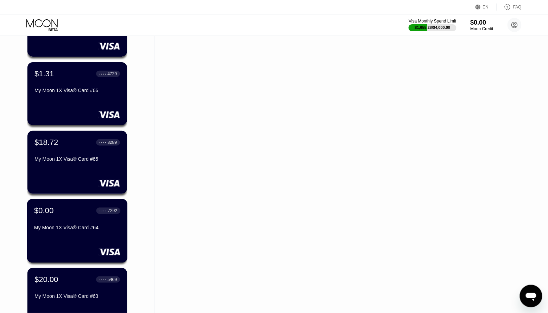
scroll to position [899, 0]
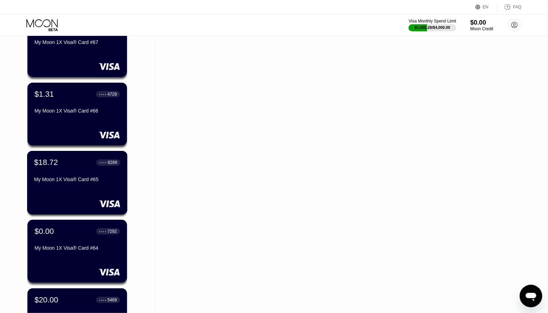
click at [93, 193] on div "$18.72 ● ● ● ● 8289 My Moon 1X Visa® Card #65" at bounding box center [77, 183] width 101 height 64
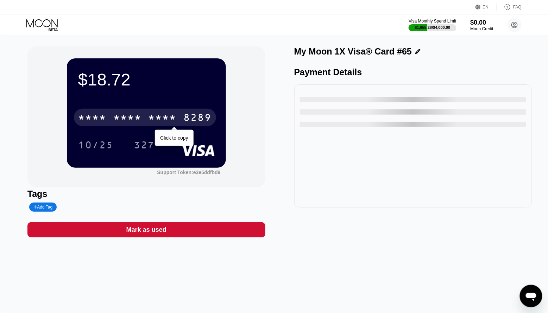
click at [198, 114] on div "8289" at bounding box center [198, 118] width 28 height 11
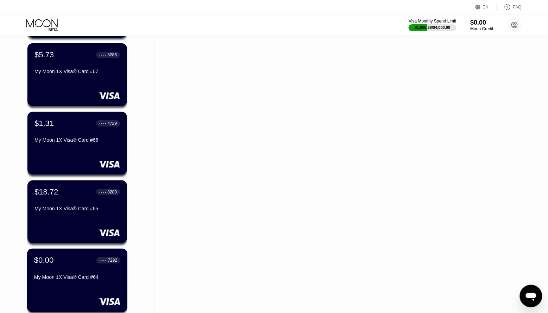
scroll to position [867, 0]
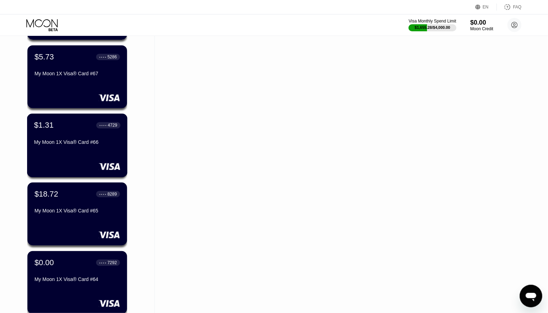
click at [84, 153] on div "$1.31 ● ● ● ● 4729 My Moon 1X Visa® Card #66" at bounding box center [77, 146] width 101 height 64
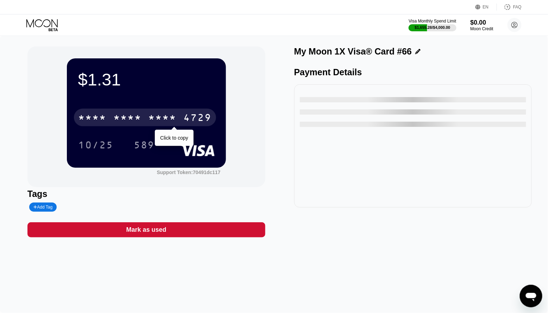
click at [188, 125] on div "* * * * * * * * * * * * 4729" at bounding box center [145, 118] width 142 height 18
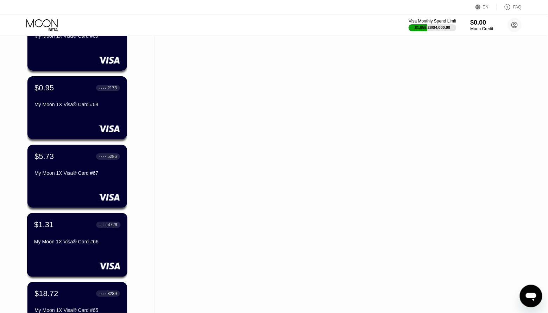
scroll to position [743, 0]
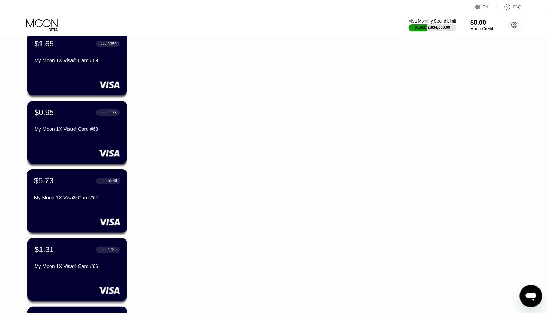
click at [75, 206] on div "$5.73 ● ● ● ● 5286 My Moon 1X Visa® Card #67" at bounding box center [77, 201] width 101 height 64
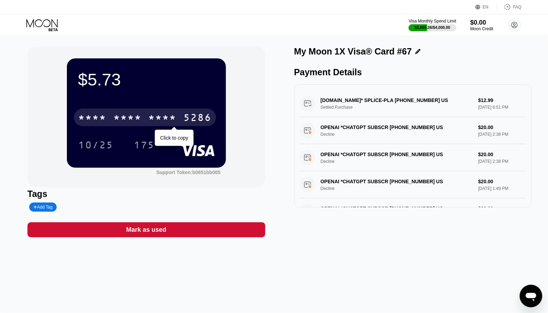
click at [121, 117] on div "* * * *" at bounding box center [127, 118] width 28 height 11
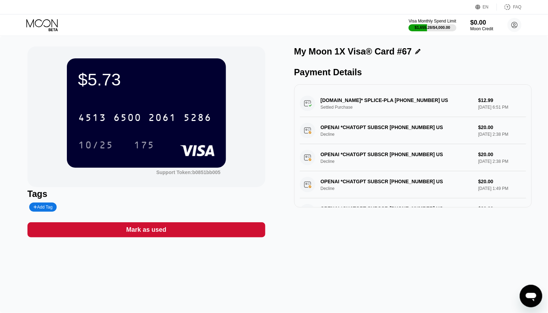
scroll to position [0, 0]
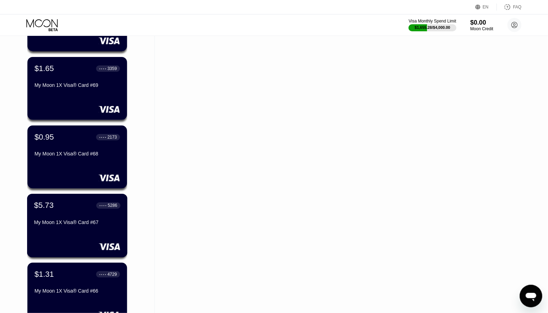
scroll to position [711, 0]
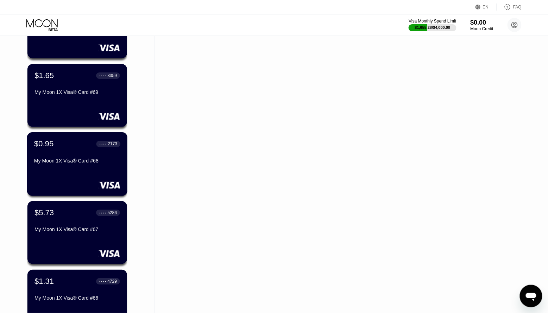
click at [64, 159] on div "My Moon 1X Visa® Card #68" at bounding box center [77, 161] width 86 height 6
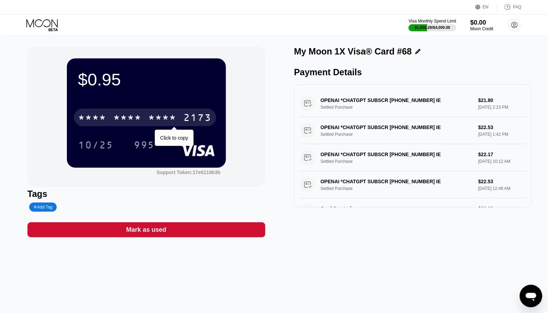
click at [188, 123] on div "2173" at bounding box center [198, 118] width 28 height 11
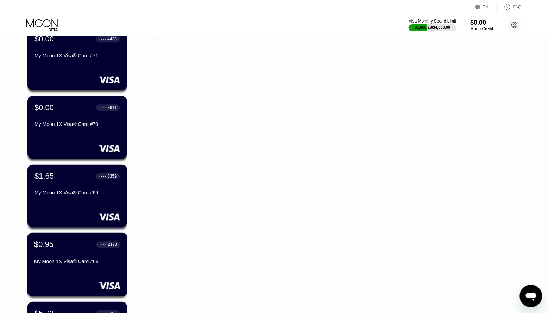
scroll to position [609, 0]
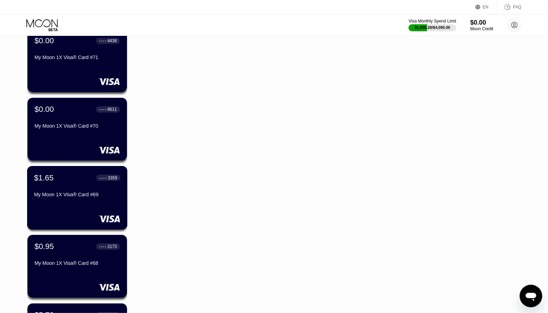
click at [78, 191] on div "$1.65 ● ● ● ● 3359 My Moon 1X Visa® Card #69" at bounding box center [77, 186] width 86 height 27
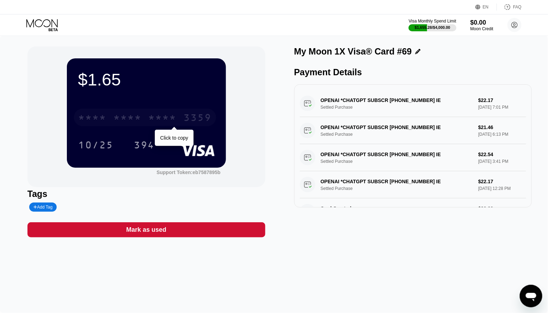
click at [158, 120] on div "* * * *" at bounding box center [163, 118] width 28 height 11
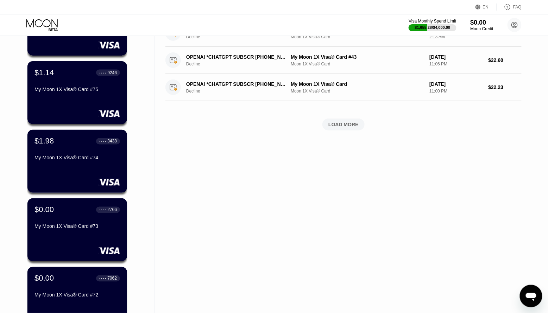
scroll to position [290, 0]
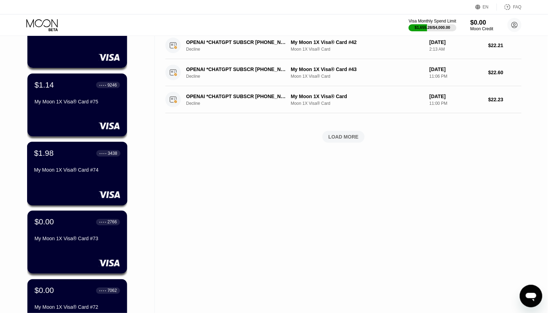
click at [81, 175] on div "My Moon 1X Visa® Card #74" at bounding box center [77, 172] width 86 height 8
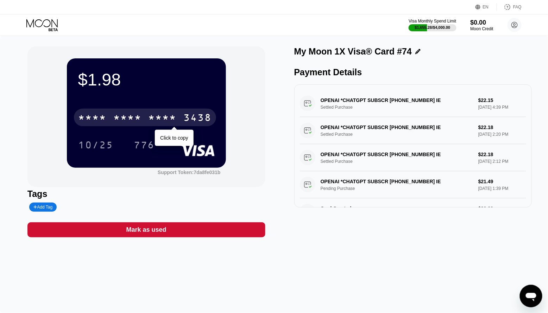
click at [156, 116] on div "* * * *" at bounding box center [163, 118] width 28 height 11
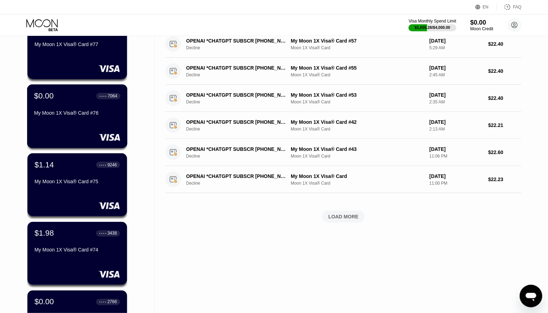
scroll to position [218, 0]
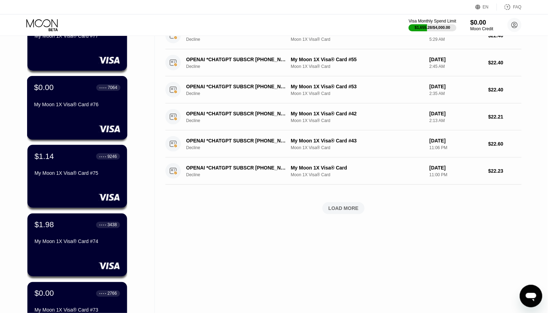
click at [65, 177] on div "My Moon 1X Visa® Card #75" at bounding box center [78, 174] width 86 height 8
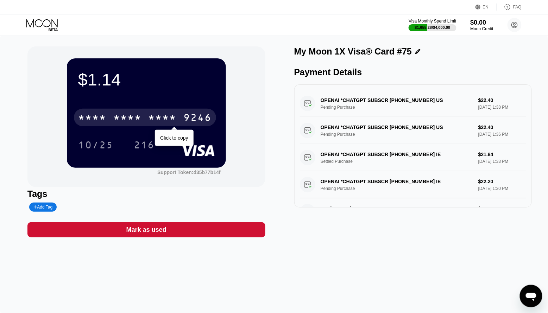
click at [123, 117] on div "* * * *" at bounding box center [127, 118] width 28 height 11
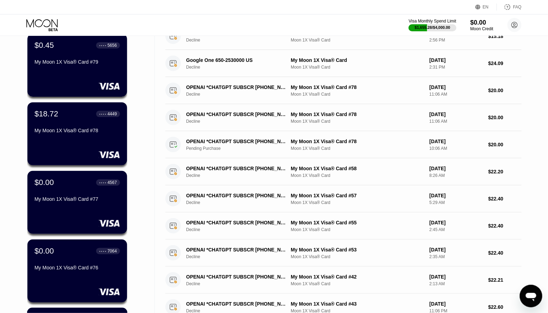
scroll to position [50, 0]
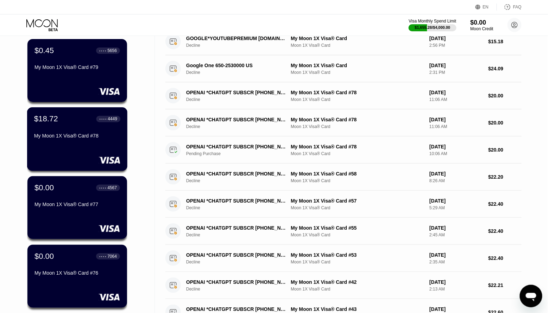
click at [83, 146] on div "$18.72 ● ● ● ● 4449 My Moon 1X Visa® Card #78" at bounding box center [77, 139] width 101 height 64
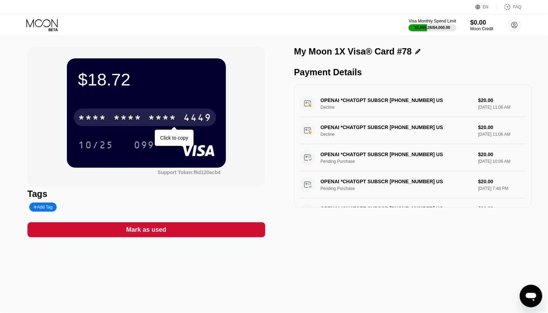
click at [207, 117] on div "4449" at bounding box center [198, 118] width 28 height 11
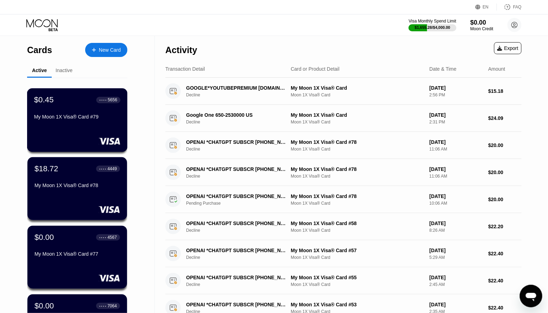
click at [67, 136] on div "$0.45 ● ● ● ● 5656 My Moon 1X Visa® Card #79" at bounding box center [77, 120] width 101 height 64
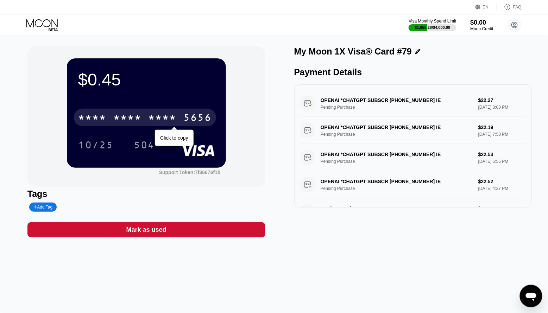
click at [188, 117] on div "5656" at bounding box center [198, 118] width 28 height 11
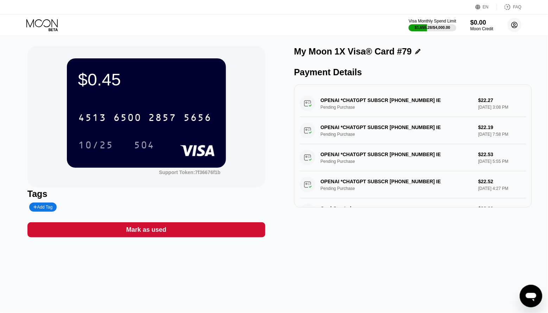
click at [515, 25] on icon at bounding box center [515, 25] width 4 height 4
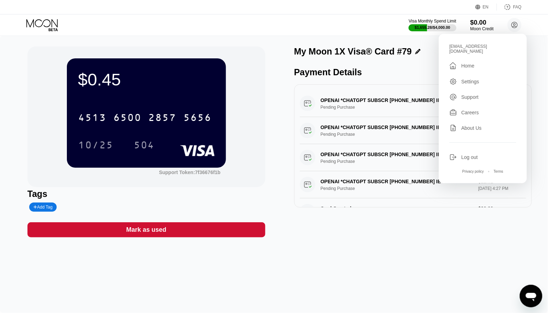
click at [475, 23] on div "$0.00" at bounding box center [482, 22] width 24 height 7
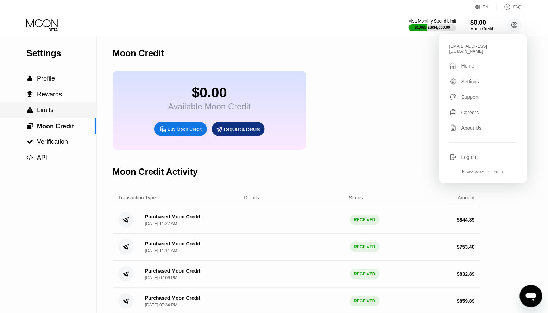
click at [31, 105] on div " Limits" at bounding box center [48, 110] width 96 height 16
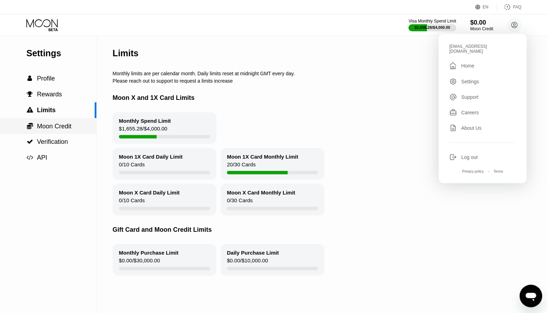
click at [42, 132] on div " Moon Credit" at bounding box center [48, 126] width 96 height 16
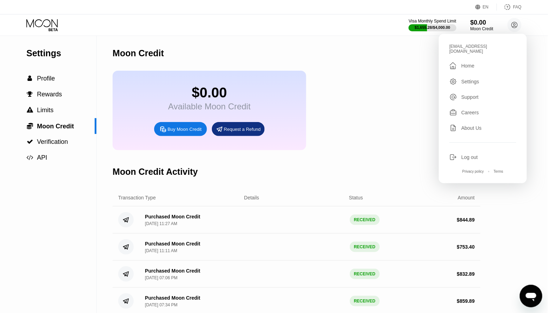
click at [175, 131] on div "Buy Moon Credit" at bounding box center [185, 129] width 34 height 6
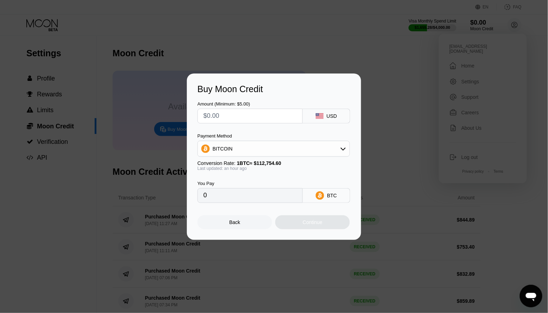
click at [240, 115] on input "text" at bounding box center [250, 116] width 93 height 14
type input "$8"
type input "0.00007156"
type input "$89"
type input "0.00079601"
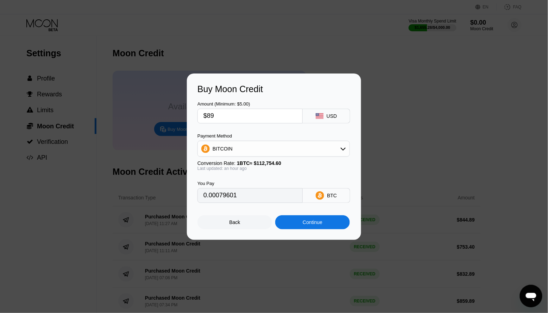
type input "$894"
type input "0.00799588"
type input "$894.8"
type input "0.00800303"
type input "$894.89"
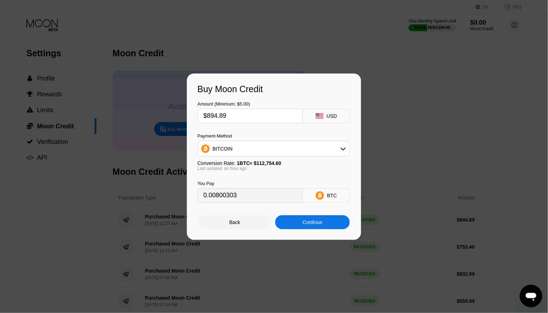
type input "0.00800384"
type input "$894.89"
click at [231, 147] on div "BITCOIN" at bounding box center [223, 149] width 20 height 6
click at [225, 184] on span "USDT on TRON" at bounding box center [232, 184] width 36 height 6
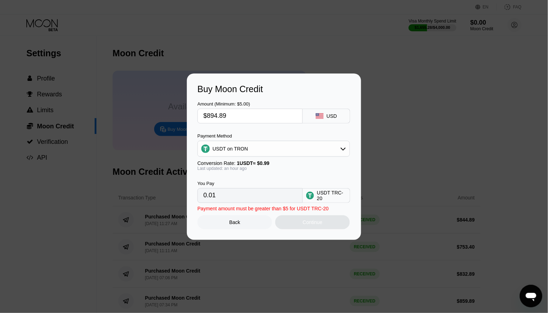
type input "903.93"
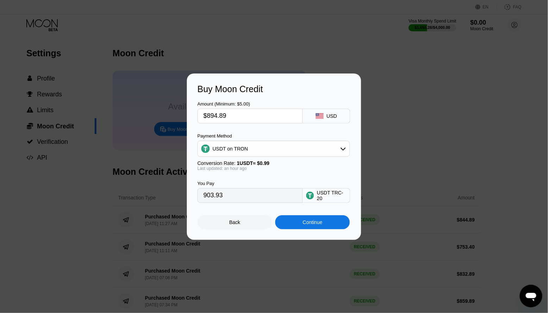
click at [311, 225] on div "Continue" at bounding box center [313, 223] width 20 height 6
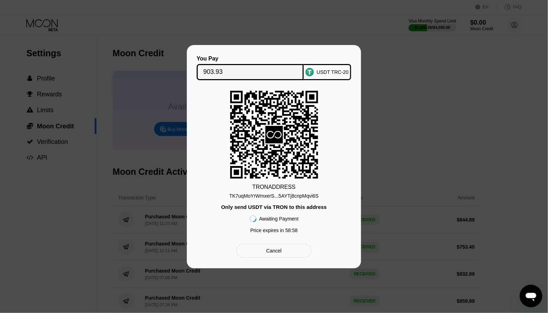
click at [220, 72] on input "903.93" at bounding box center [251, 72] width 94 height 14
click at [234, 196] on div "TK7uqMoYrWmxerS...5AYTj8cnpMqvi6S" at bounding box center [273, 196] width 89 height 6
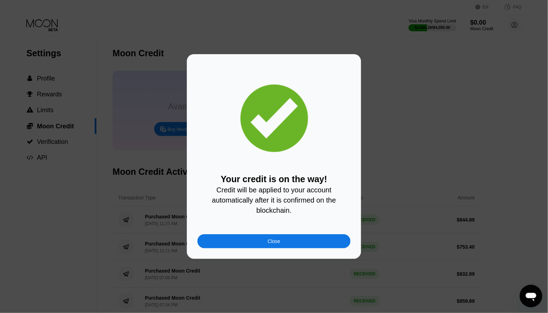
click at [240, 238] on div "Close" at bounding box center [274, 241] width 153 height 14
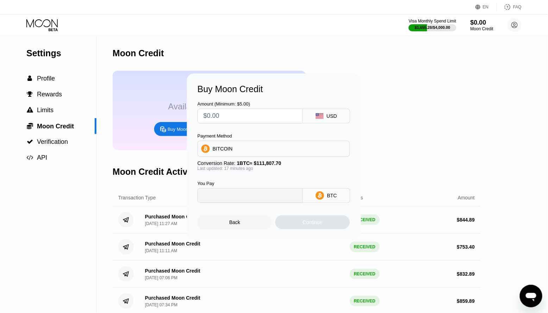
type input "0"
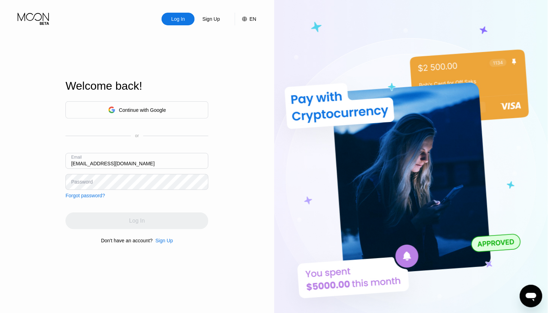
type input "[EMAIL_ADDRESS][DOMAIN_NAME]"
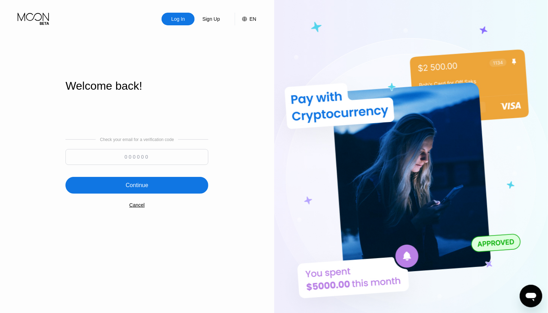
click at [140, 152] on input at bounding box center [136, 157] width 143 height 16
paste input "741344"
type input "741344"
click at [115, 182] on div "Continue" at bounding box center [136, 185] width 143 height 17
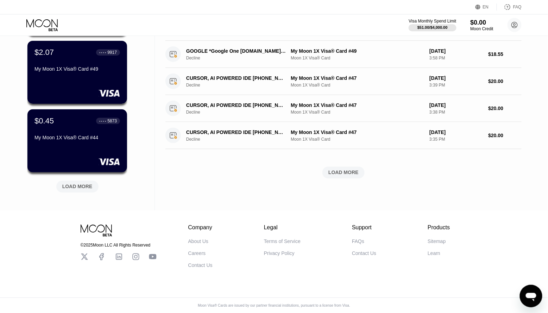
scroll to position [257, 0]
click at [83, 184] on div "LOAD MORE" at bounding box center [77, 187] width 30 height 6
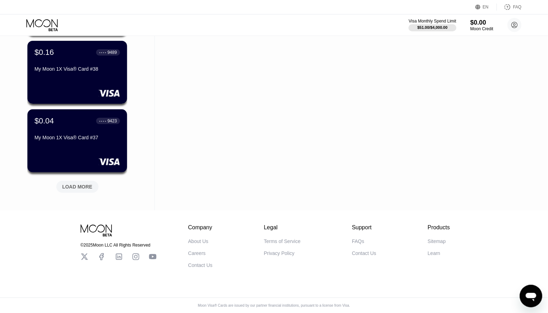
scroll to position [600, 0]
click at [82, 185] on div "LOAD MORE" at bounding box center [77, 187] width 30 height 6
click at [81, 186] on div "LOAD MORE" at bounding box center [77, 187] width 30 height 6
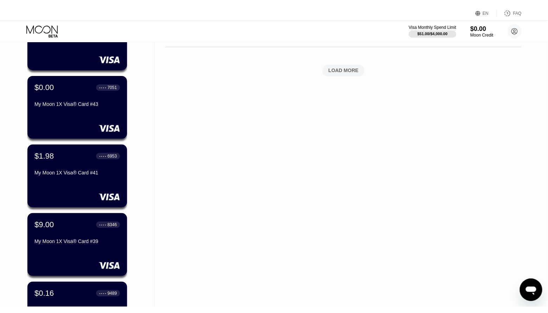
scroll to position [19, 0]
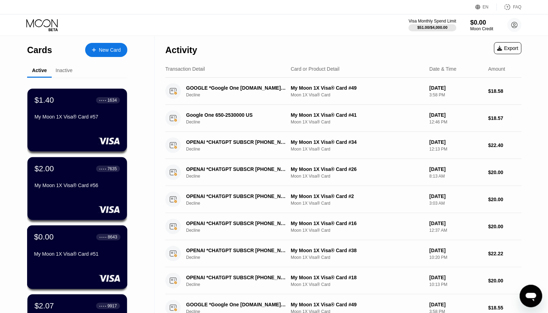
click at [57, 247] on div "$0.00 ● ● ● ● 8643 My Moon 1X Visa® Card #51" at bounding box center [77, 246] width 86 height 27
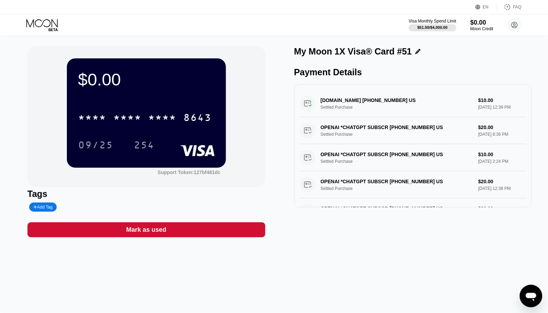
click at [201, 231] on div "Mark as used" at bounding box center [146, 230] width 238 height 15
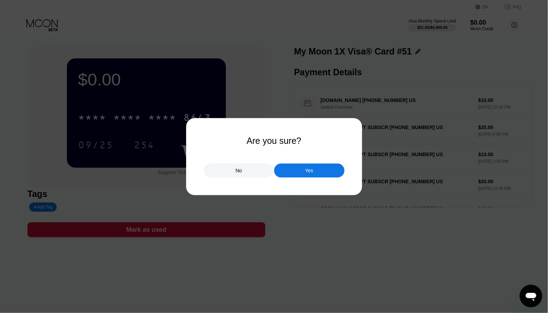
click at [311, 170] on div "Yes" at bounding box center [309, 171] width 8 height 6
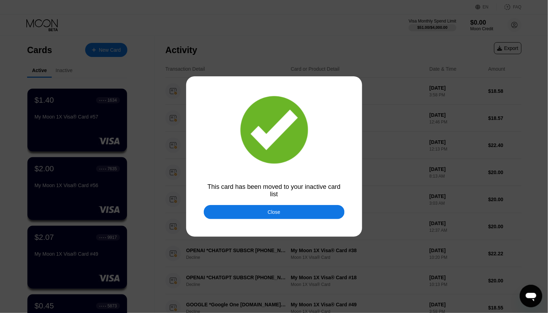
click at [283, 211] on div "Close" at bounding box center [274, 212] width 141 height 14
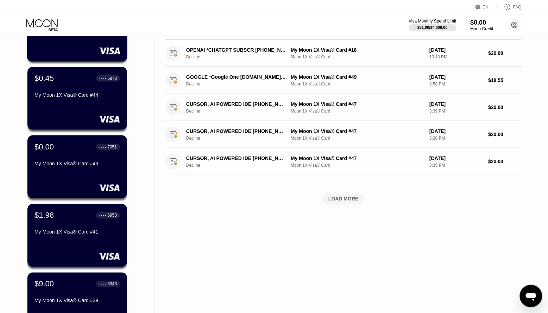
scroll to position [227, 0]
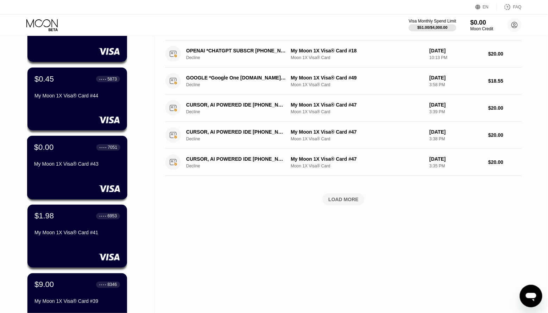
click at [78, 181] on div "$0.00 ● ● ● ● 7051 My Moon 1X Visa® Card #43" at bounding box center [77, 168] width 101 height 64
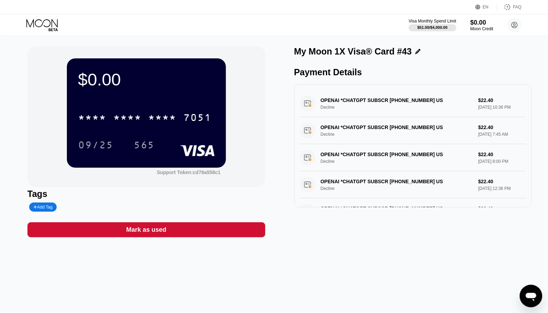
click at [159, 232] on div "Mark as used" at bounding box center [146, 230] width 40 height 8
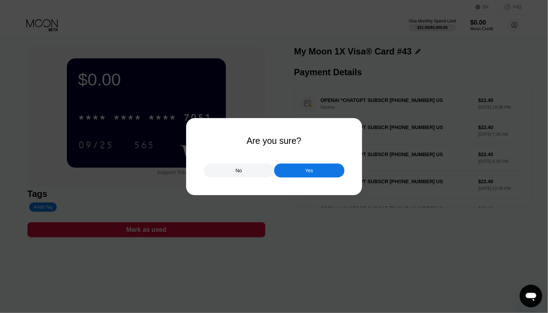
click at [294, 170] on div "Yes" at bounding box center [309, 171] width 70 height 14
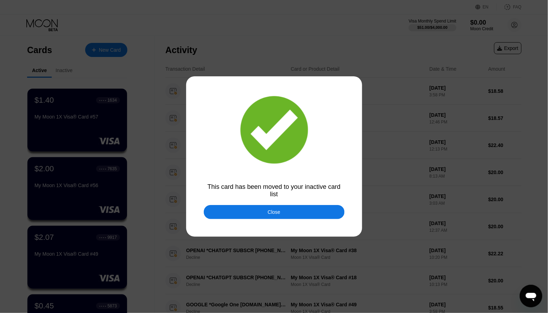
click at [276, 209] on div "Close" at bounding box center [274, 212] width 13 height 6
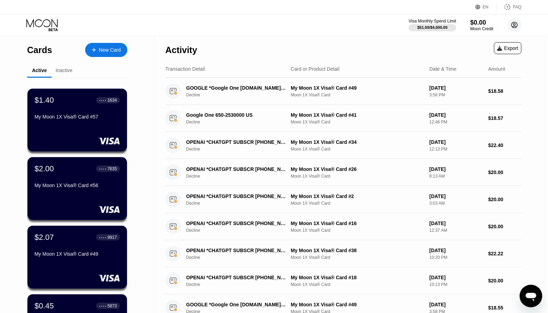
click at [514, 26] on icon at bounding box center [515, 25] width 4 height 4
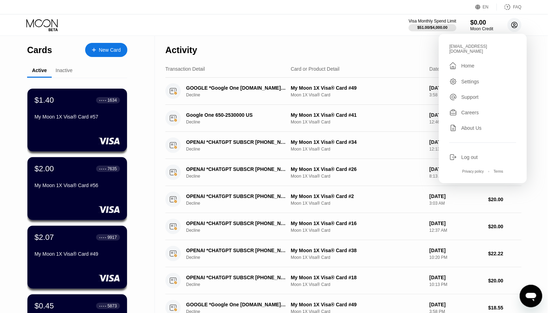
click at [520, 26] on circle at bounding box center [515, 25] width 14 height 14
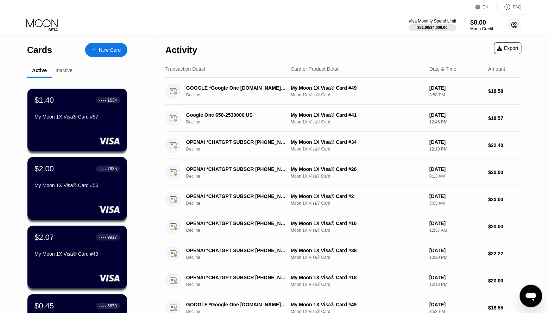
click at [520, 26] on circle at bounding box center [515, 25] width 14 height 14
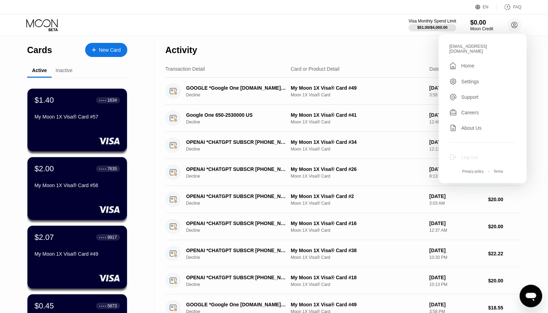
click at [467, 154] on div "Log out" at bounding box center [483, 158] width 67 height 8
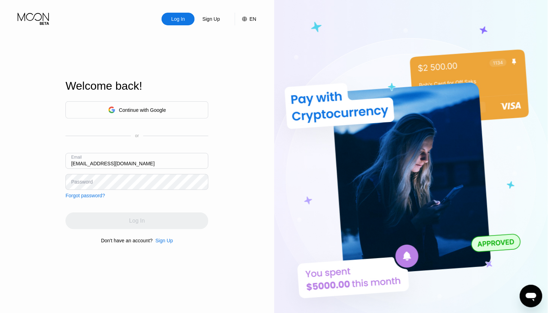
type input "[EMAIL_ADDRESS][DOMAIN_NAME]"
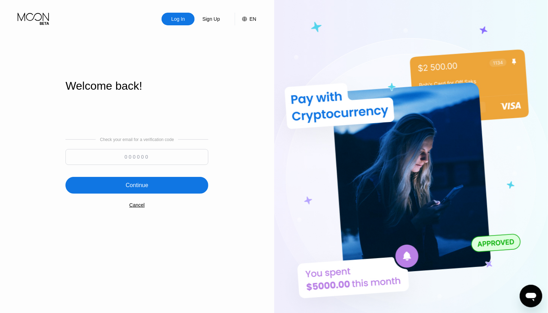
click at [148, 164] on input at bounding box center [136, 157] width 143 height 16
paste input "322404"
type input "322404"
click at [133, 190] on div "Continue" at bounding box center [136, 185] width 143 height 17
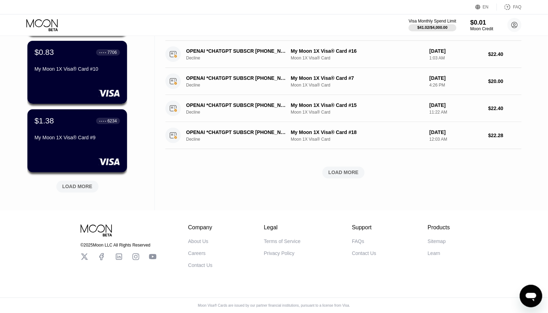
scroll to position [257, 0]
click at [83, 189] on div "LOAD MORE" at bounding box center [77, 187] width 42 height 12
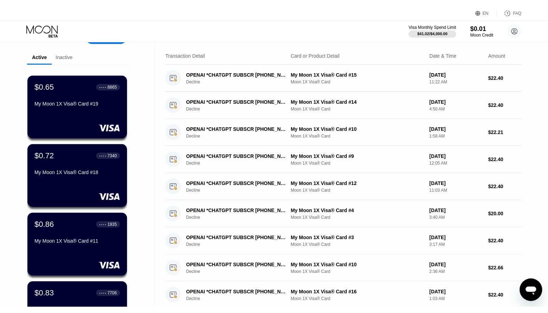
scroll to position [294, 0]
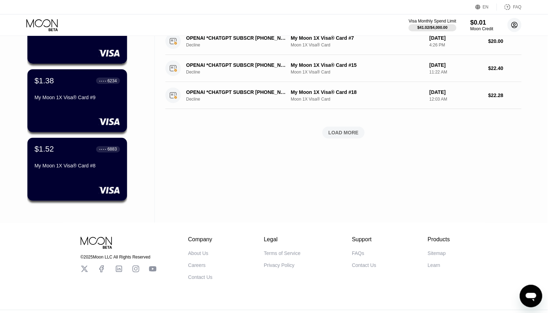
click at [514, 27] on circle at bounding box center [515, 25] width 14 height 14
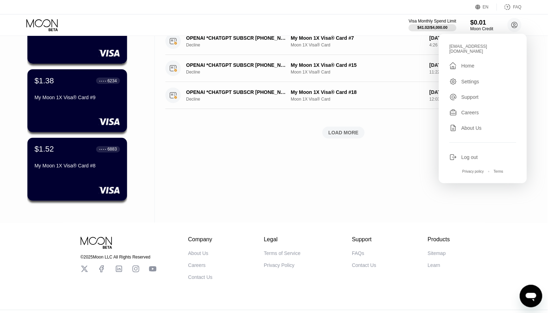
click at [459, 154] on div "Log out" at bounding box center [483, 158] width 67 height 8
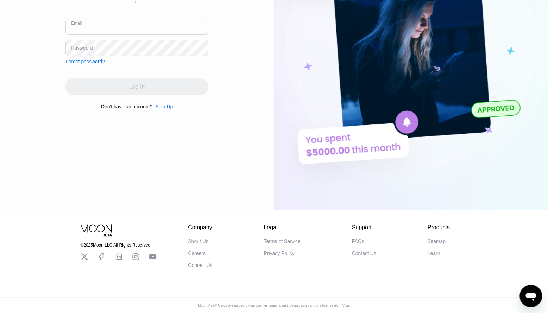
paste input "[EMAIL_ADDRESS][DOMAIN_NAME]"
type input "[EMAIL_ADDRESS][DOMAIN_NAME]"
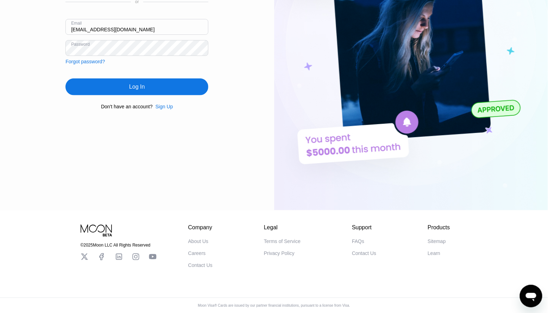
click at [132, 79] on div "Log In" at bounding box center [136, 87] width 143 height 17
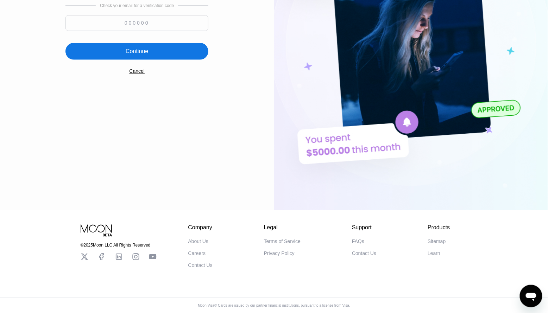
click at [161, 24] on input at bounding box center [136, 23] width 143 height 16
paste input "688101"
type input "688101"
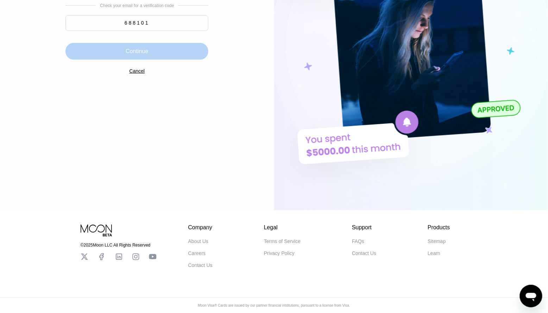
click at [154, 46] on div "Continue" at bounding box center [136, 51] width 143 height 17
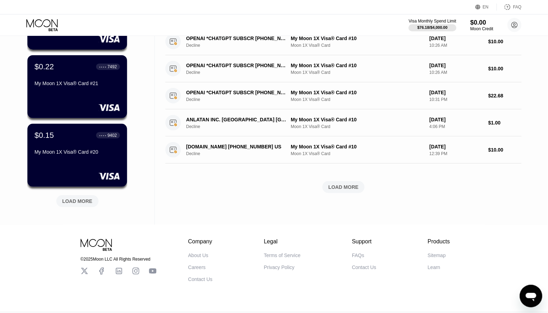
scroll to position [250, 0]
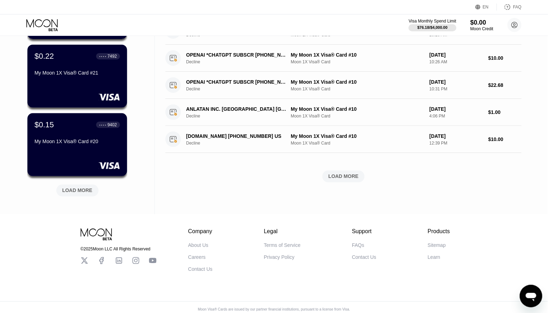
click at [78, 187] on div "LOAD MORE" at bounding box center [77, 191] width 42 height 12
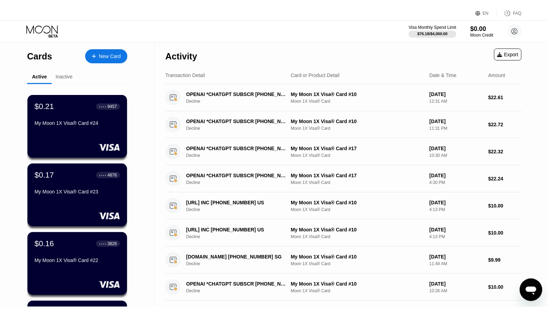
scroll to position [431, 0]
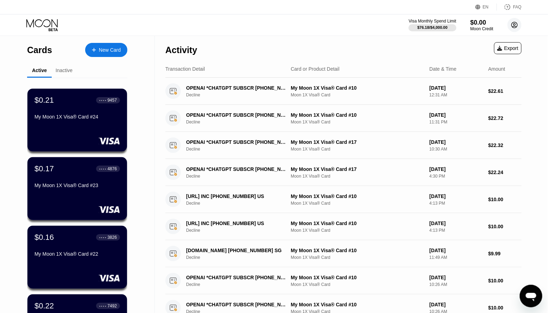
click at [511, 29] on circle at bounding box center [515, 25] width 14 height 14
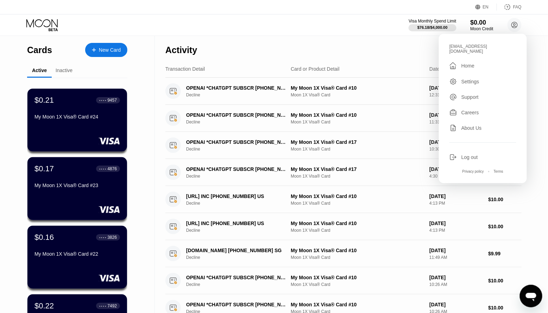
click at [468, 155] on div "Log out" at bounding box center [470, 158] width 17 height 6
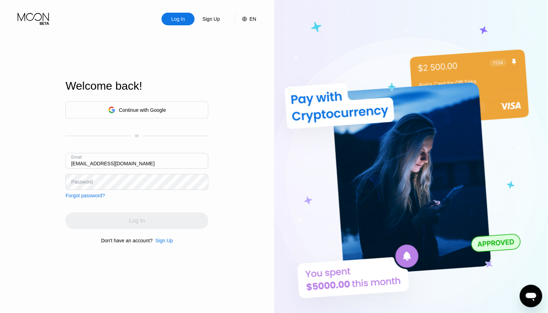
type input "[EMAIL_ADDRESS][DOMAIN_NAME]"
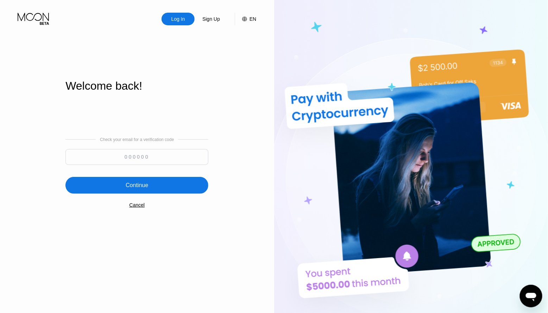
click at [147, 159] on input at bounding box center [136, 157] width 143 height 16
paste input "746130"
type input "746130"
click at [145, 180] on div "Continue" at bounding box center [136, 185] width 143 height 17
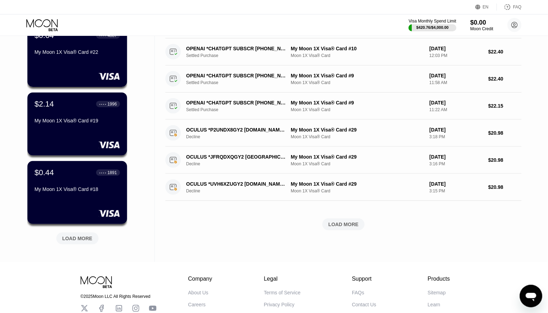
scroll to position [203, 0]
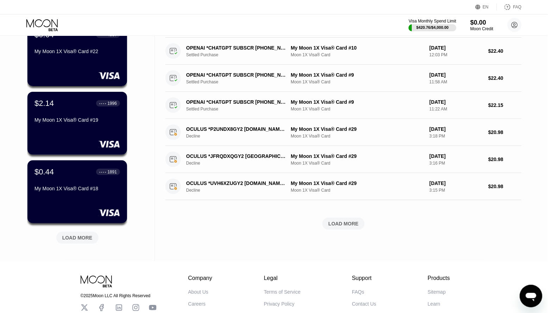
click at [68, 237] on div "LOAD MORE" at bounding box center [77, 238] width 30 height 6
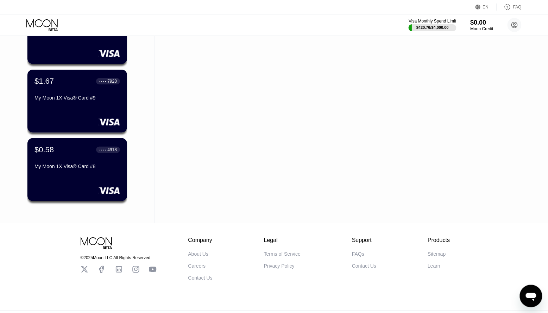
scroll to position [0, 0]
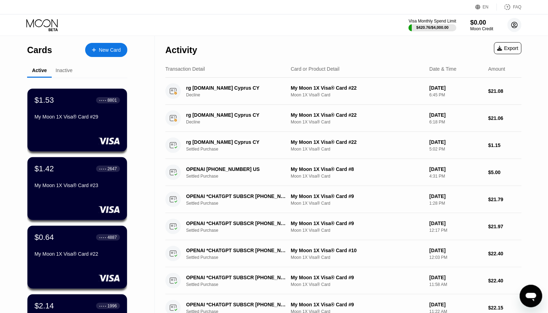
click at [515, 27] on circle at bounding box center [515, 25] width 14 height 14
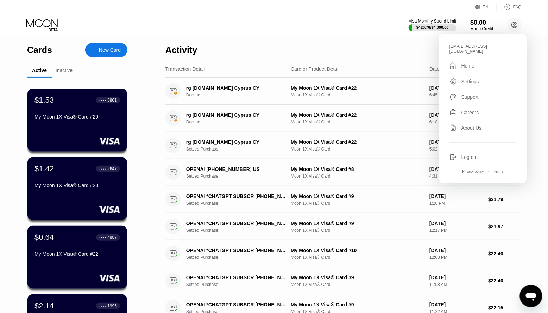
click at [476, 155] on div "Log out" at bounding box center [470, 158] width 17 height 6
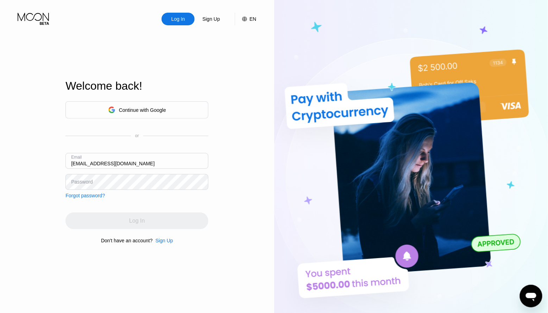
type input "[EMAIL_ADDRESS][DOMAIN_NAME]"
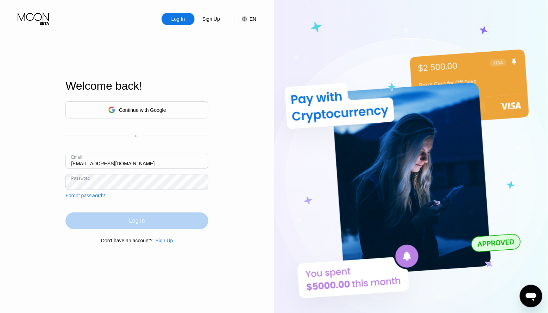
click at [118, 226] on div "Log In" at bounding box center [136, 221] width 143 height 17
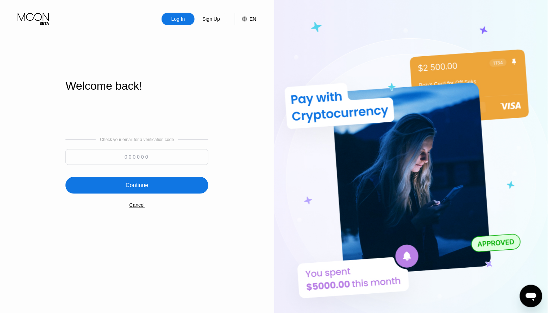
click at [141, 159] on input at bounding box center [136, 157] width 143 height 16
paste input "188865"
type input "188865"
click at [135, 182] on div "Continue" at bounding box center [137, 185] width 23 height 7
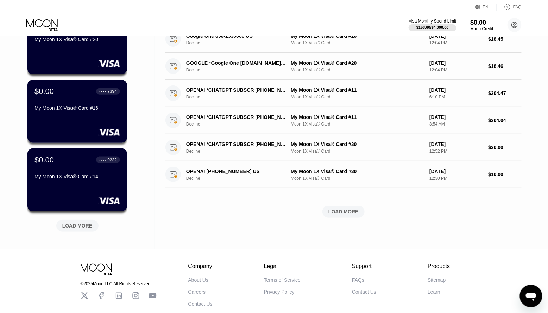
scroll to position [236, 0]
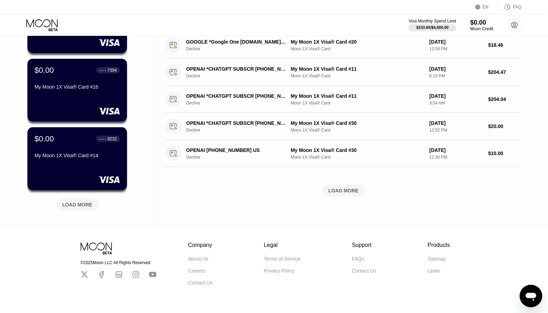
click at [83, 208] on div "LOAD MORE" at bounding box center [77, 205] width 30 height 6
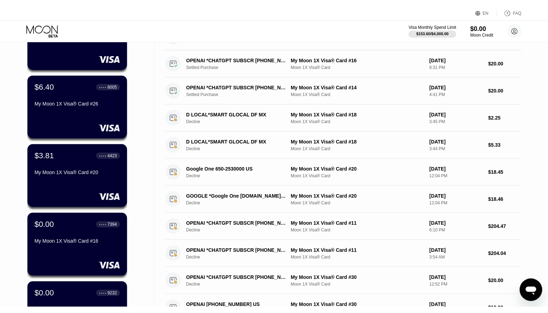
scroll to position [294, 0]
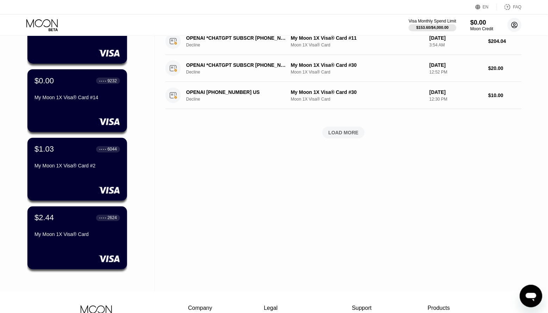
click at [513, 24] on circle at bounding box center [515, 25] width 14 height 14
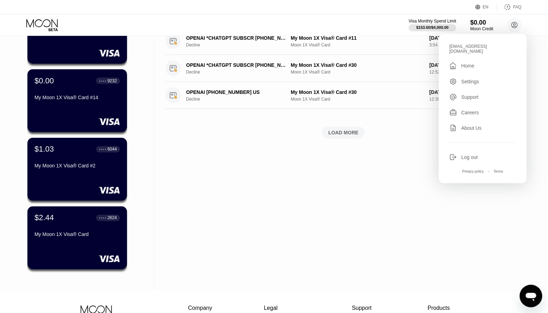
click at [464, 155] on div "Log out" at bounding box center [470, 158] width 17 height 6
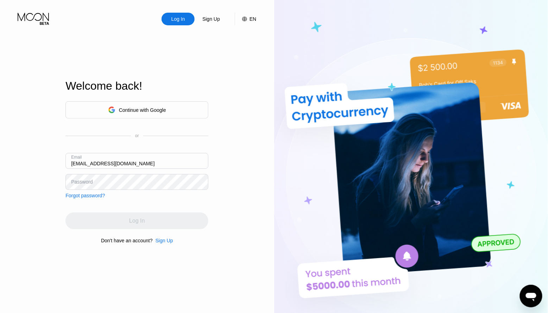
type input "[EMAIL_ADDRESS][DOMAIN_NAME]"
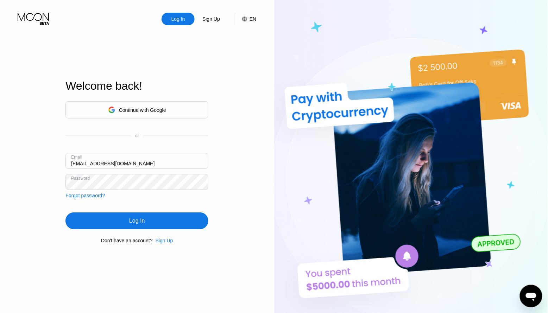
click at [109, 221] on div "Log In" at bounding box center [136, 221] width 143 height 17
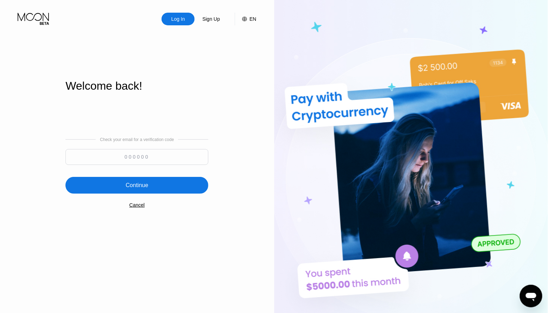
click at [133, 161] on input at bounding box center [136, 157] width 143 height 16
paste input "112019"
type input "112019"
click at [152, 184] on div "Continue" at bounding box center [136, 185] width 143 height 17
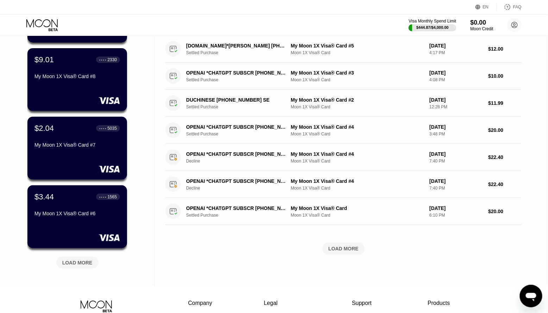
scroll to position [193, 0]
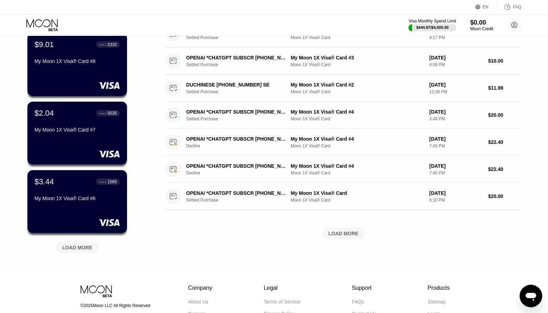
click at [82, 249] on div "LOAD MORE" at bounding box center [77, 248] width 30 height 6
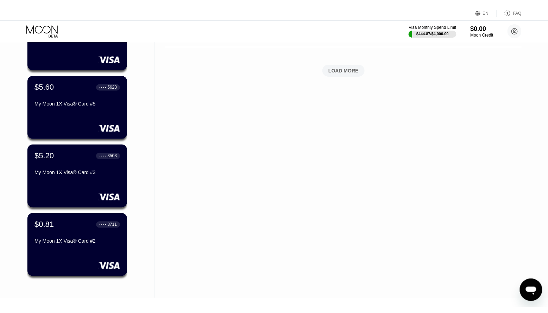
scroll to position [88, 0]
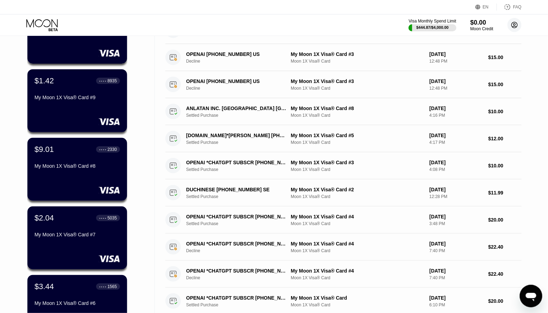
click at [518, 27] on circle at bounding box center [515, 25] width 14 height 14
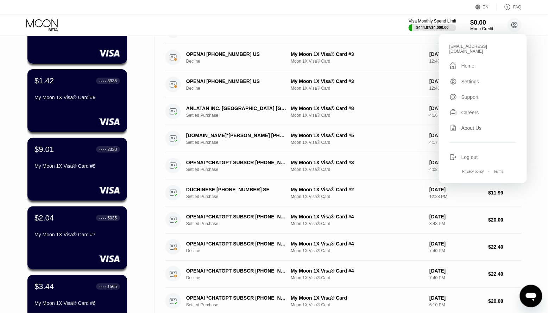
click at [455, 154] on icon at bounding box center [454, 158] width 8 height 8
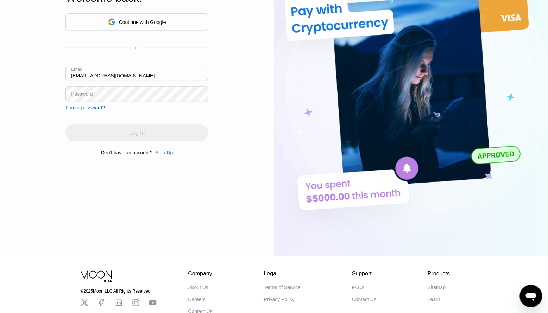
type input "[EMAIL_ADDRESS][DOMAIN_NAME]"
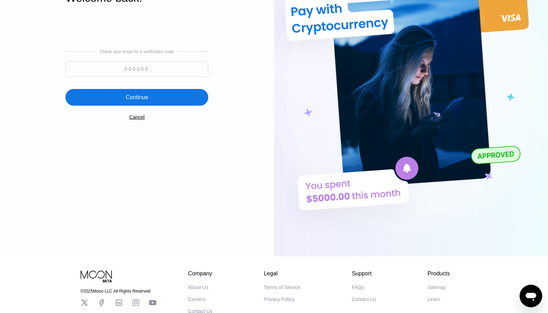
click at [151, 72] on input at bounding box center [136, 69] width 143 height 16
paste input "952847"
type input "952847"
click at [133, 97] on div "Continue" at bounding box center [137, 97] width 23 height 7
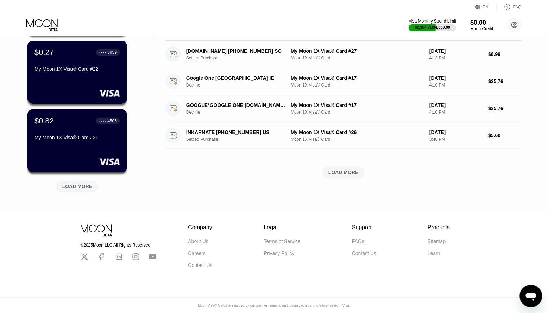
scroll to position [257, 0]
click at [93, 184] on div "LOAD MORE" at bounding box center [77, 187] width 42 height 12
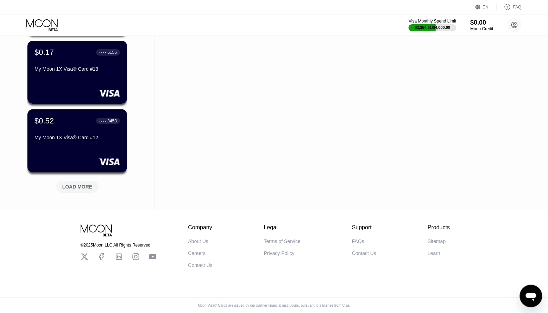
scroll to position [600, 0]
click at [81, 184] on div "LOAD MORE" at bounding box center [77, 187] width 30 height 6
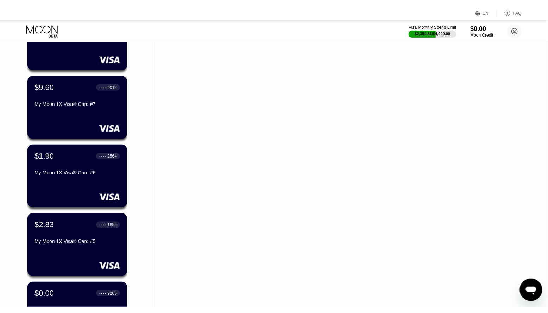
scroll to position [362, 0]
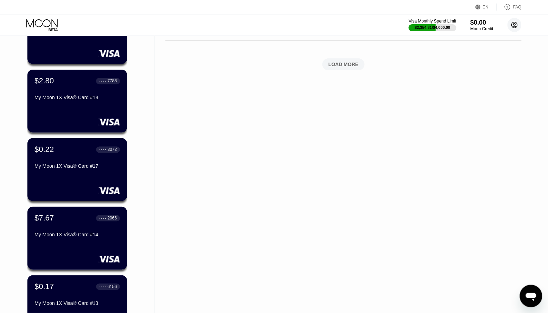
click at [517, 26] on icon at bounding box center [515, 25] width 4 height 4
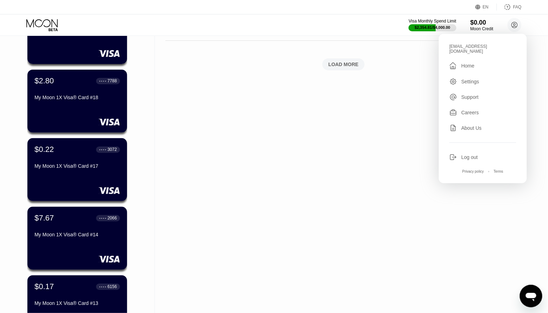
click at [466, 155] on div "Log out" at bounding box center [470, 158] width 17 height 6
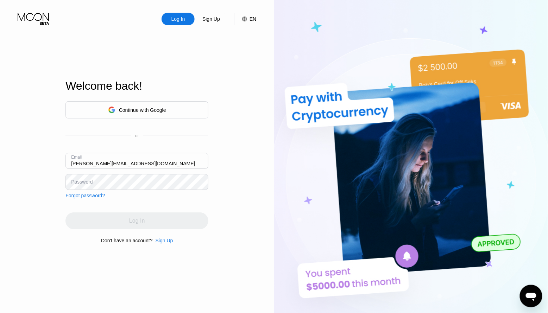
type input "[PERSON_NAME][EMAIL_ADDRESS][DOMAIN_NAME]"
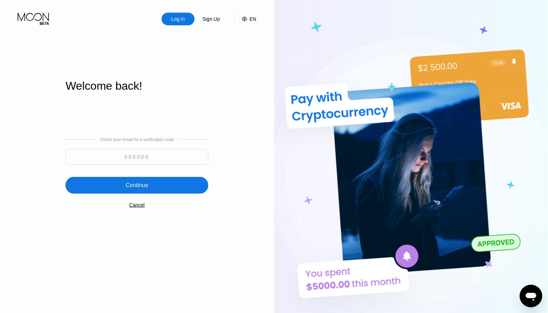
click at [158, 159] on input at bounding box center [136, 157] width 143 height 16
paste input "814869"
type input "814869"
click at [151, 187] on div "Continue" at bounding box center [136, 185] width 143 height 17
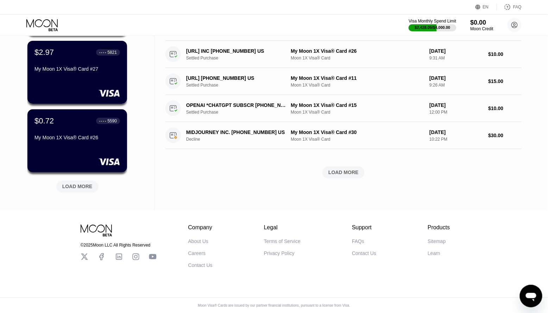
scroll to position [257, 0]
click at [74, 184] on div "LOAD MORE" at bounding box center [77, 187] width 30 height 6
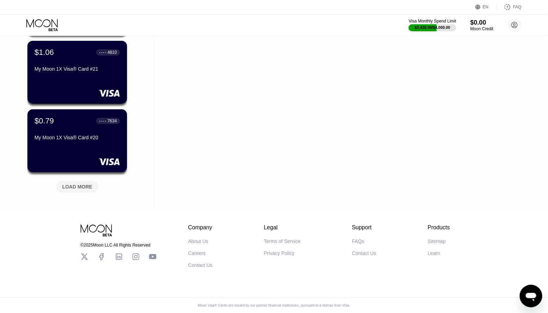
scroll to position [600, 0]
click at [74, 184] on div "LOAD MORE" at bounding box center [77, 187] width 30 height 6
click at [74, 181] on div "LOAD MORE" at bounding box center [77, 187] width 42 height 12
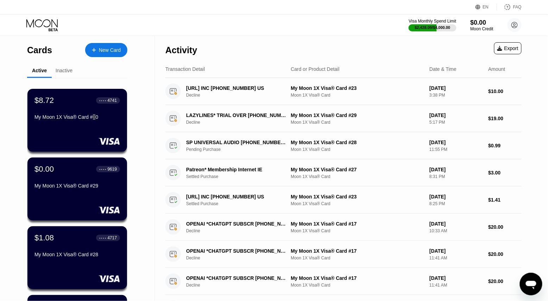
scroll to position [431, 0]
